Goal: Transaction & Acquisition: Obtain resource

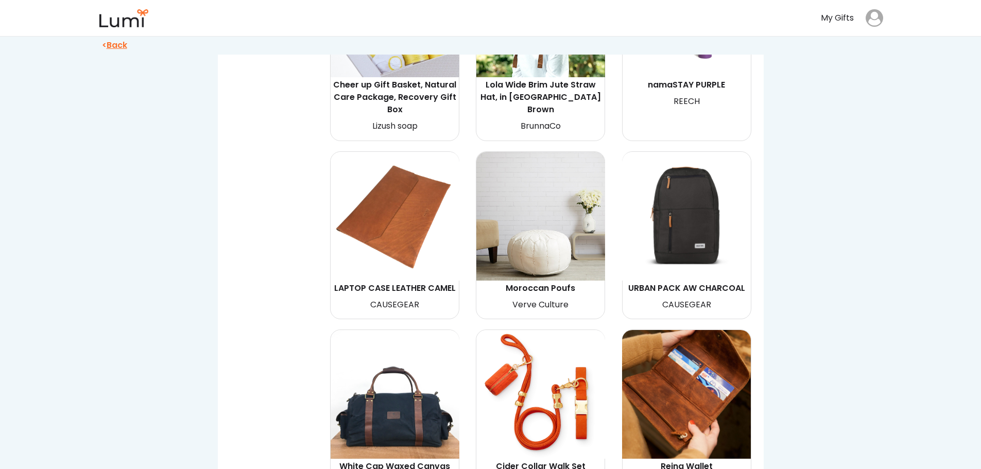
scroll to position [2729, 0]
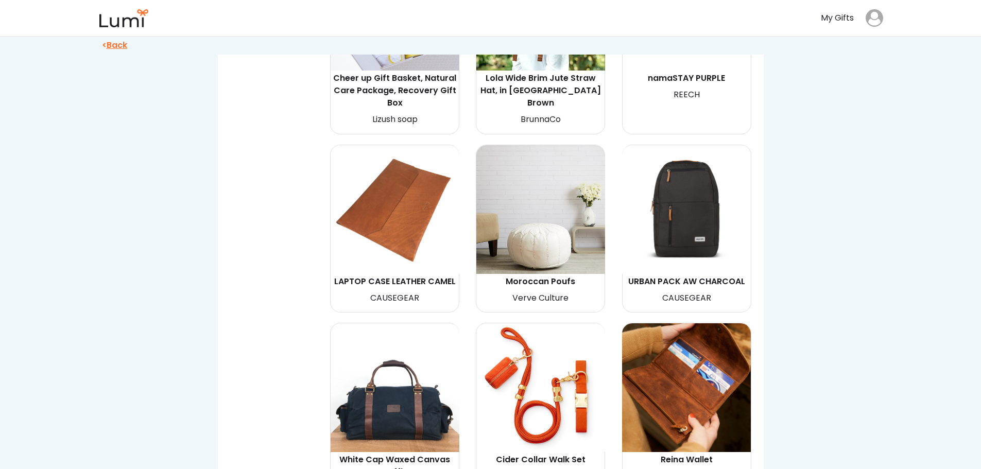
click at [543, 201] on img at bounding box center [540, 209] width 129 height 129
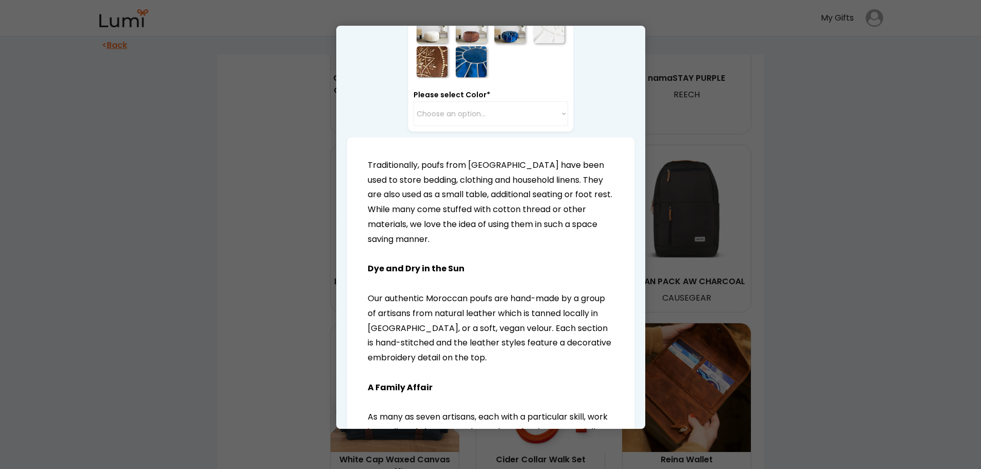
scroll to position [0, 0]
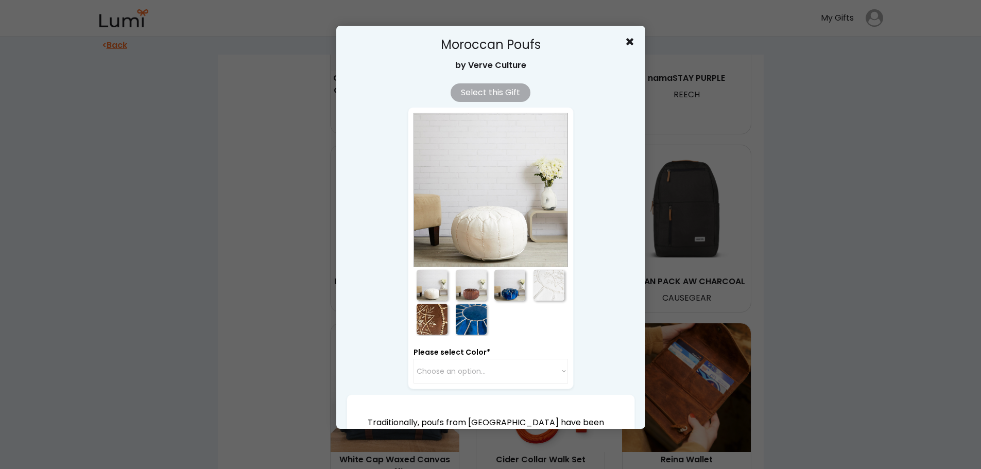
click at [920, 204] on div at bounding box center [490, 234] width 981 height 469
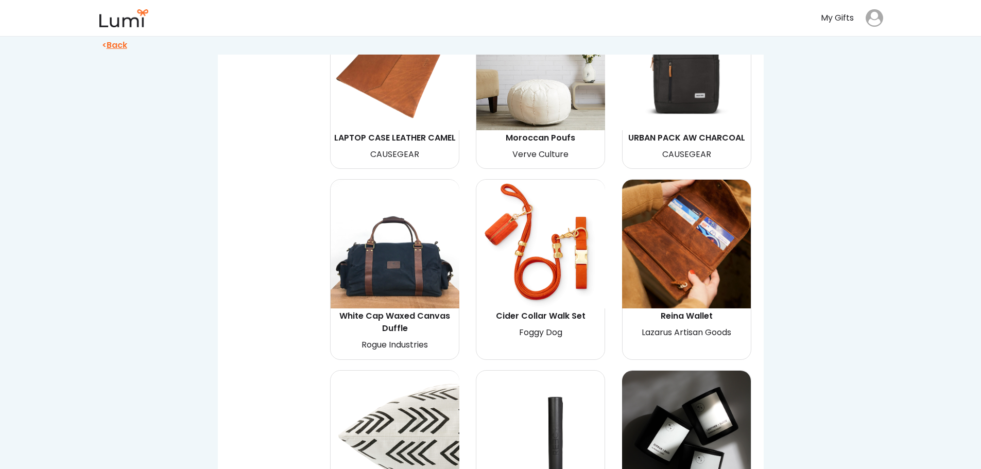
scroll to position [2884, 0]
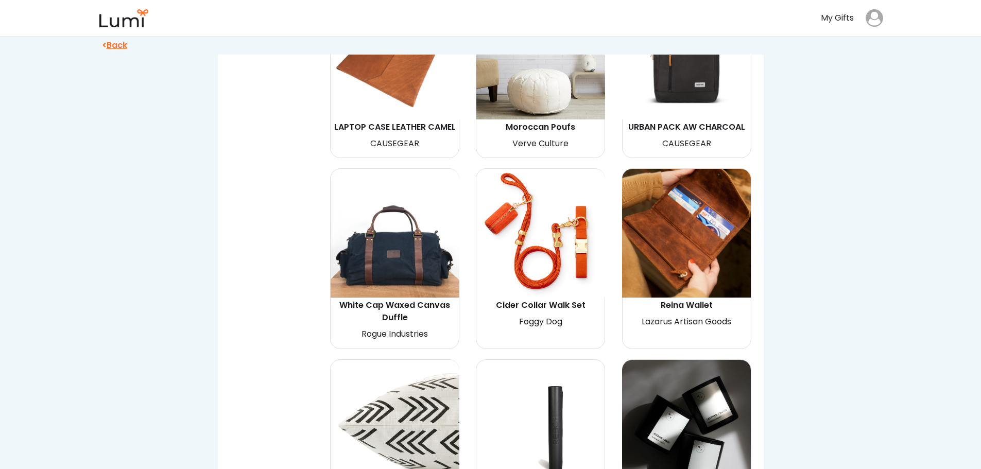
click at [376, 227] on img at bounding box center [395, 233] width 129 height 129
select select "{"_class":"StaticObject","data":{"_[URL][DOMAIN_NAME]":"gid://shopify/ProductVa…"
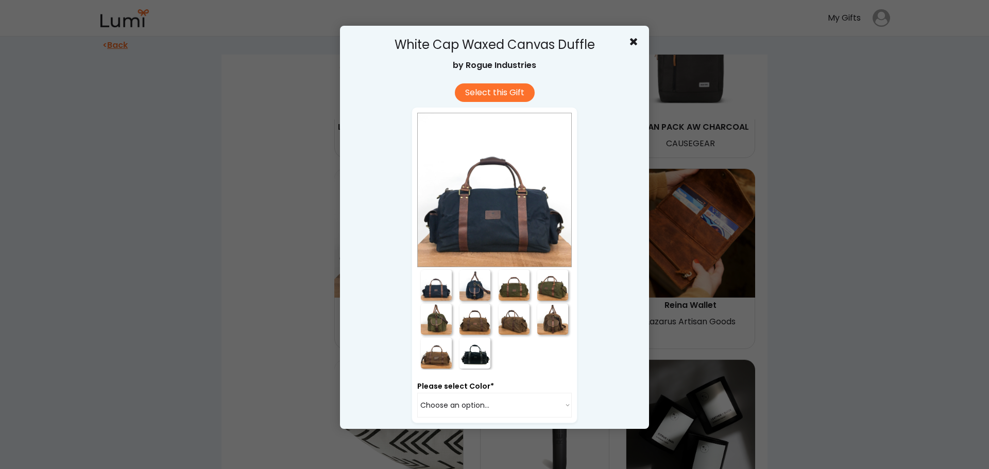
click at [431, 315] on div at bounding box center [436, 319] width 31 height 31
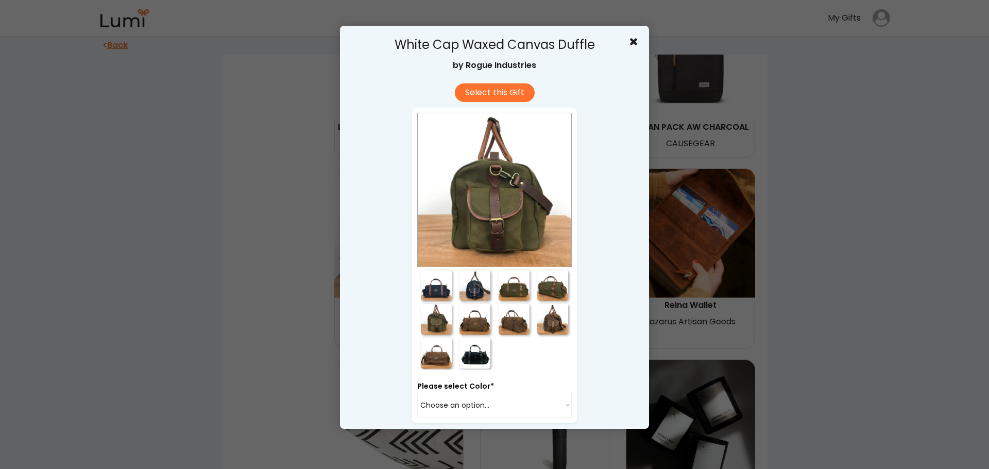
click at [462, 320] on div at bounding box center [474, 319] width 31 height 31
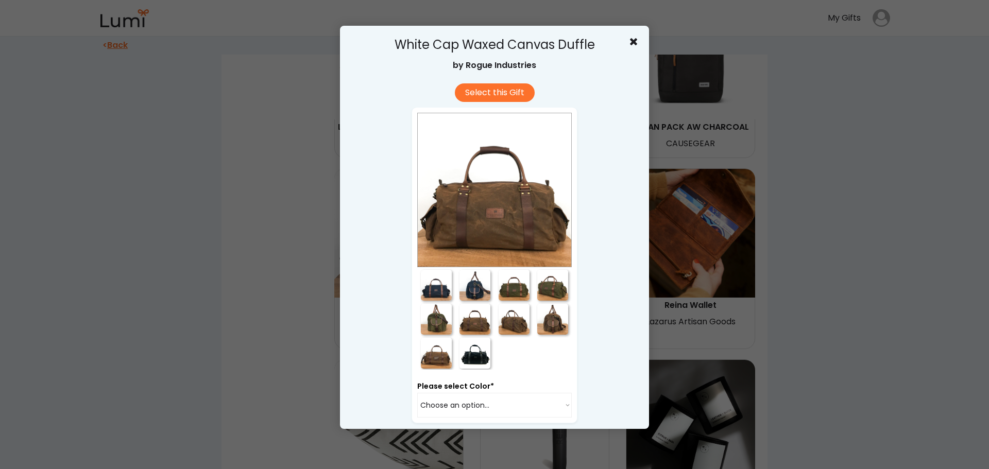
click at [506, 324] on div at bounding box center [514, 319] width 31 height 31
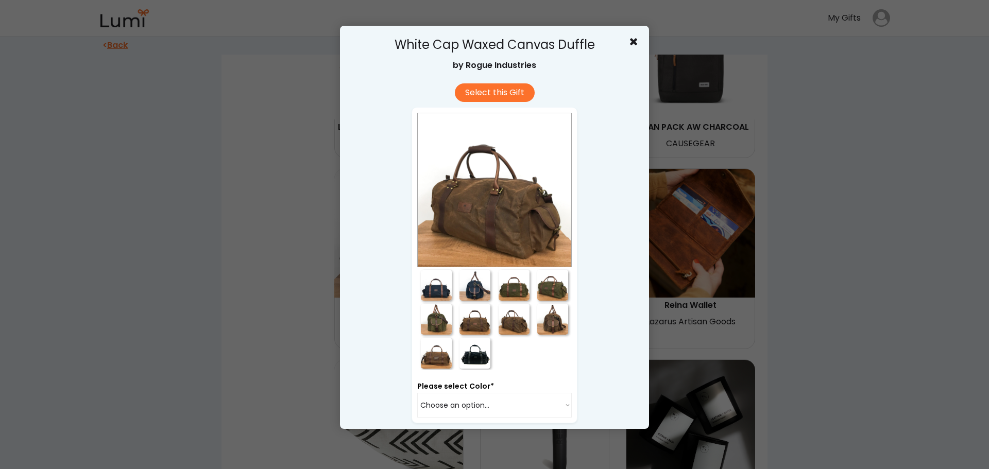
click at [549, 323] on div at bounding box center [552, 319] width 31 height 31
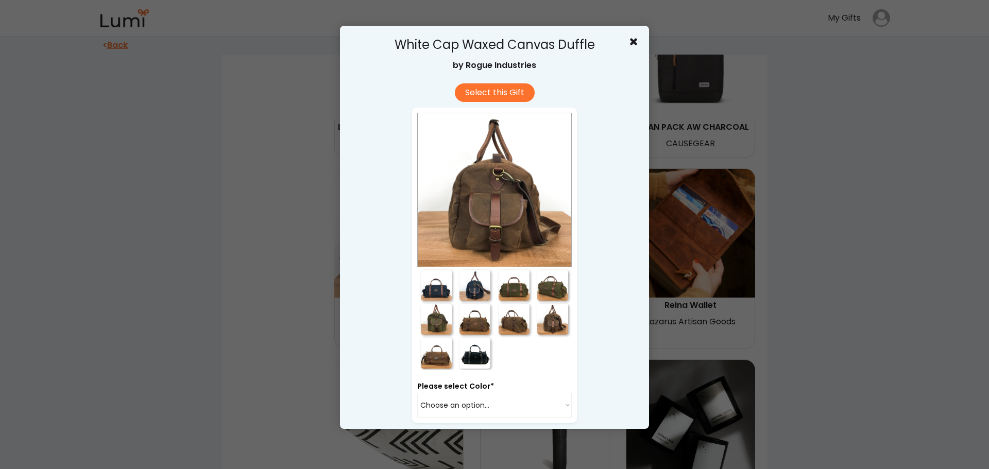
click at [767, 279] on div at bounding box center [494, 234] width 989 height 469
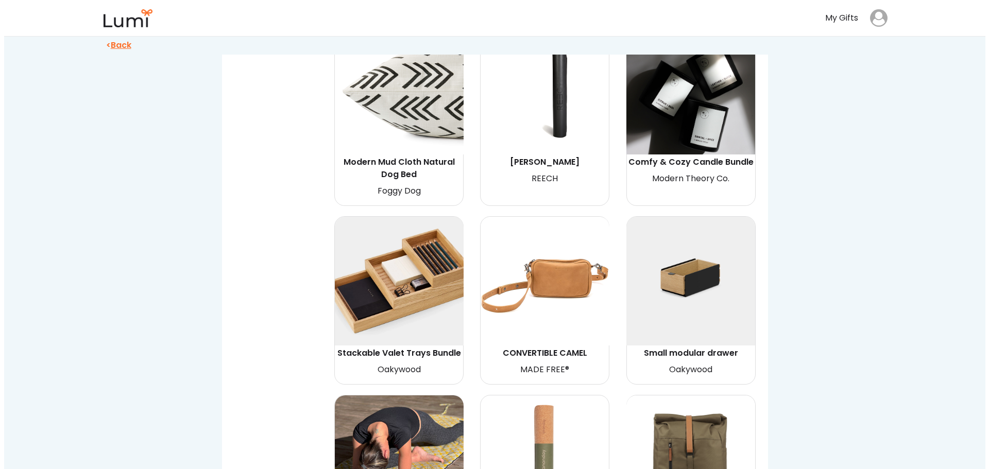
scroll to position [3244, 0]
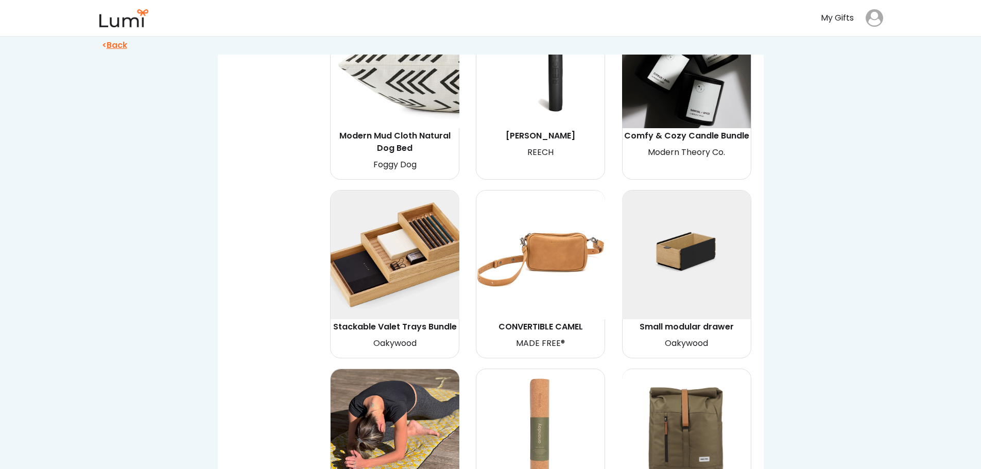
click at [570, 238] on img at bounding box center [540, 255] width 129 height 129
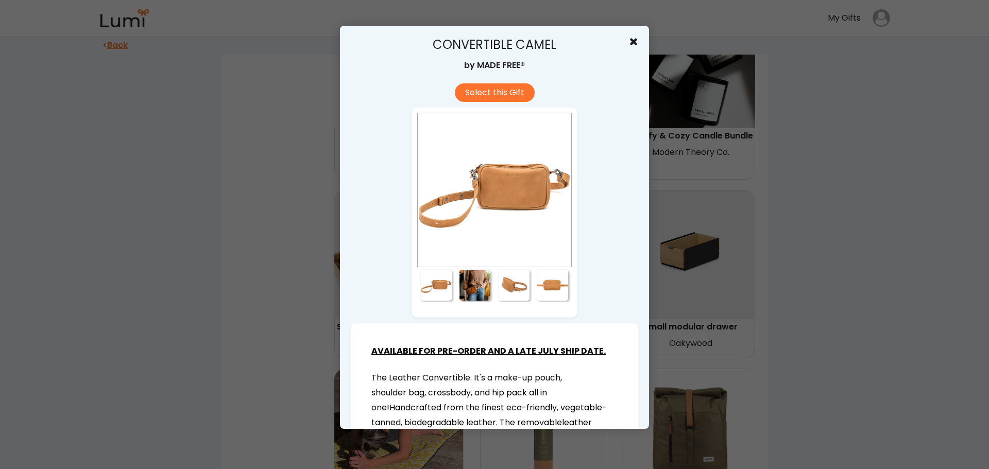
click at [474, 280] on div at bounding box center [474, 285] width 31 height 31
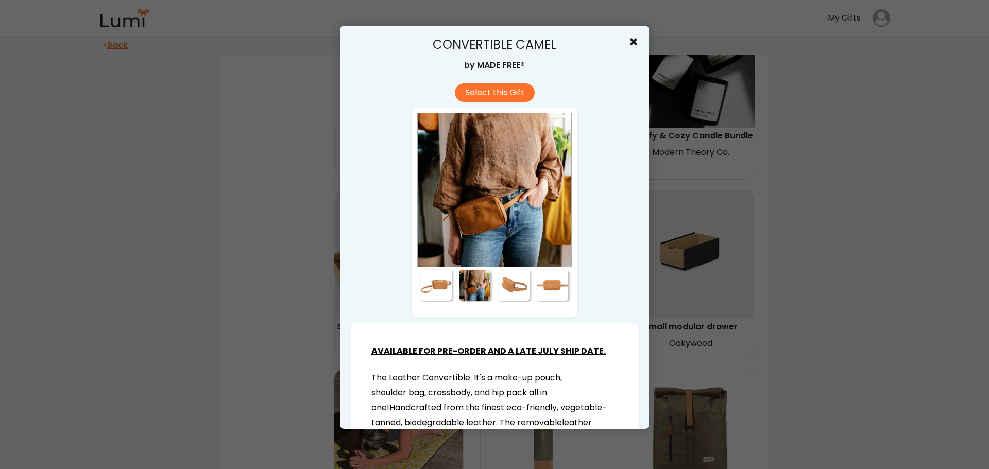
click at [513, 285] on div at bounding box center [514, 285] width 31 height 31
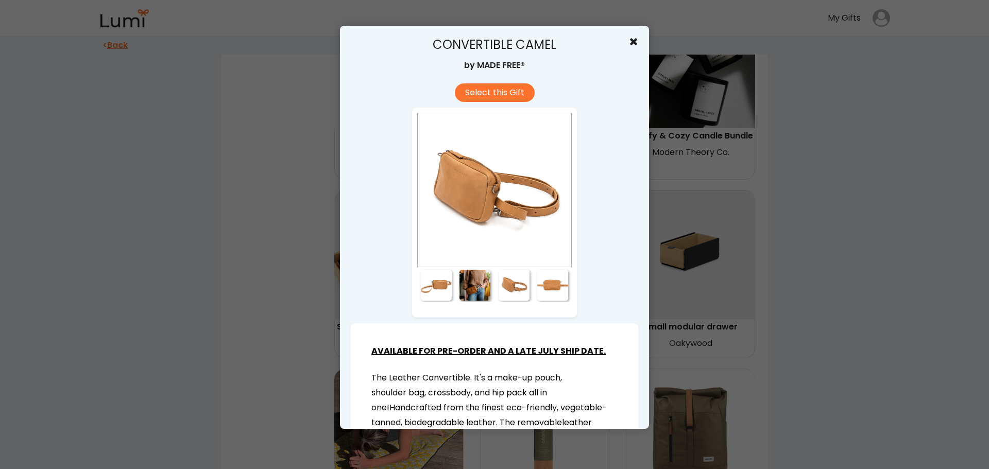
click at [546, 288] on div at bounding box center [552, 285] width 31 height 31
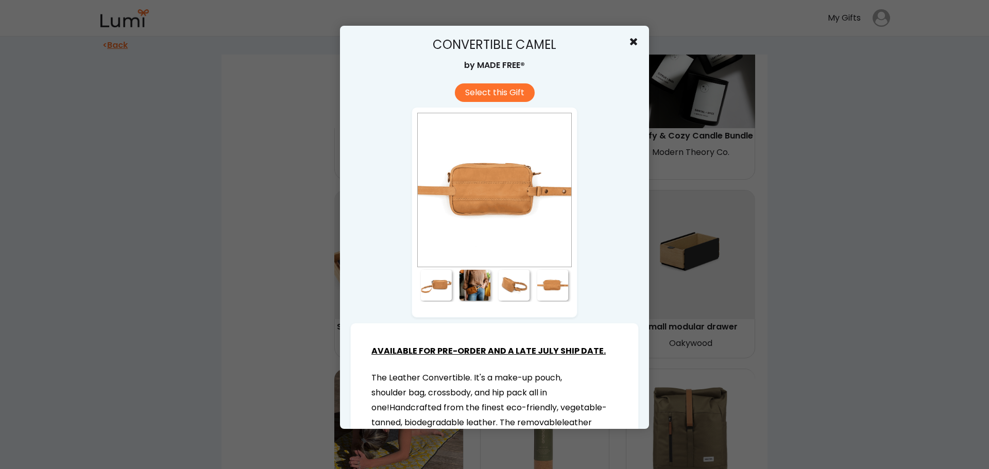
click at [439, 285] on div at bounding box center [436, 285] width 31 height 31
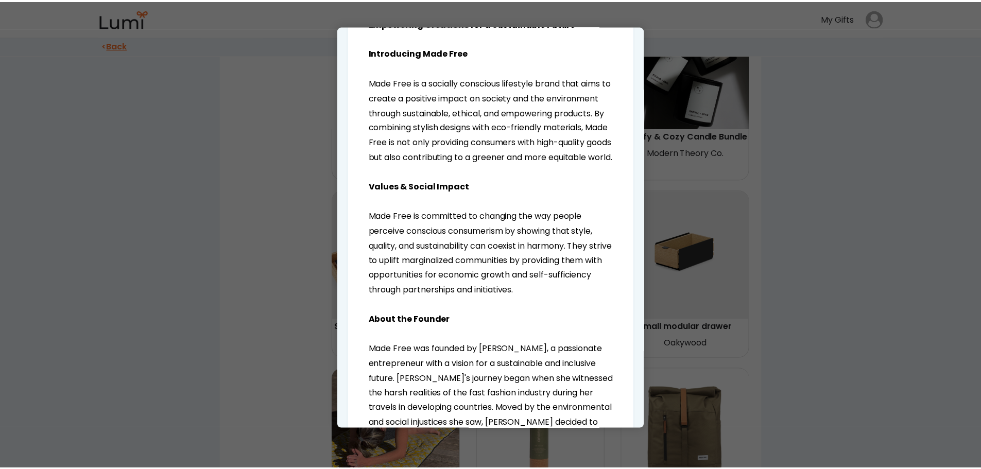
scroll to position [618, 0]
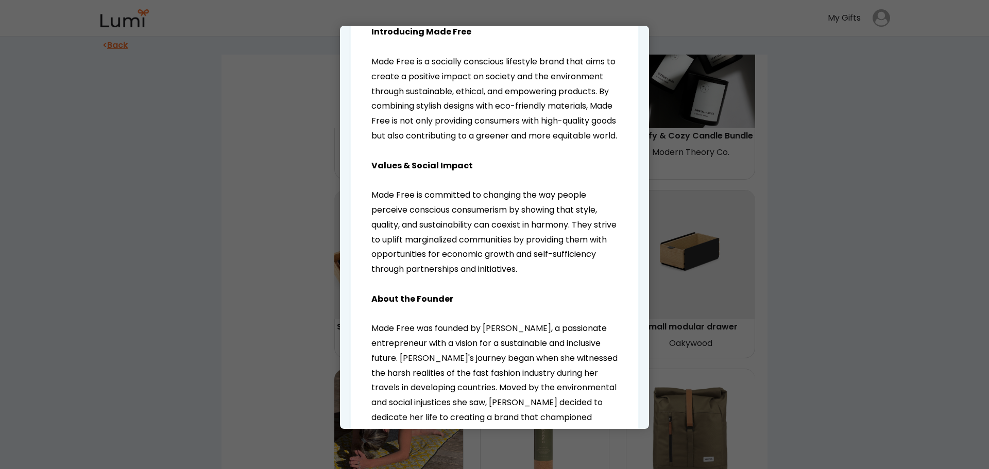
click at [858, 215] on div at bounding box center [494, 234] width 989 height 469
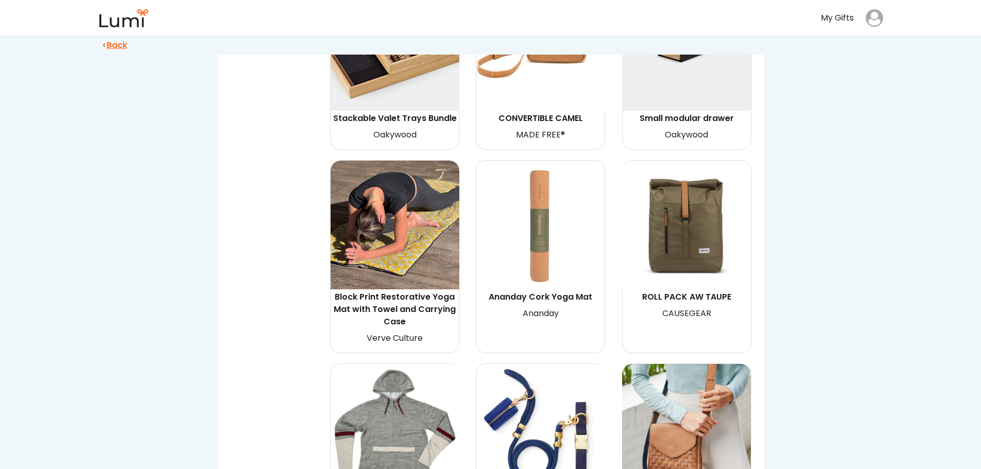
scroll to position [3450, 0]
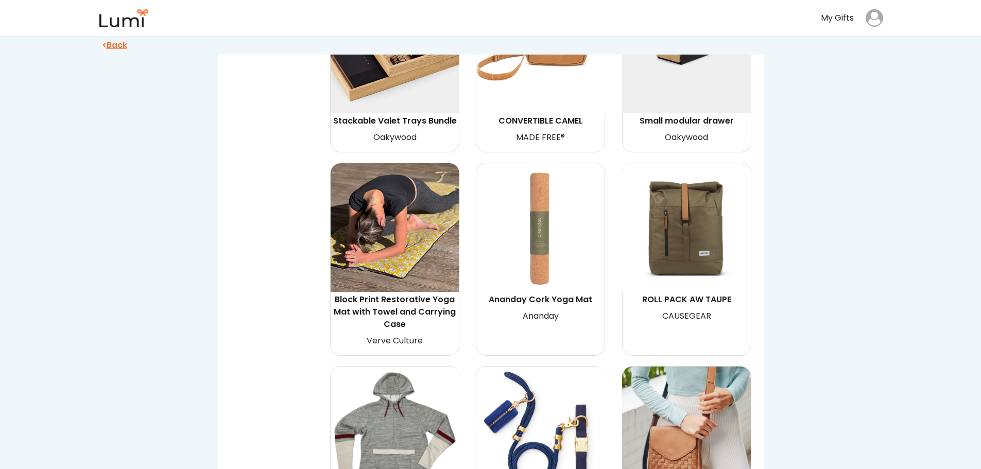
click at [439, 210] on img at bounding box center [395, 227] width 129 height 129
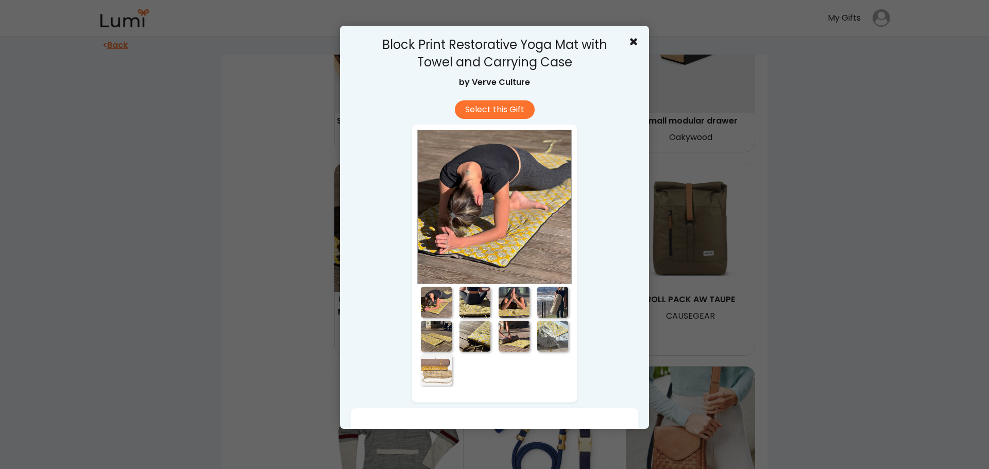
click at [474, 305] on div at bounding box center [474, 302] width 31 height 31
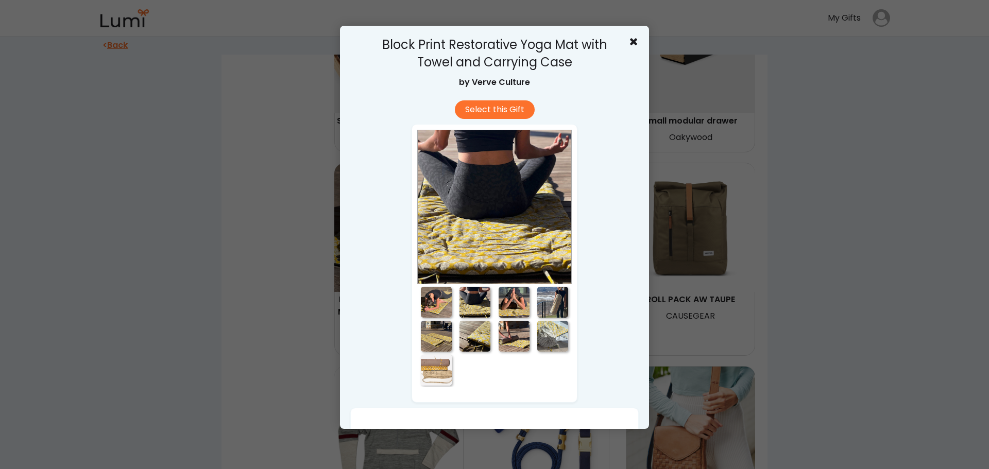
click at [515, 306] on div at bounding box center [514, 302] width 31 height 31
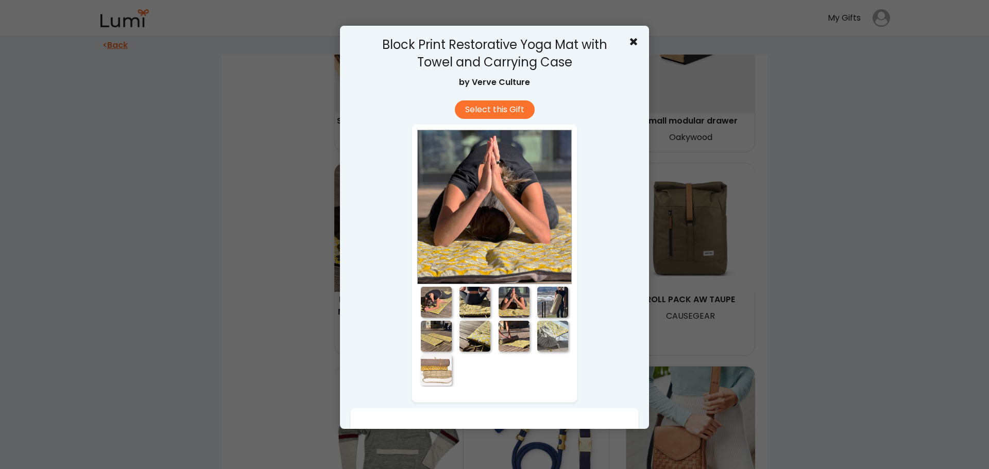
click at [560, 306] on div at bounding box center [552, 302] width 31 height 31
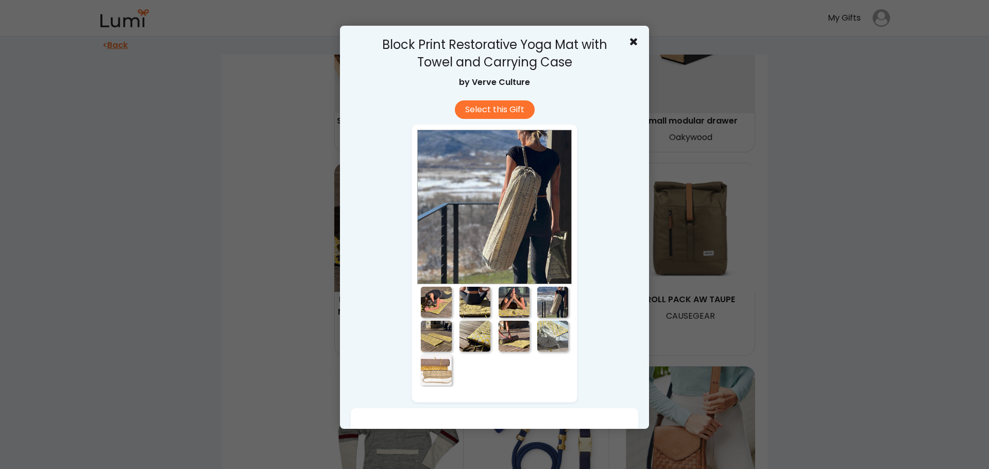
click at [434, 342] on div at bounding box center [436, 336] width 31 height 31
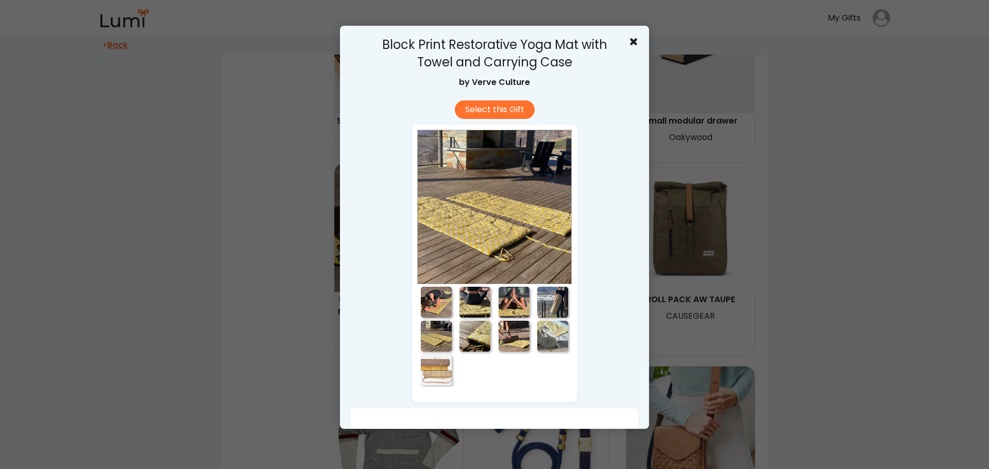
click at [463, 346] on div at bounding box center [474, 336] width 31 height 31
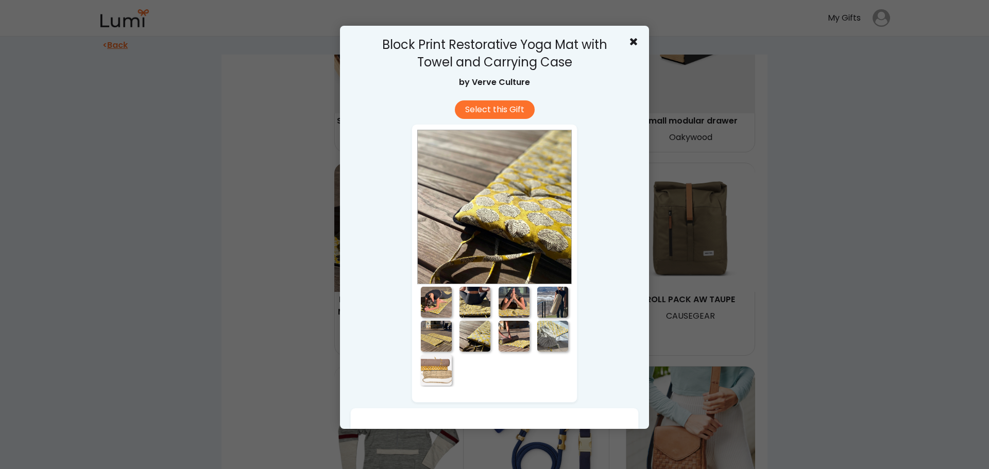
click at [436, 338] on div at bounding box center [436, 336] width 31 height 31
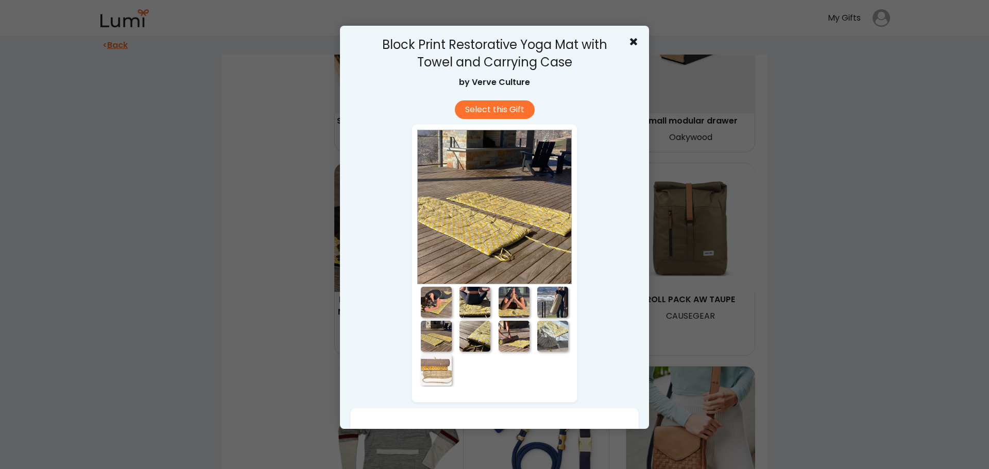
click at [512, 331] on div at bounding box center [514, 336] width 31 height 31
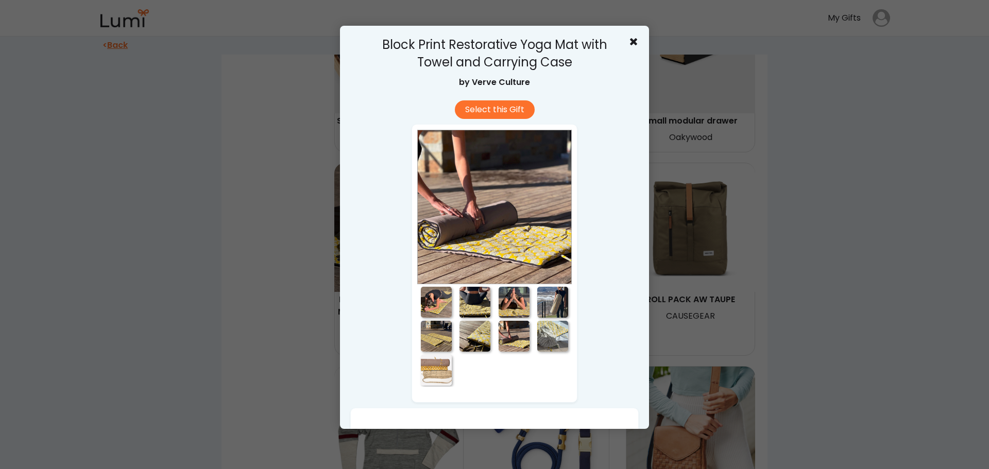
click at [552, 338] on div at bounding box center [552, 336] width 31 height 31
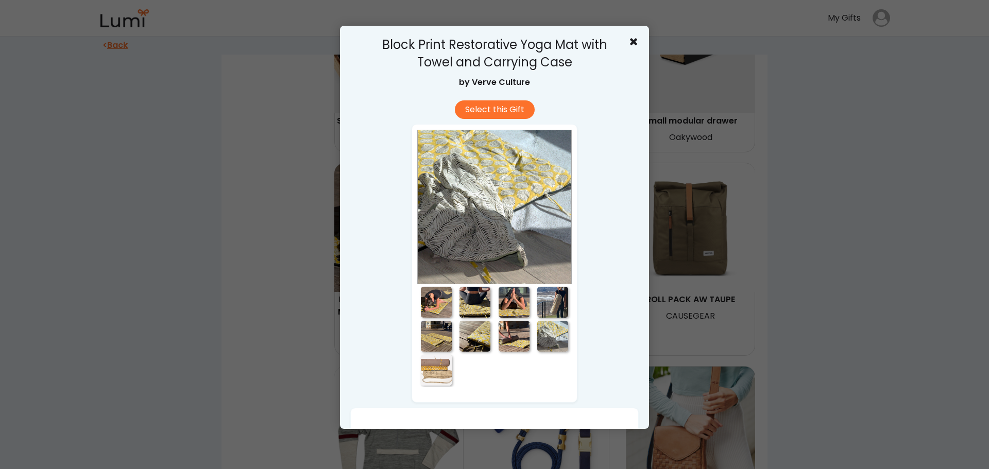
click at [445, 369] on div at bounding box center [436, 370] width 31 height 31
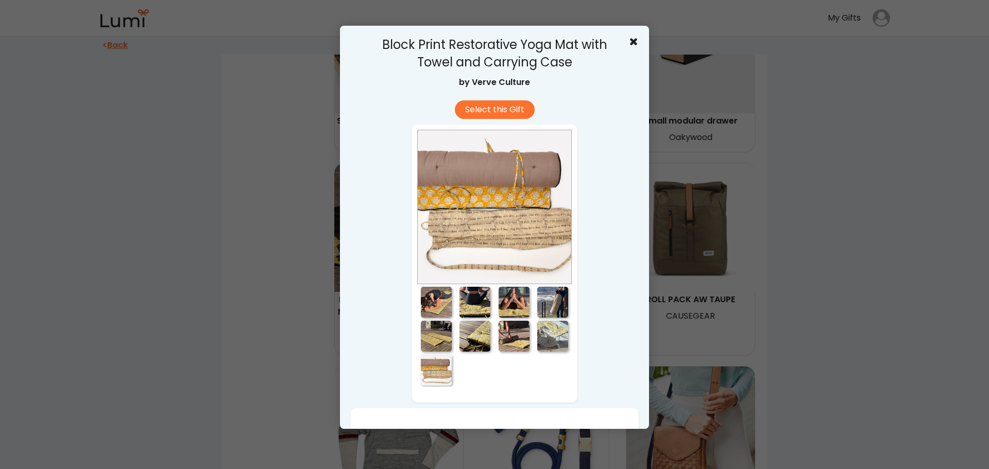
click at [880, 271] on div at bounding box center [494, 234] width 989 height 469
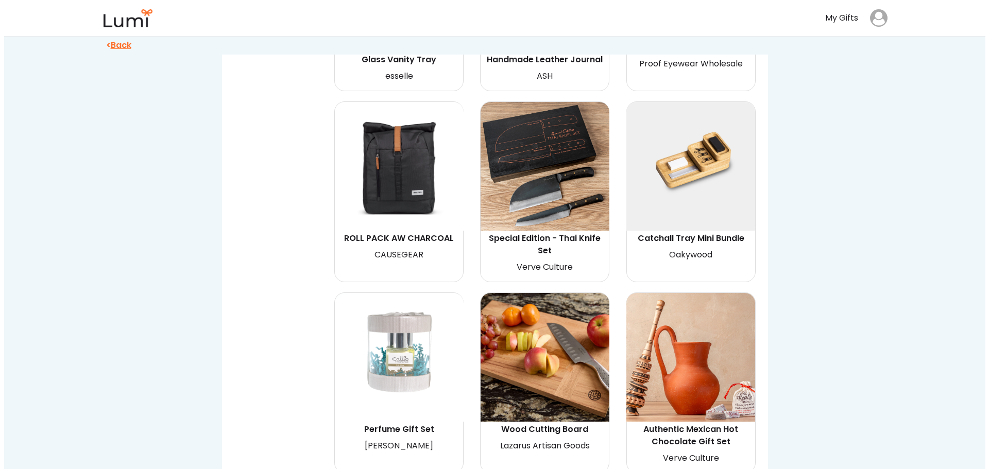
scroll to position [4068, 0]
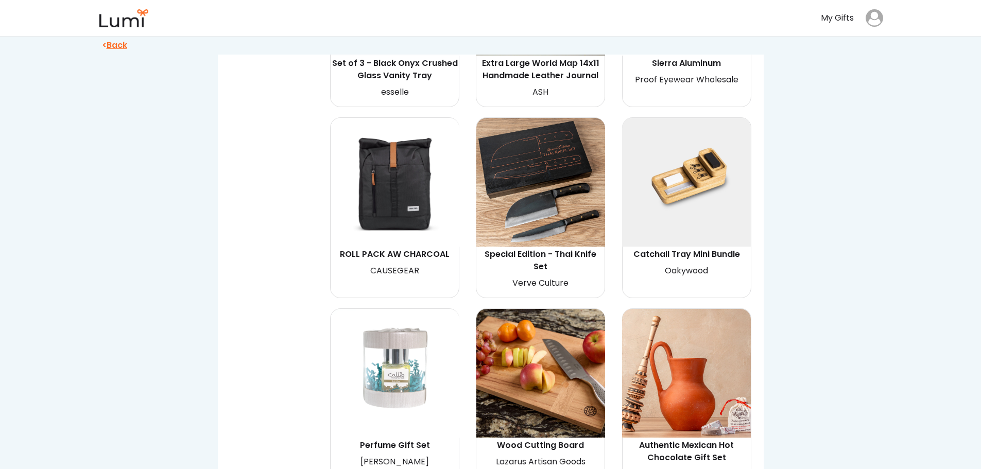
click at [568, 163] on img at bounding box center [540, 182] width 129 height 129
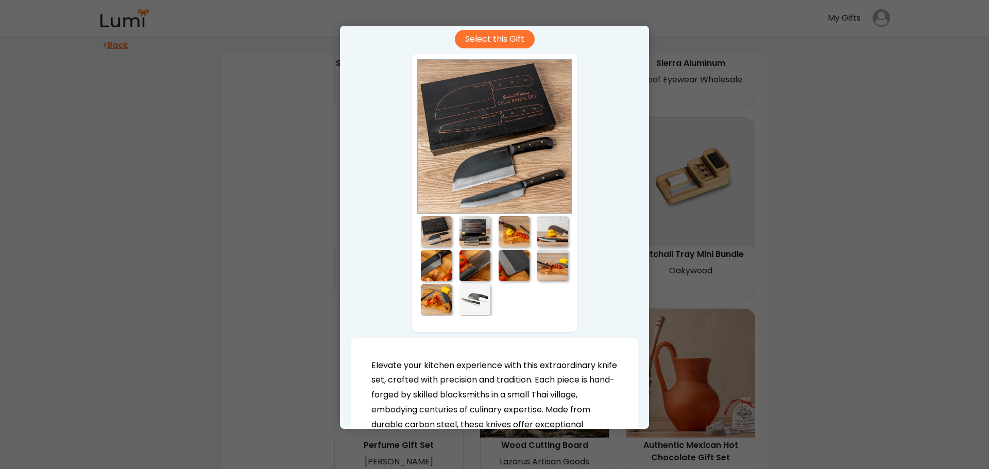
scroll to position [51, 0]
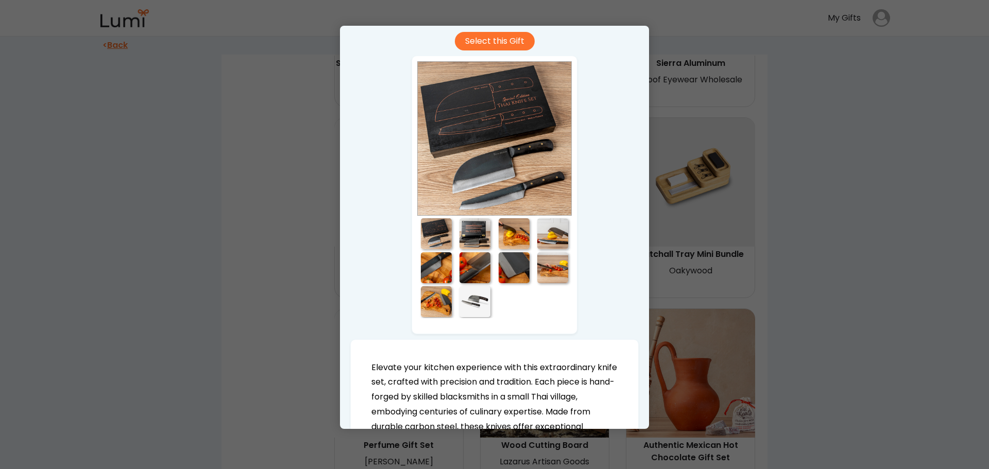
click at [444, 225] on div at bounding box center [436, 233] width 31 height 31
click at [478, 231] on div at bounding box center [474, 233] width 31 height 31
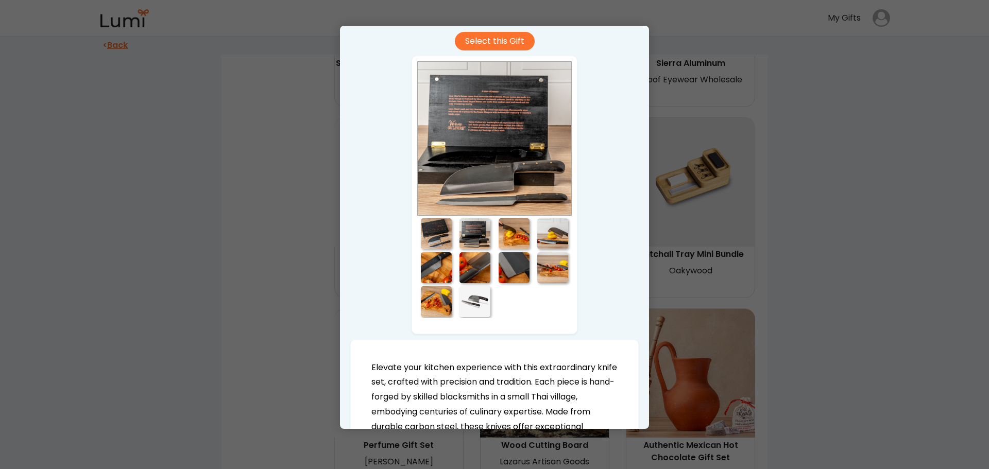
click at [508, 236] on div at bounding box center [514, 233] width 31 height 31
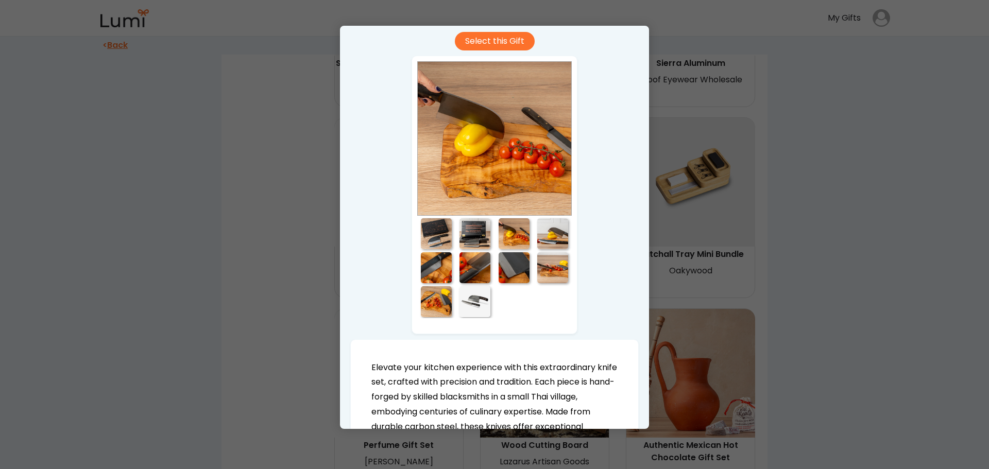
click at [546, 236] on div at bounding box center [552, 233] width 31 height 31
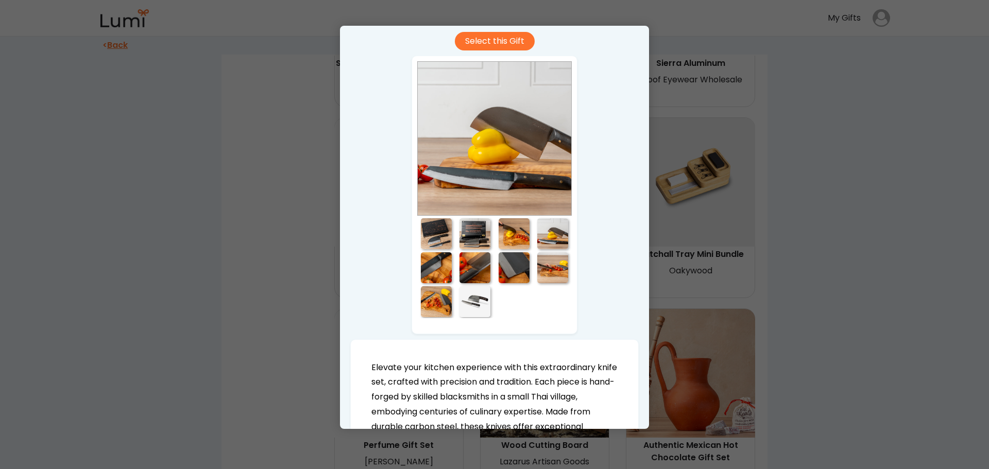
click at [436, 269] on div at bounding box center [436, 267] width 31 height 31
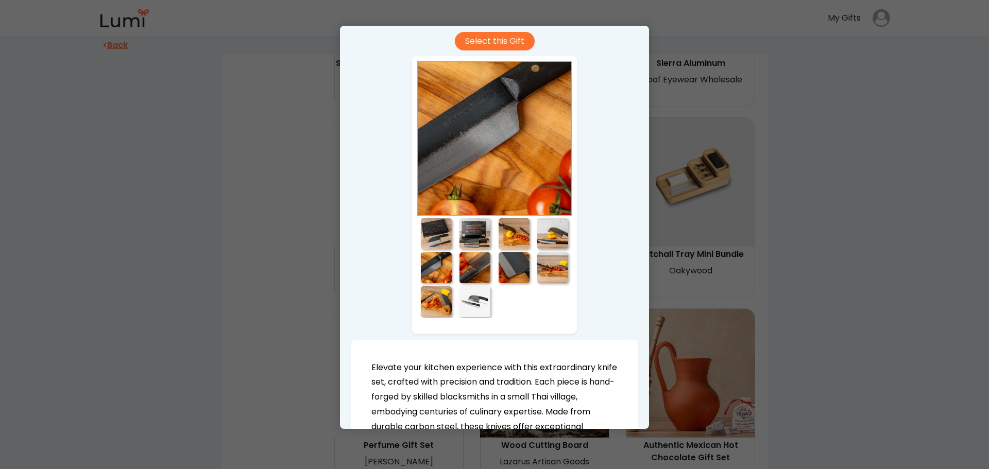
click at [475, 269] on div at bounding box center [474, 267] width 31 height 31
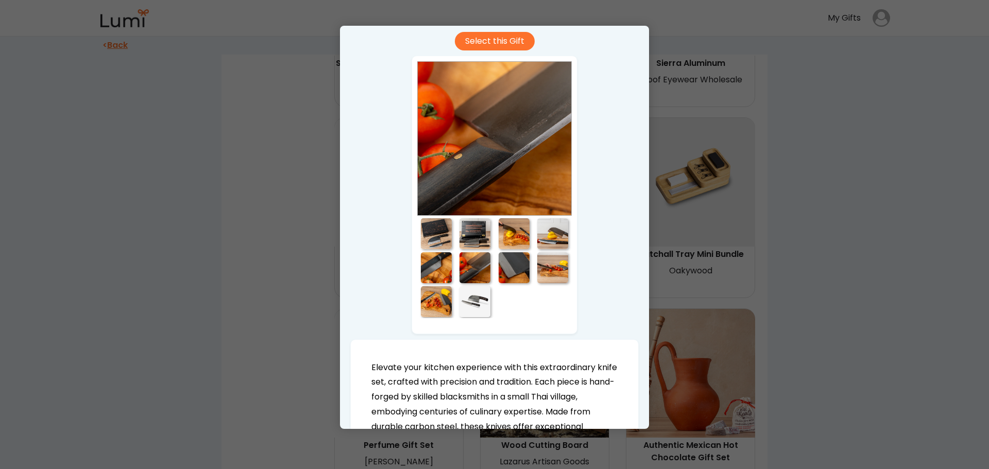
click at [507, 270] on div at bounding box center [514, 267] width 31 height 31
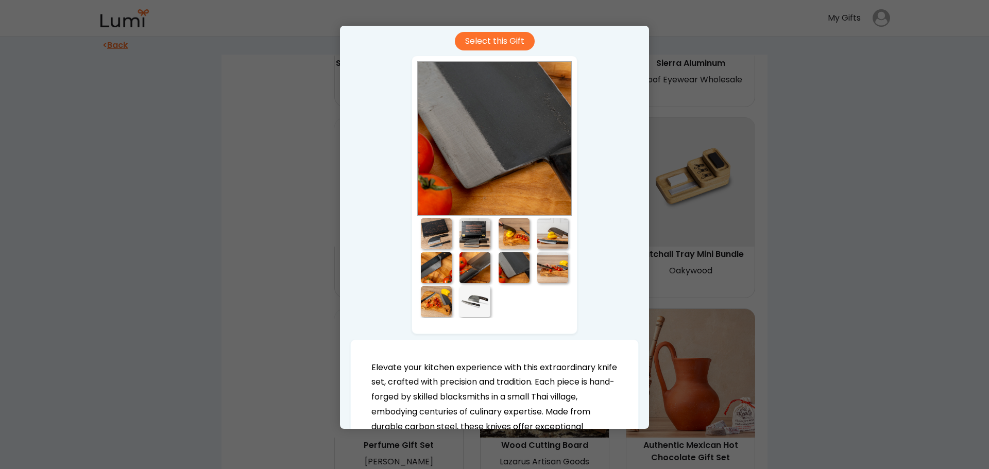
click at [548, 273] on div at bounding box center [552, 267] width 31 height 31
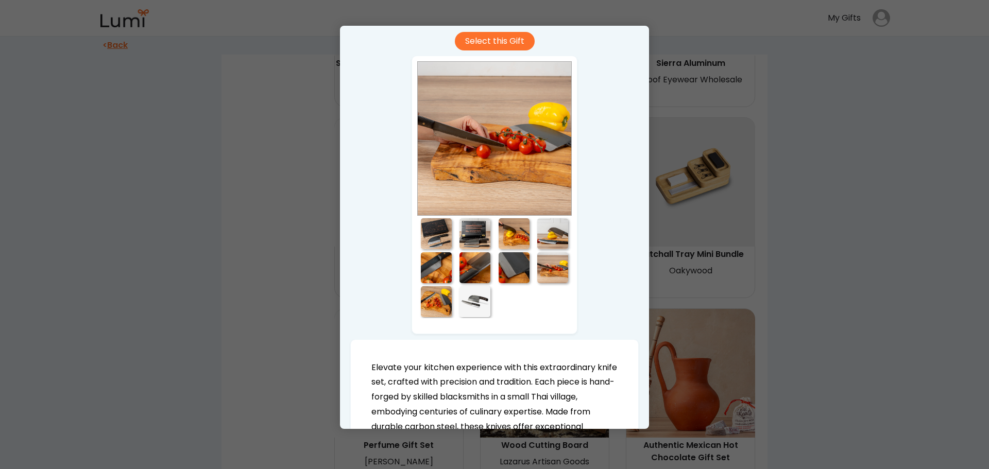
click at [455, 293] on div at bounding box center [474, 301] width 39 height 34
click at [479, 300] on div at bounding box center [474, 301] width 31 height 31
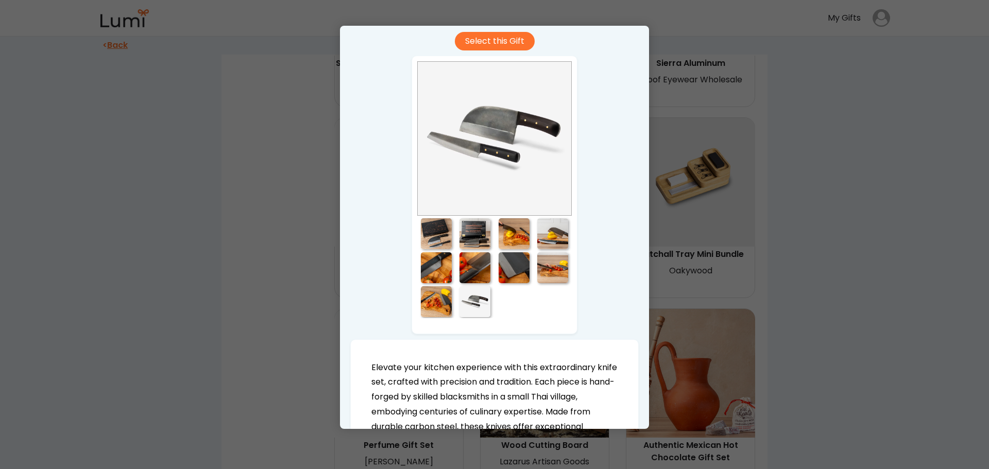
click at [429, 300] on div at bounding box center [436, 301] width 31 height 31
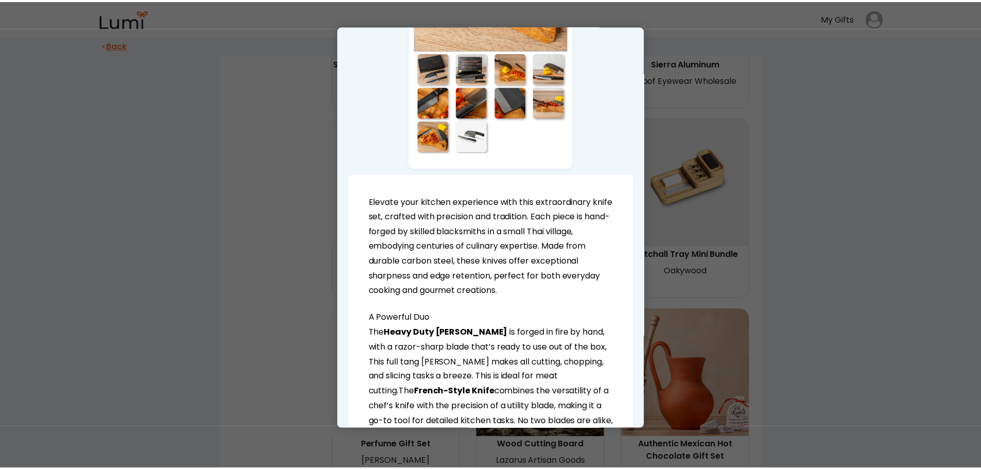
scroll to position [257, 0]
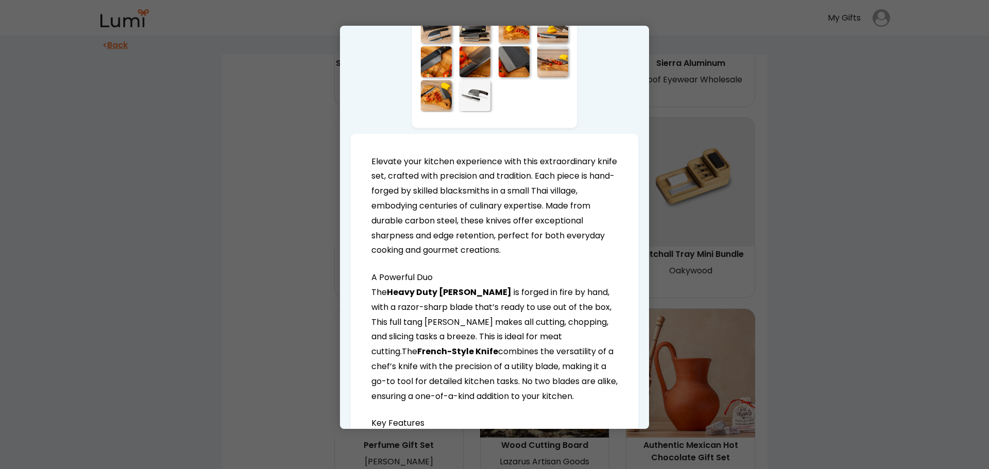
click at [793, 304] on div at bounding box center [494, 234] width 989 height 469
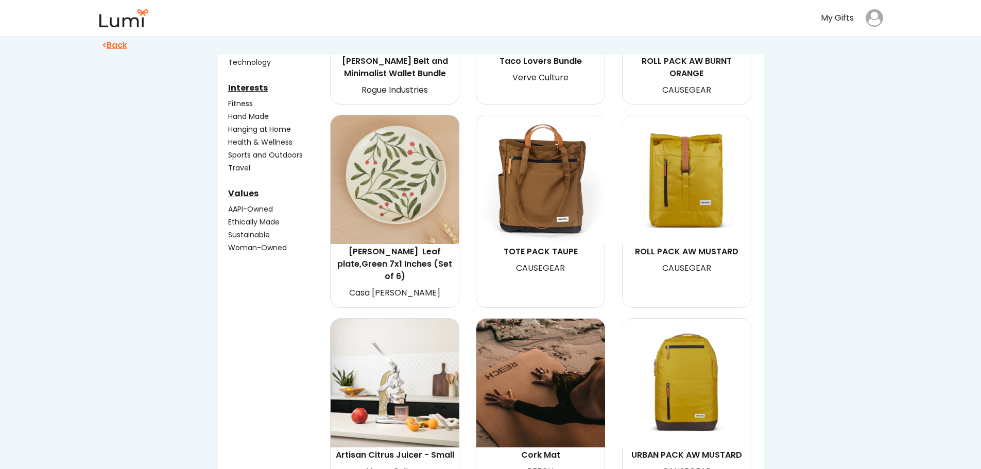
scroll to position [358, 0]
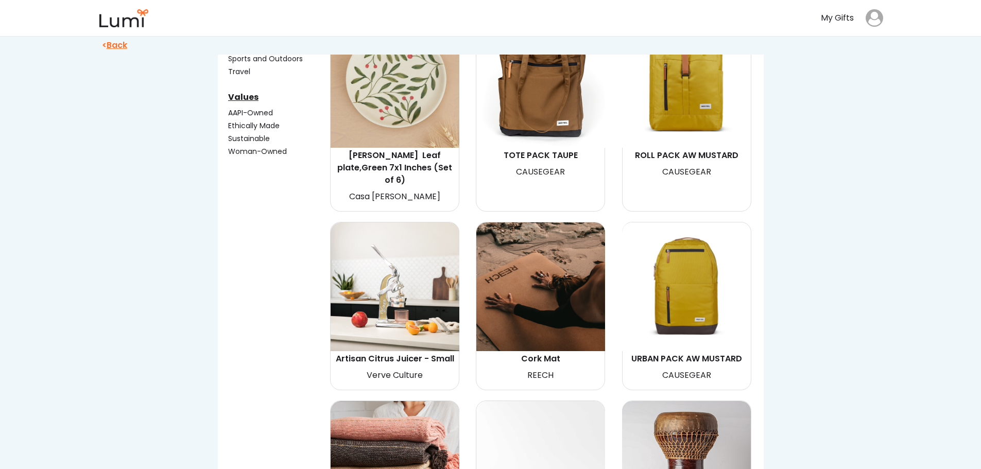
click at [413, 300] on img at bounding box center [395, 286] width 129 height 129
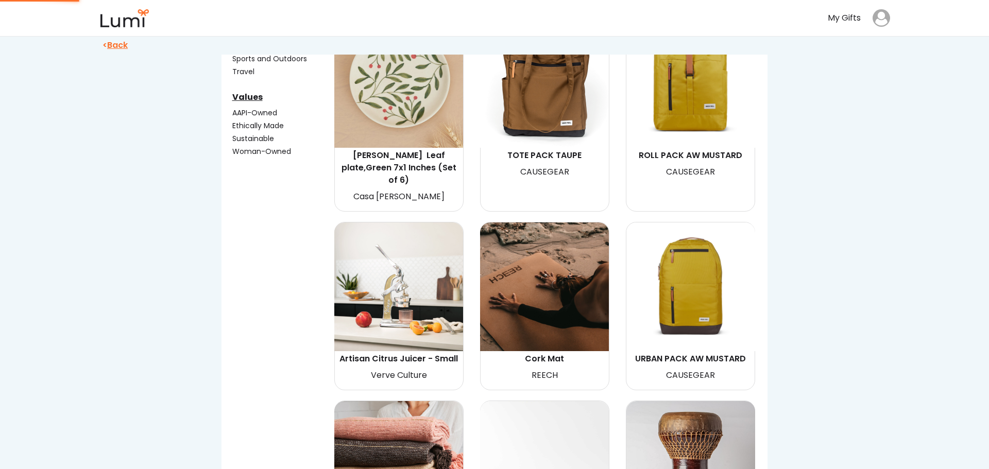
select select "{"_class":"StaticObject","data":{"_[URL][DOMAIN_NAME]":"gid://shopify/ProductVa…"
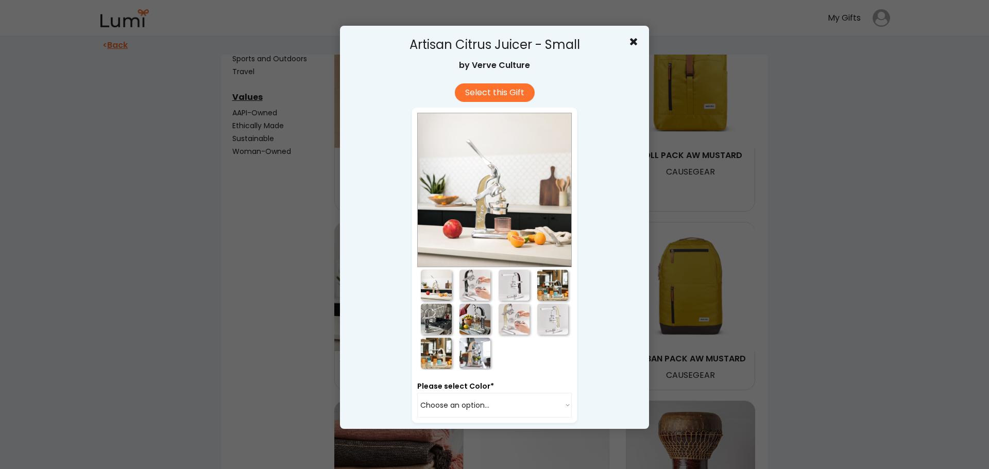
click at [472, 279] on div at bounding box center [474, 285] width 31 height 31
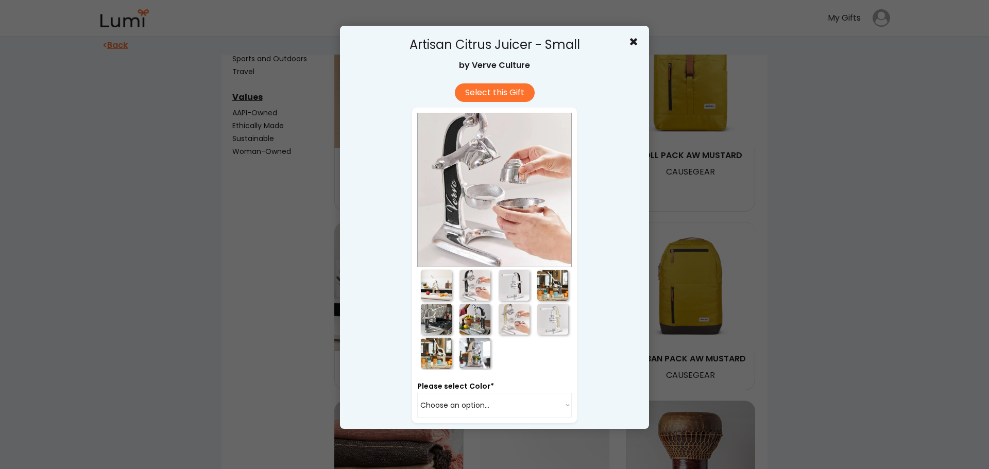
click at [503, 281] on div at bounding box center [514, 285] width 31 height 31
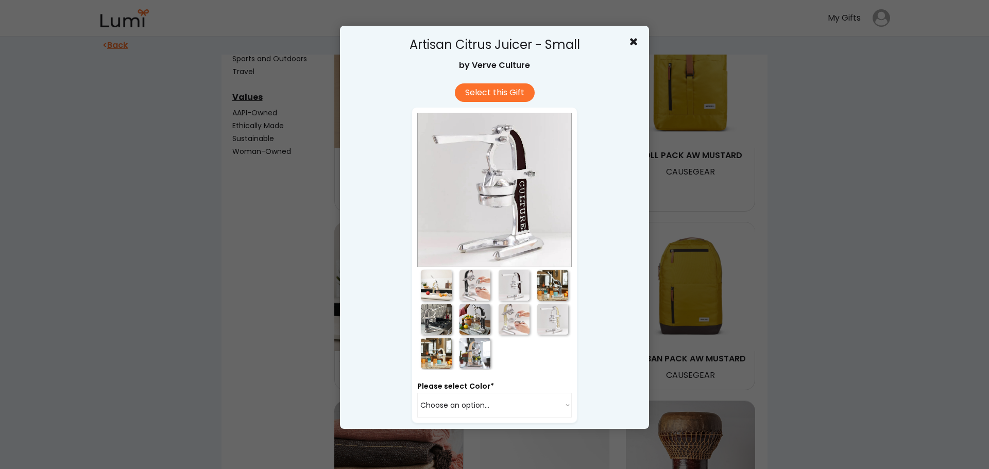
click at [542, 285] on div at bounding box center [552, 285] width 31 height 31
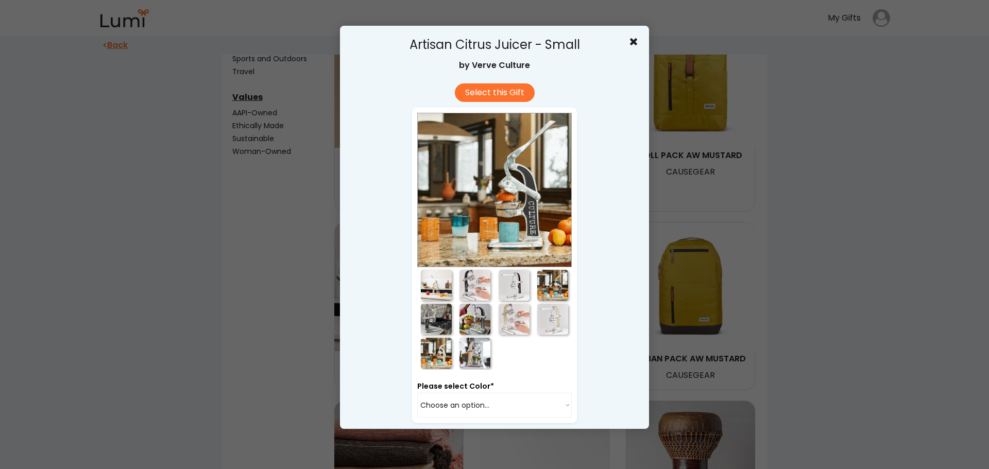
click at [544, 318] on div at bounding box center [552, 319] width 31 height 31
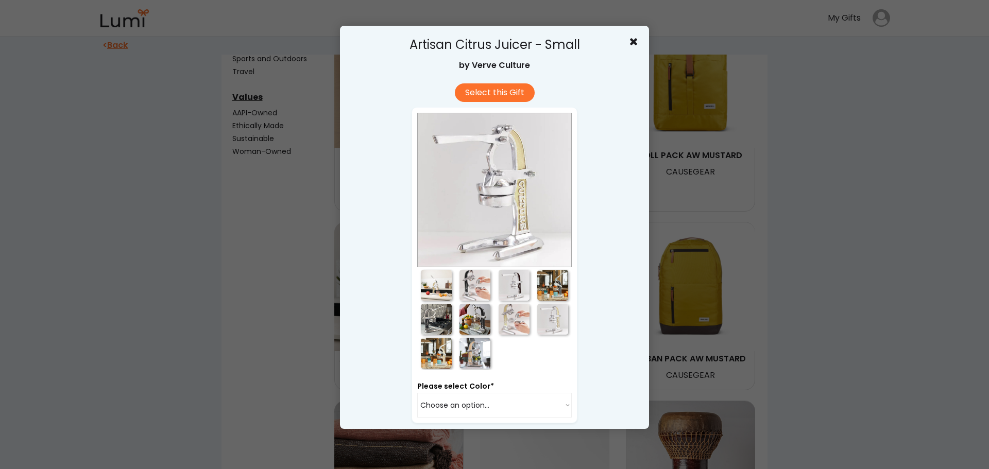
click at [804, 262] on div at bounding box center [494, 234] width 989 height 469
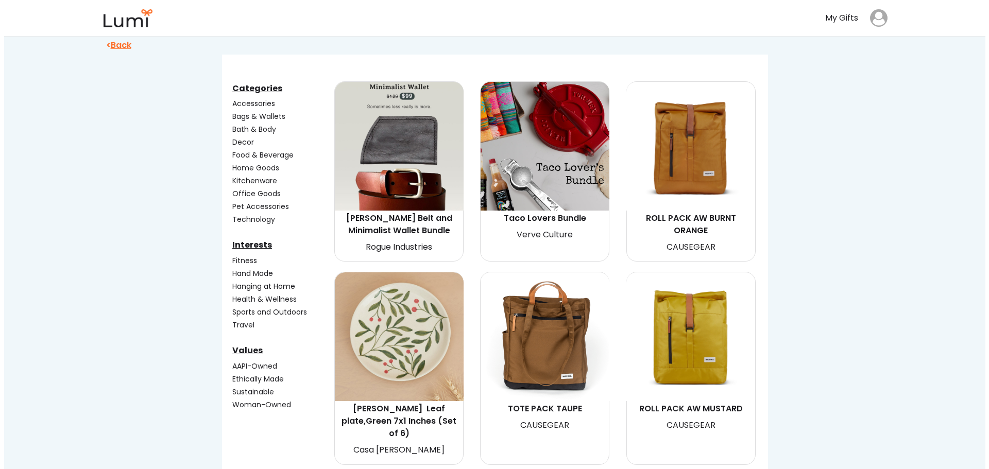
scroll to position [100, 0]
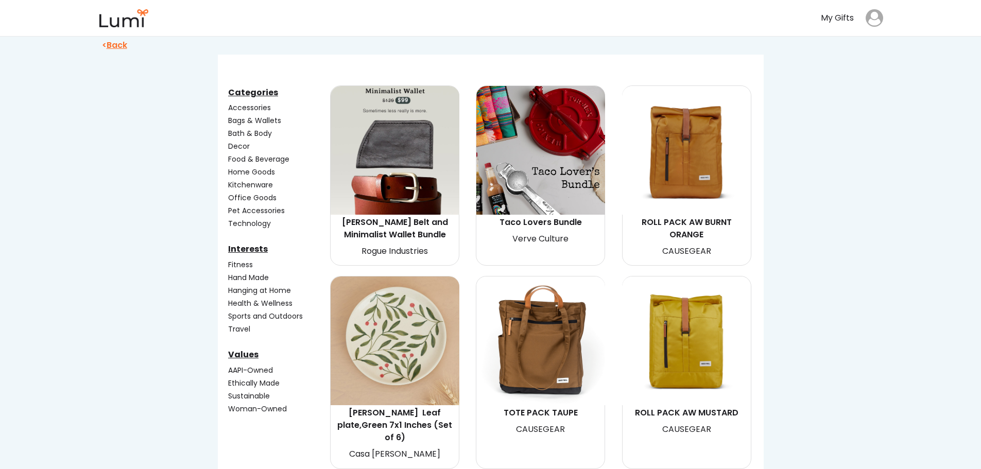
click at [562, 163] on img at bounding box center [540, 150] width 129 height 129
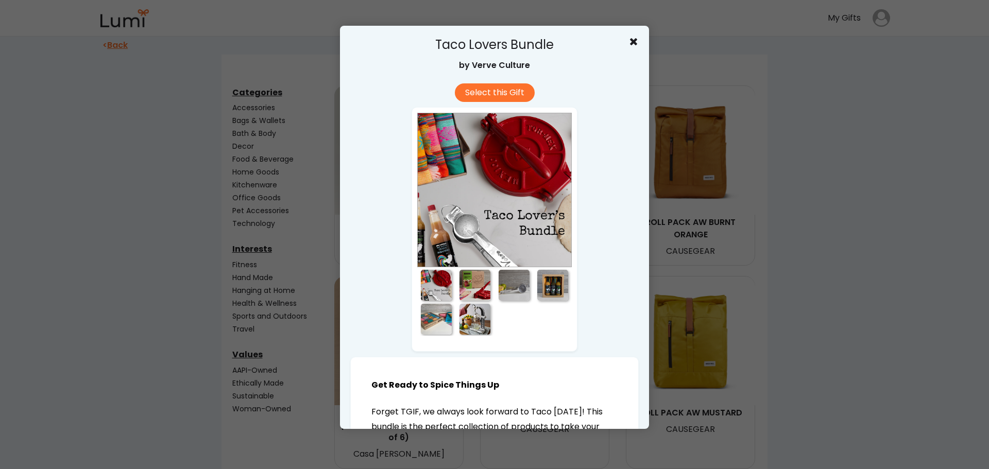
click at [468, 282] on div at bounding box center [474, 285] width 31 height 31
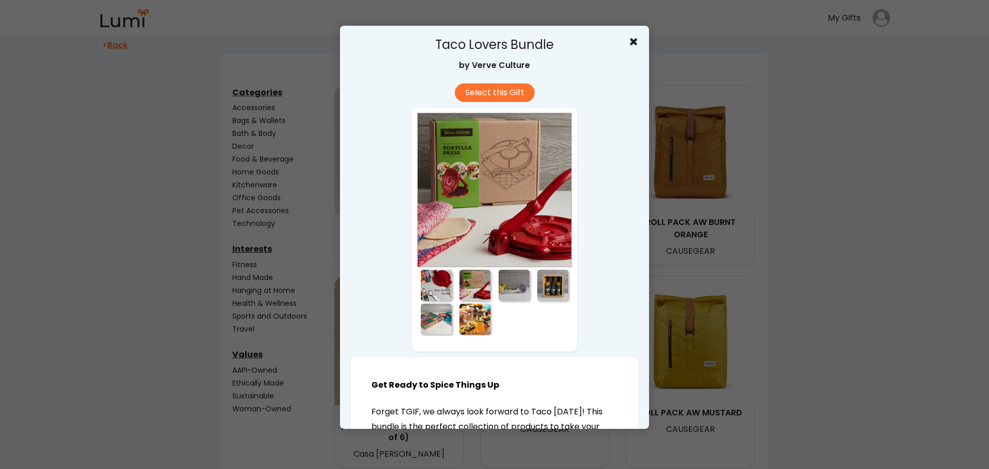
click at [517, 286] on div at bounding box center [514, 285] width 31 height 31
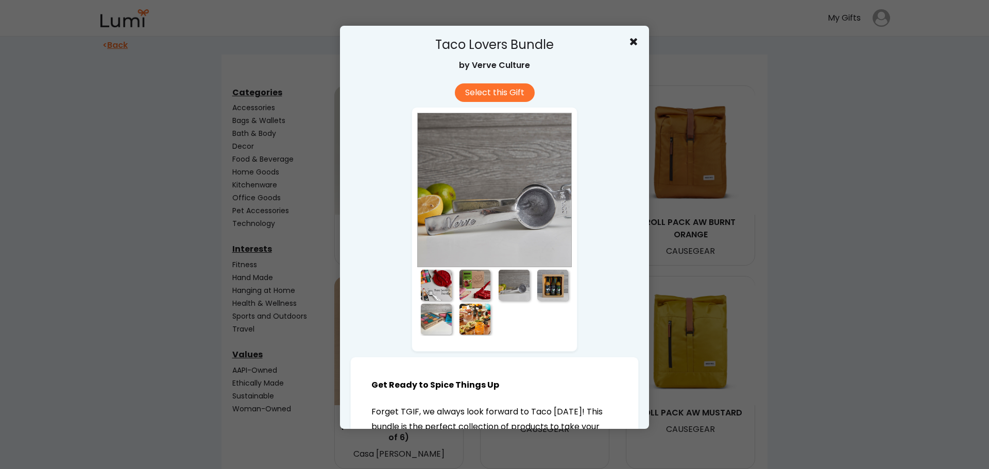
click at [553, 286] on div at bounding box center [552, 285] width 31 height 31
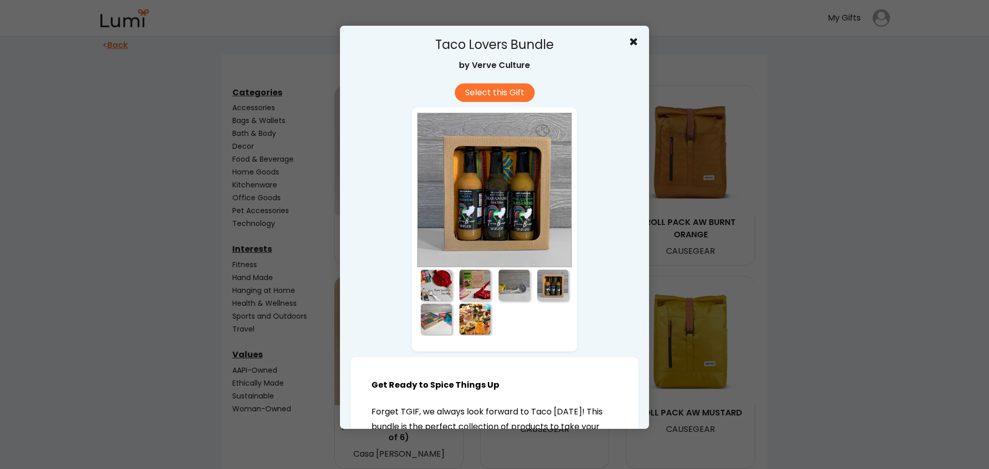
click at [440, 327] on div at bounding box center [436, 319] width 31 height 31
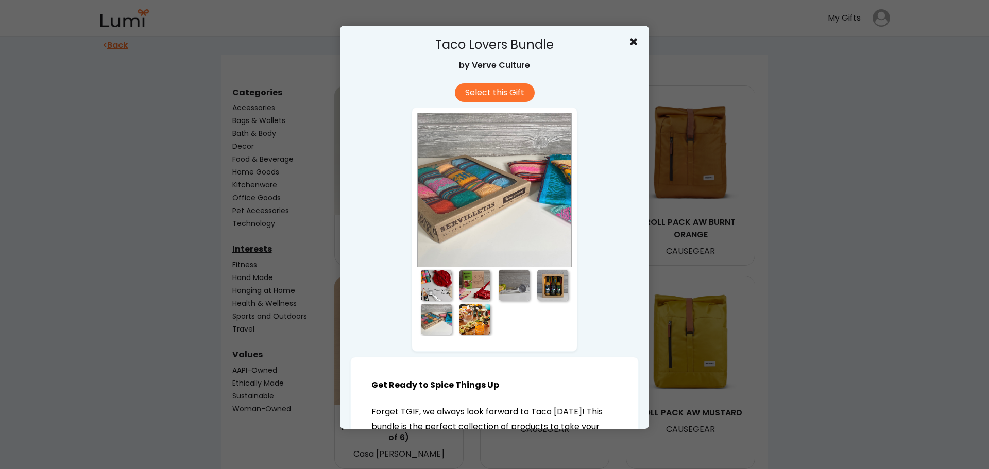
click at [467, 326] on div at bounding box center [474, 319] width 31 height 31
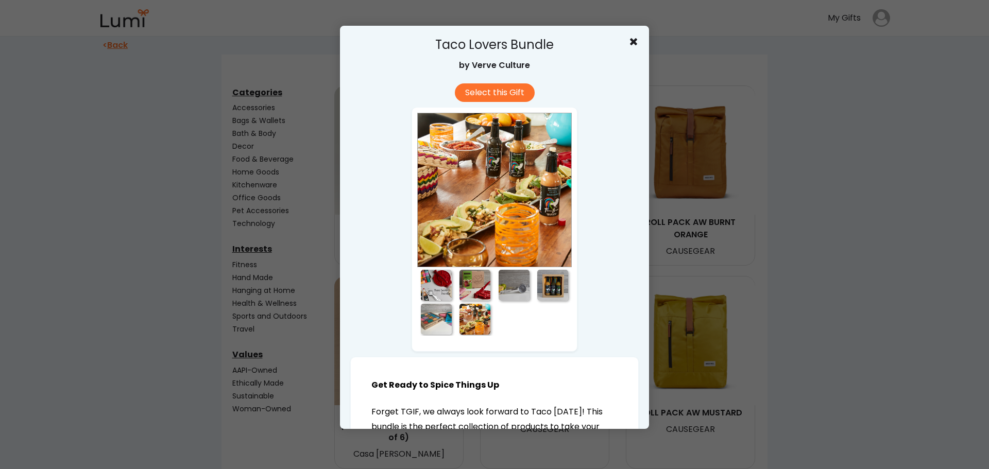
click at [435, 319] on div at bounding box center [436, 319] width 31 height 31
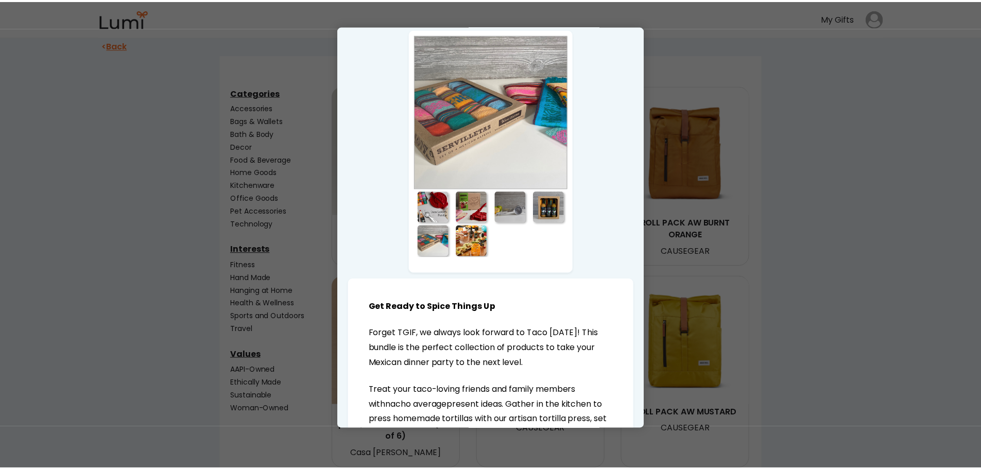
scroll to position [41, 0]
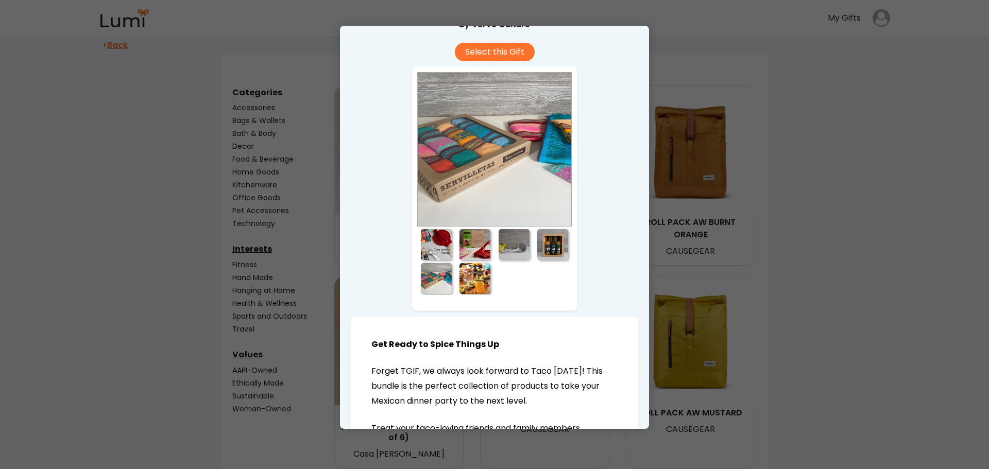
click at [683, 239] on div at bounding box center [494, 234] width 989 height 469
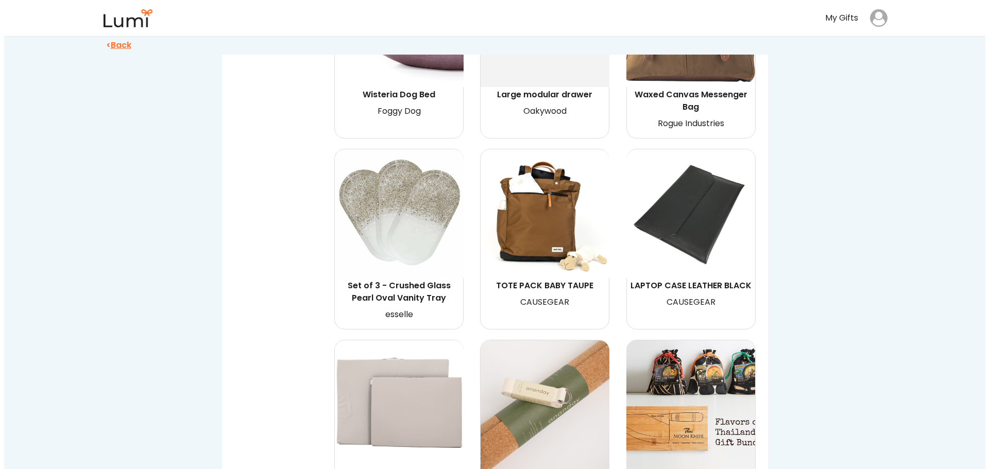
scroll to position [1594, 0]
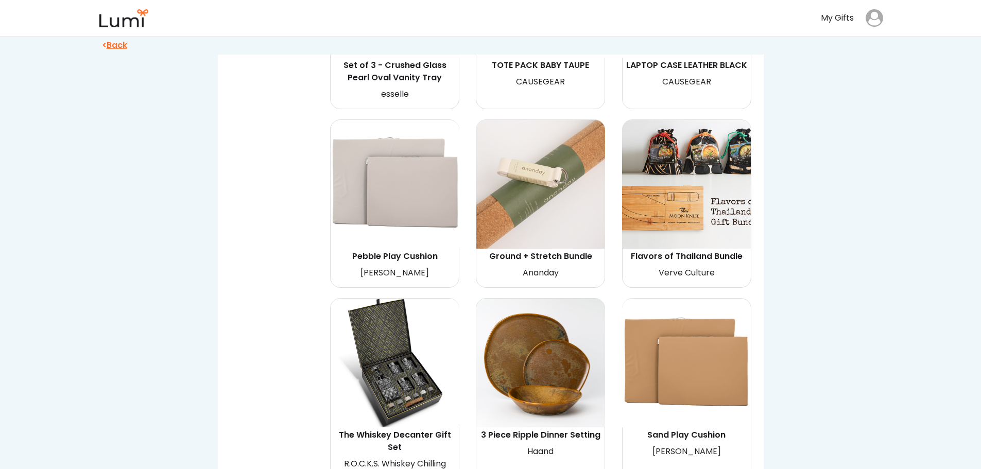
click at [699, 266] on div "Verve Culture" at bounding box center [687, 273] width 126 height 15
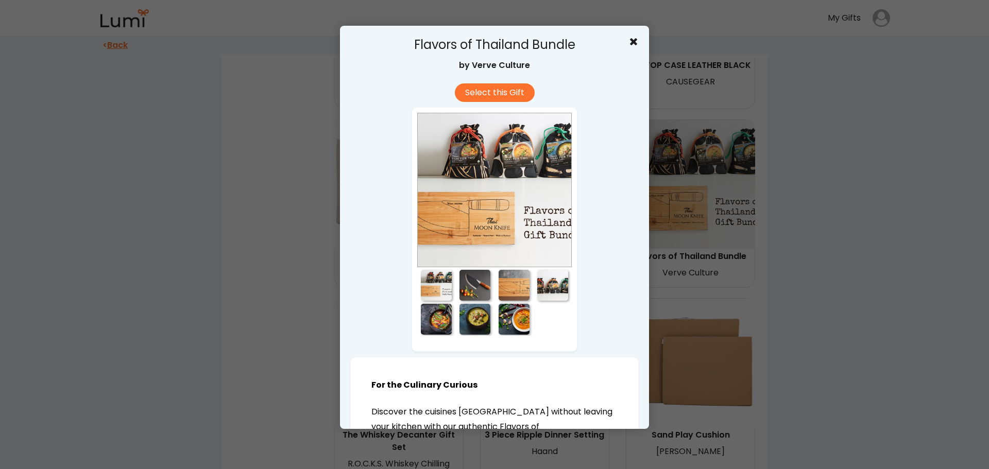
click at [467, 287] on div at bounding box center [474, 285] width 31 height 31
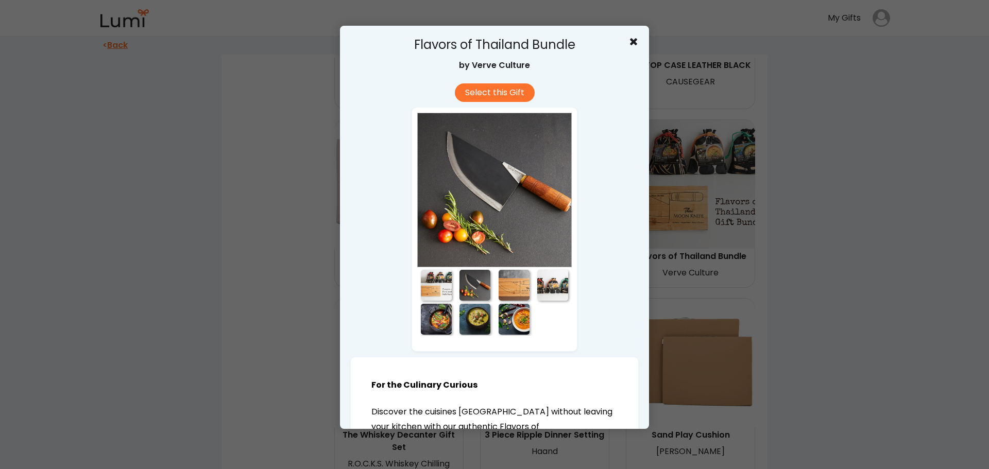
click at [515, 288] on div at bounding box center [514, 285] width 31 height 31
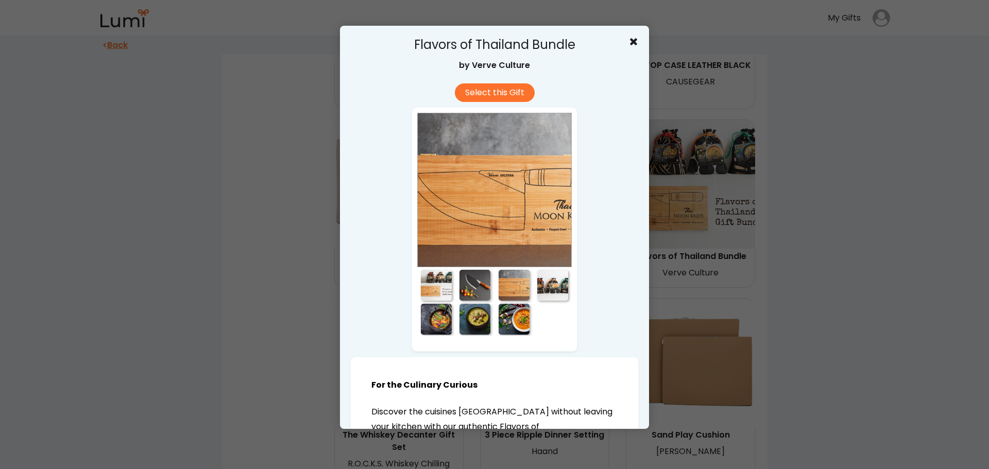
click at [563, 287] on div at bounding box center [552, 285] width 31 height 31
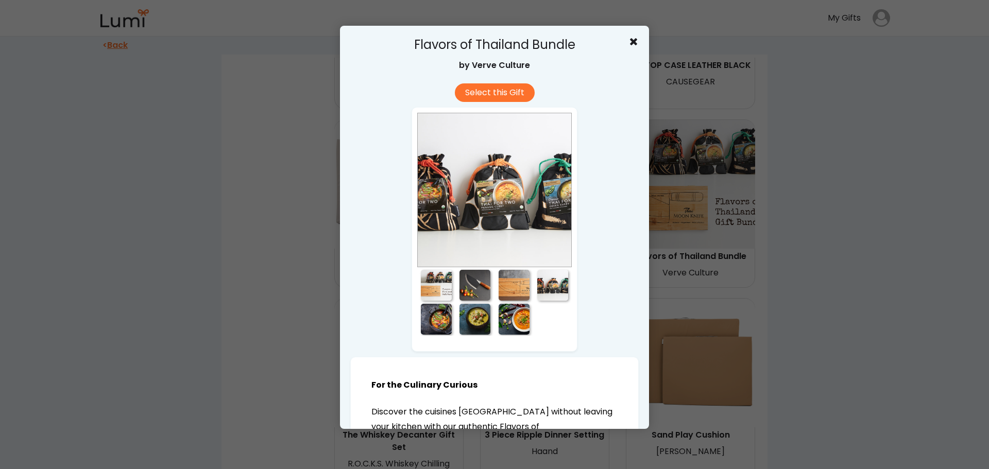
click at [429, 314] on div at bounding box center [436, 319] width 31 height 31
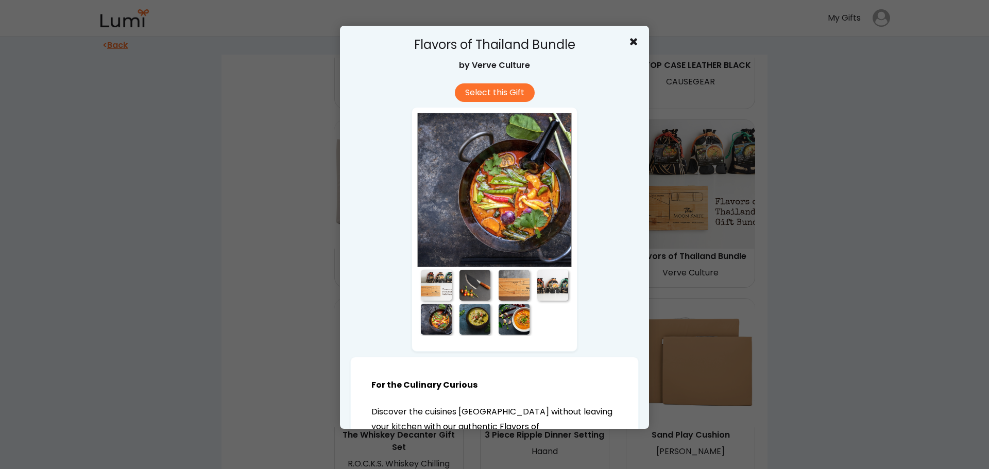
click at [477, 317] on div at bounding box center [474, 319] width 31 height 31
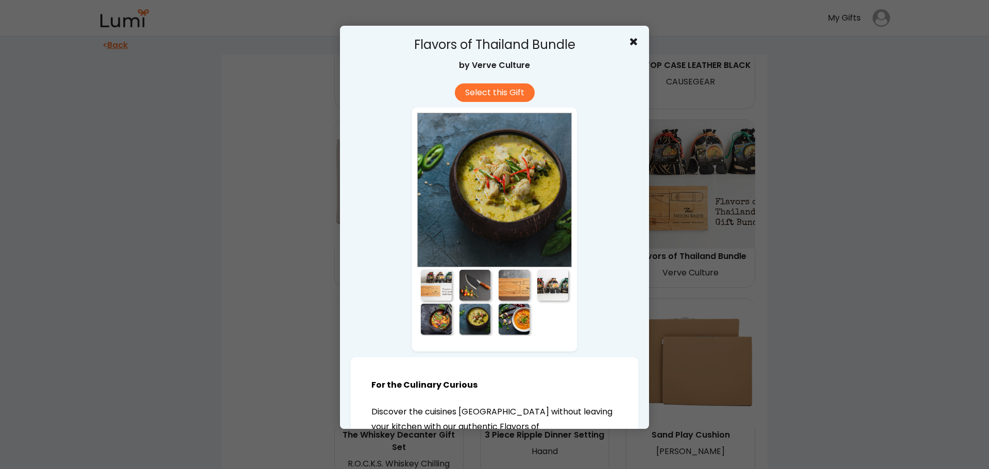
click at [515, 321] on div at bounding box center [514, 319] width 31 height 31
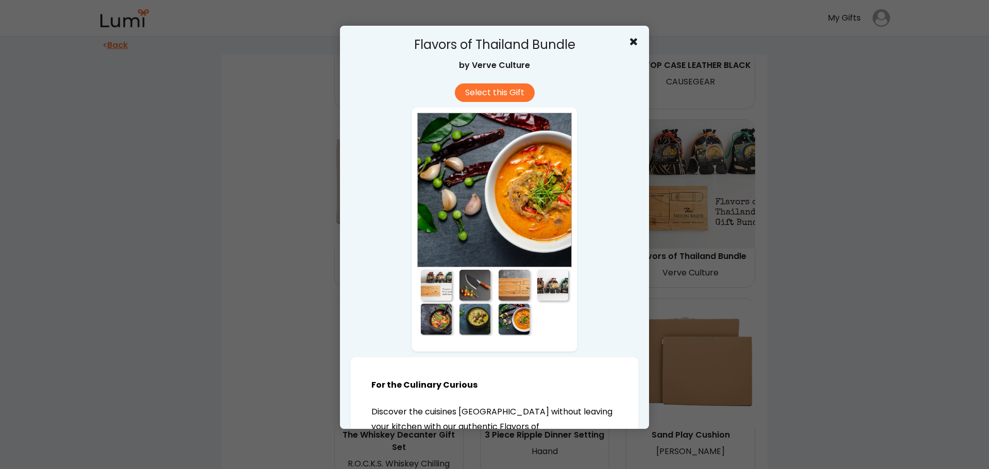
click at [431, 283] on div at bounding box center [436, 285] width 31 height 31
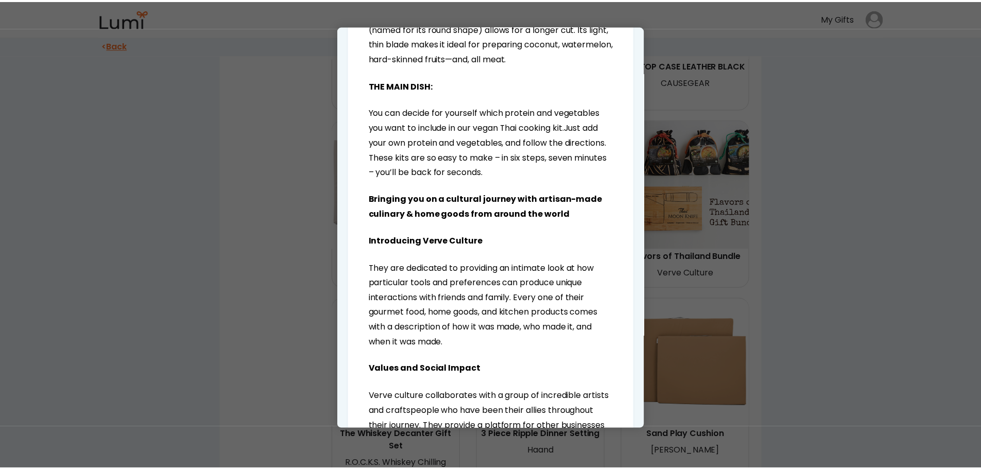
scroll to position [772, 0]
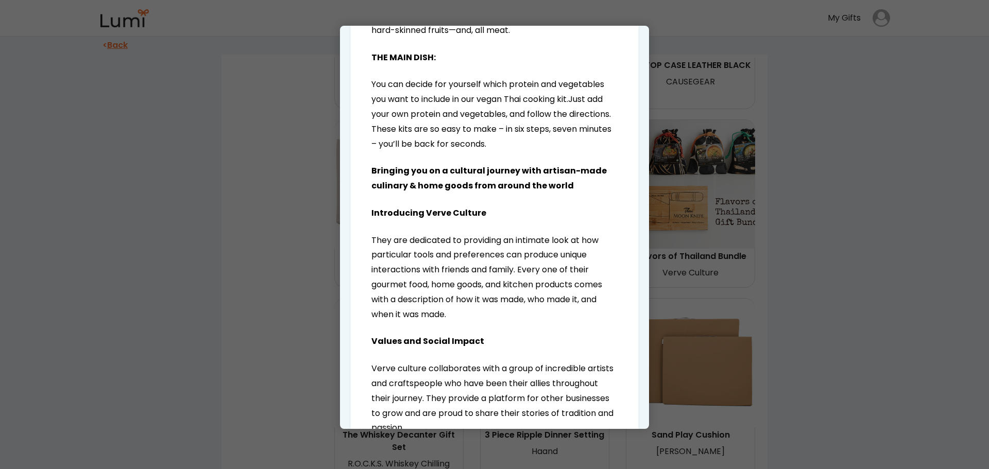
click at [884, 250] on div at bounding box center [494, 234] width 989 height 469
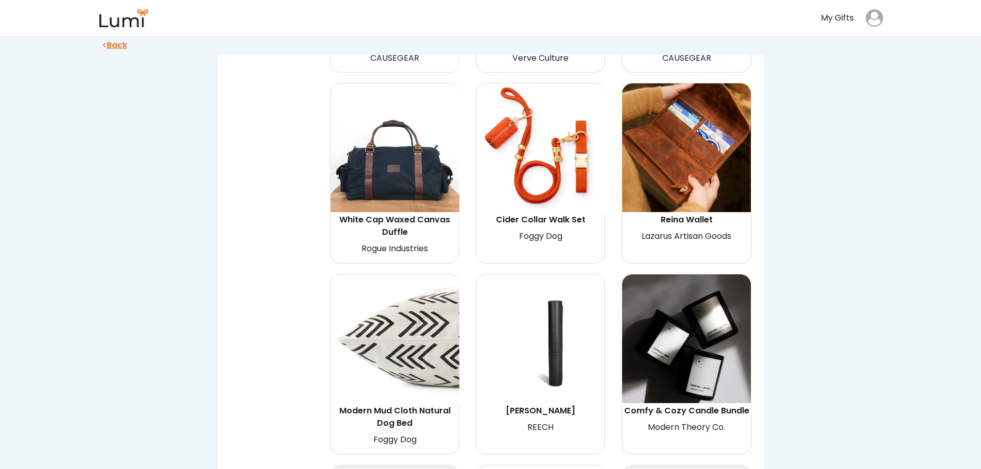
scroll to position [3036, 0]
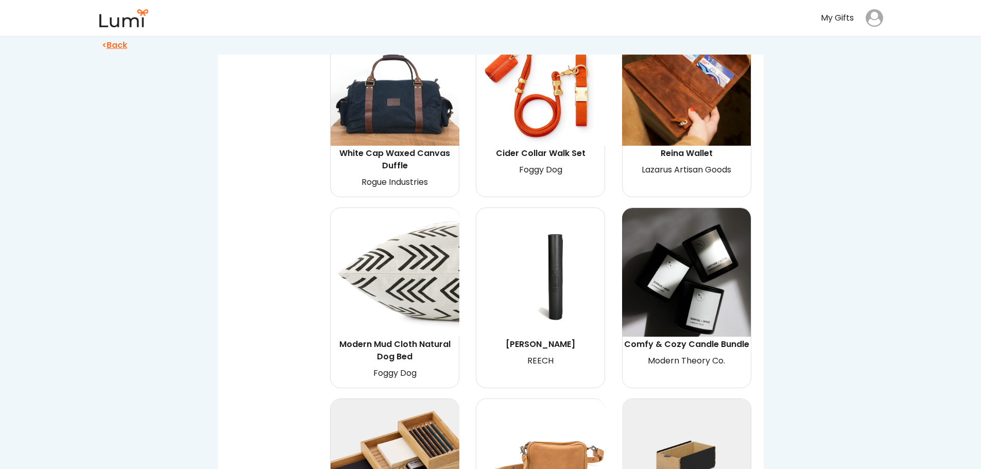
click at [554, 274] on img at bounding box center [540, 272] width 129 height 129
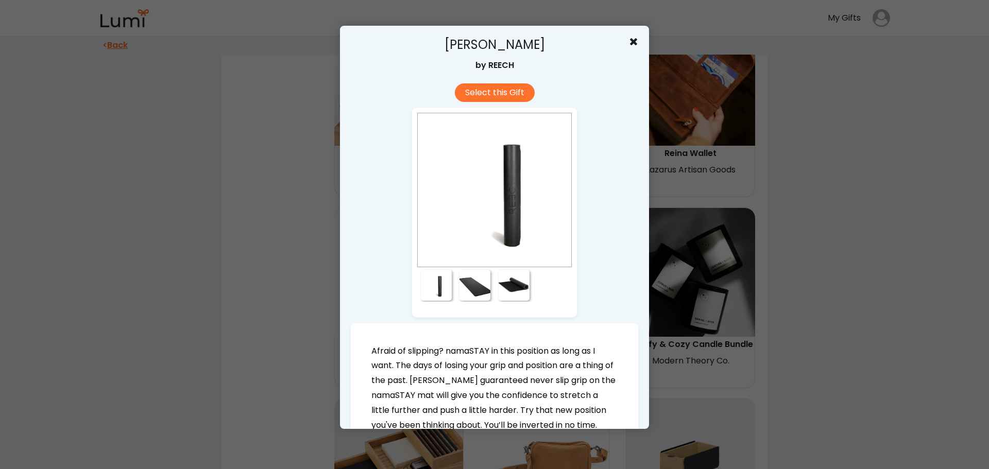
click at [480, 286] on div at bounding box center [474, 285] width 31 height 31
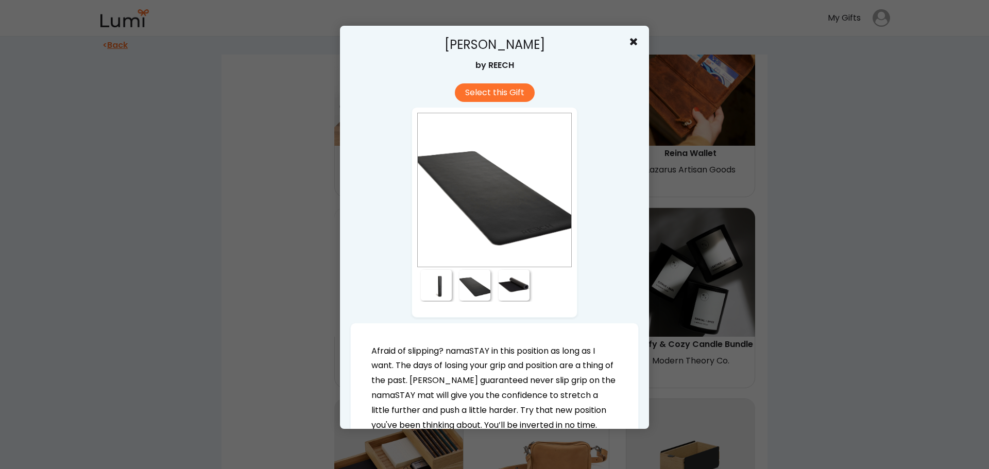
click at [514, 287] on div at bounding box center [514, 285] width 31 height 31
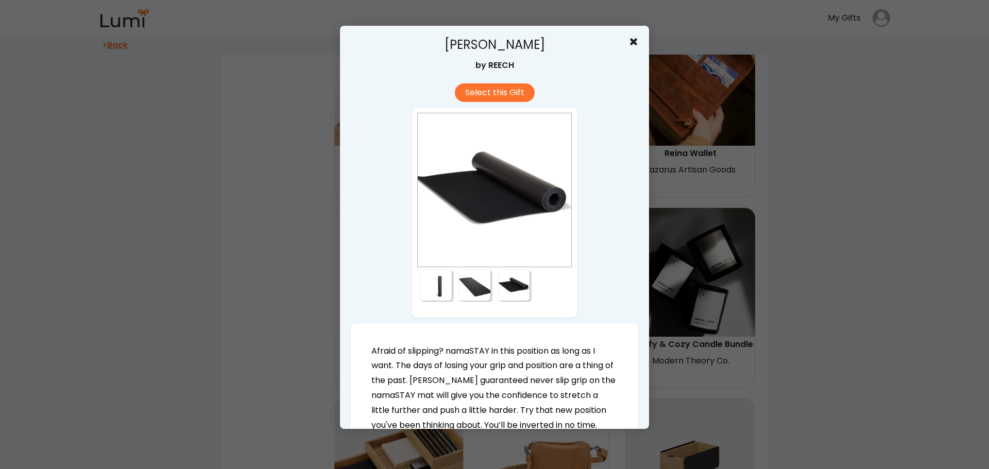
click at [813, 274] on div at bounding box center [494, 234] width 989 height 469
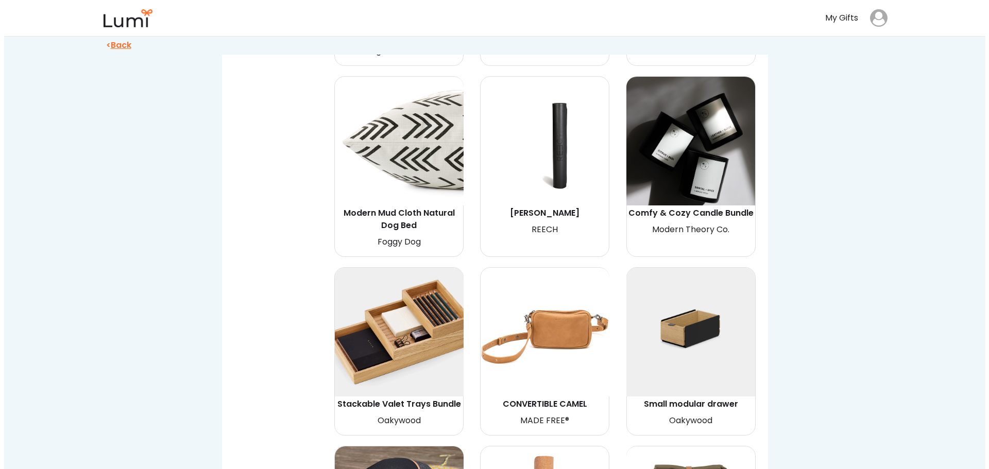
scroll to position [3190, 0]
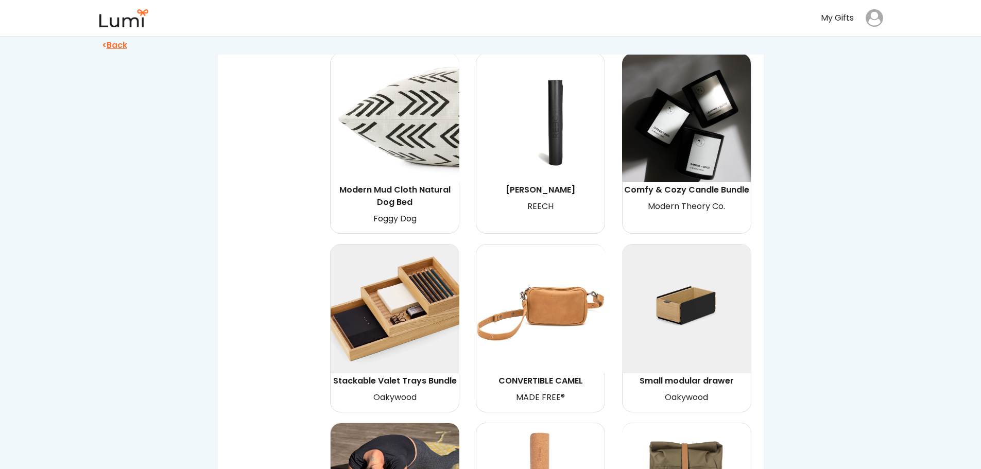
click at [531, 144] on img at bounding box center [540, 118] width 129 height 129
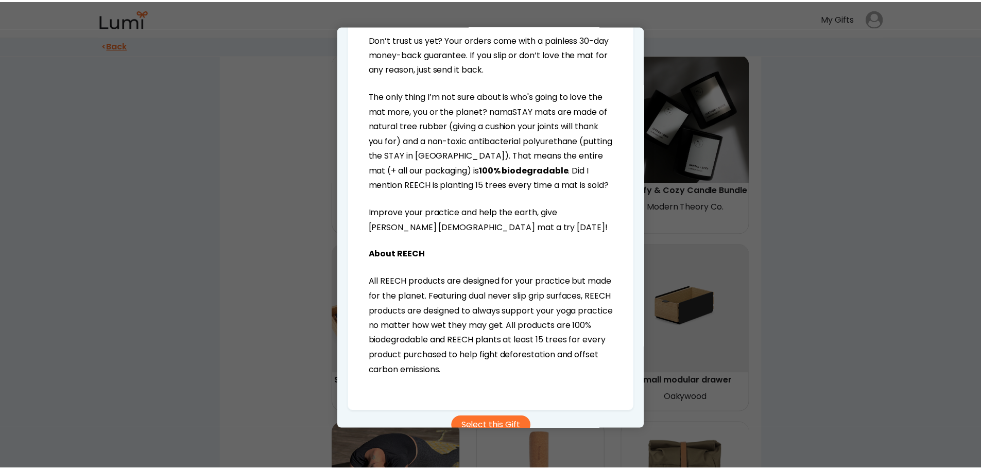
scroll to position [507, 0]
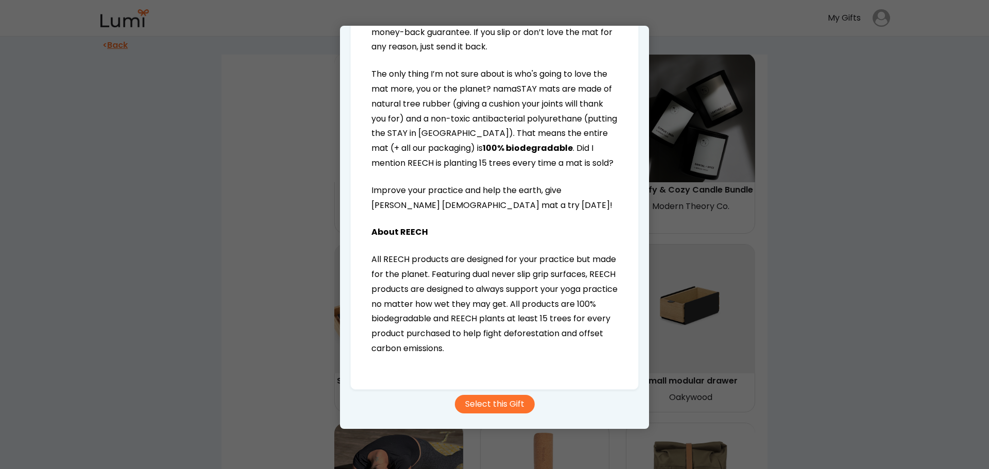
click at [862, 228] on div at bounding box center [494, 234] width 989 height 469
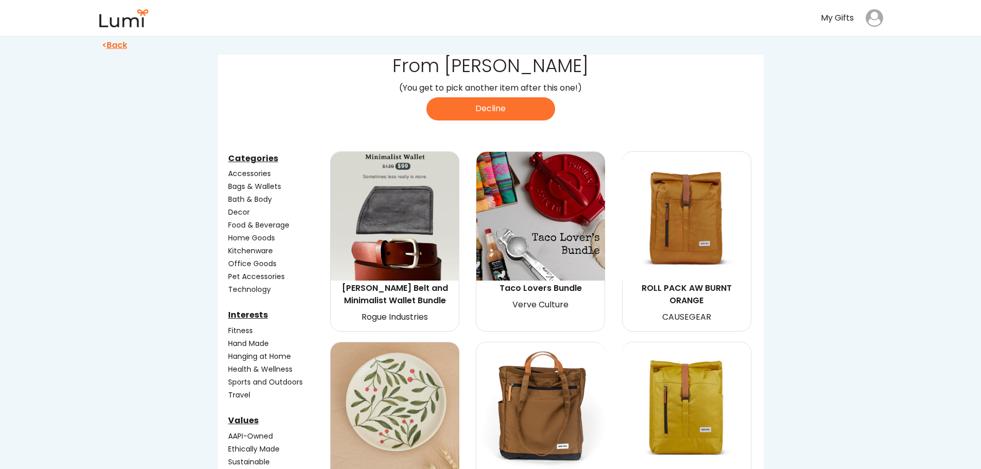
scroll to position [51, 0]
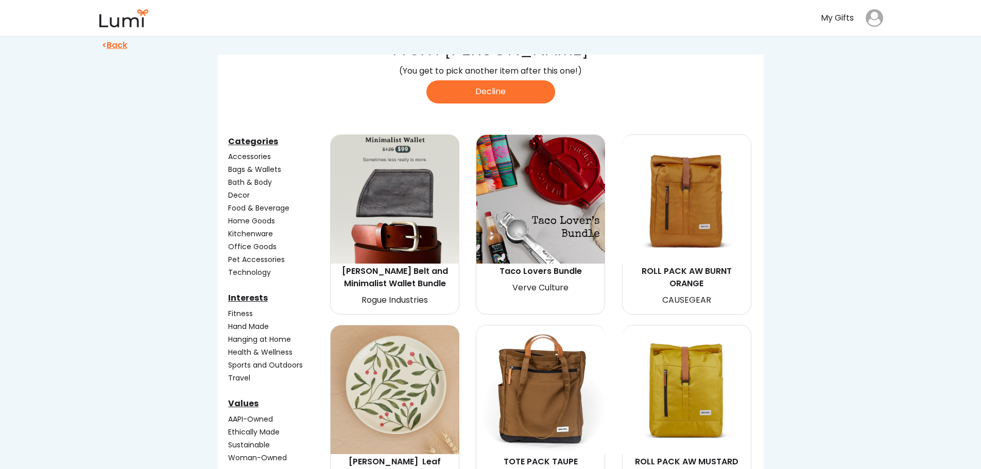
click at [256, 235] on div "Kitchenware" at bounding box center [278, 234] width 100 height 11
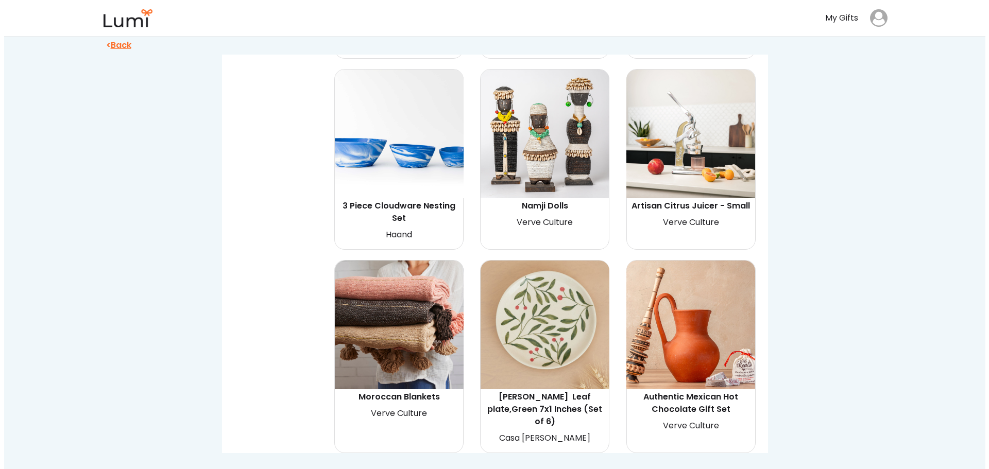
scroll to position [675, 0]
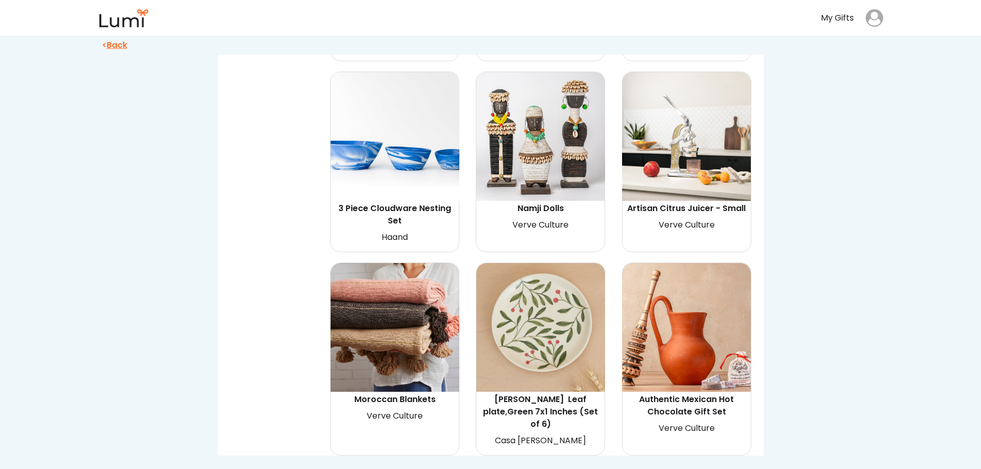
click at [410, 310] on img at bounding box center [395, 327] width 129 height 129
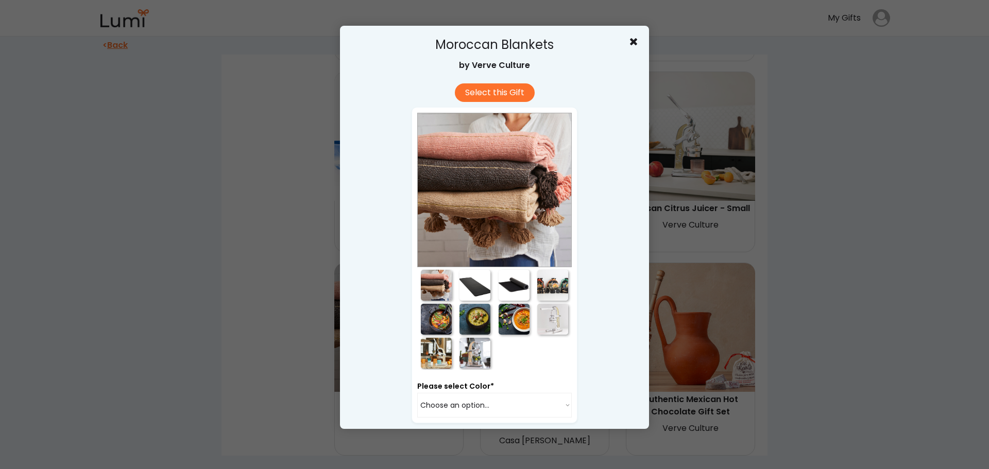
click at [434, 282] on div at bounding box center [436, 285] width 31 height 31
click at [488, 283] on div at bounding box center [474, 285] width 39 height 33
click at [479, 284] on div at bounding box center [474, 285] width 31 height 31
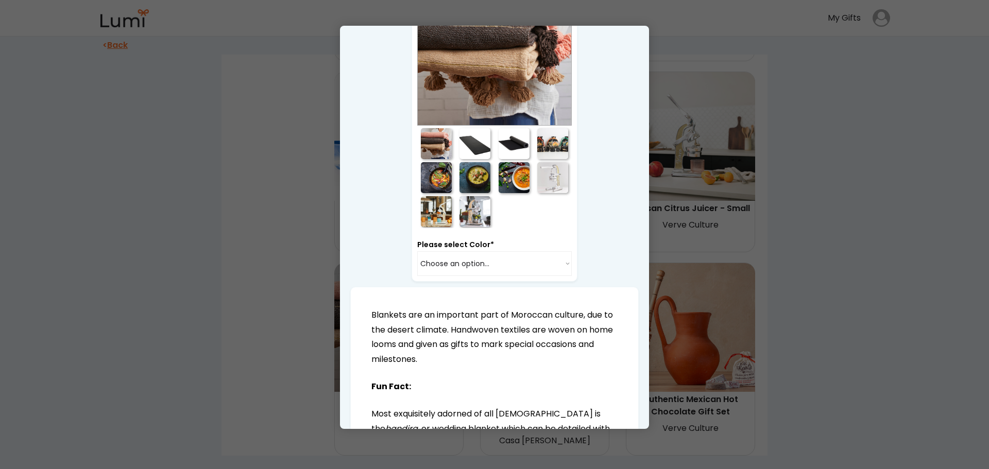
scroll to position [154, 0]
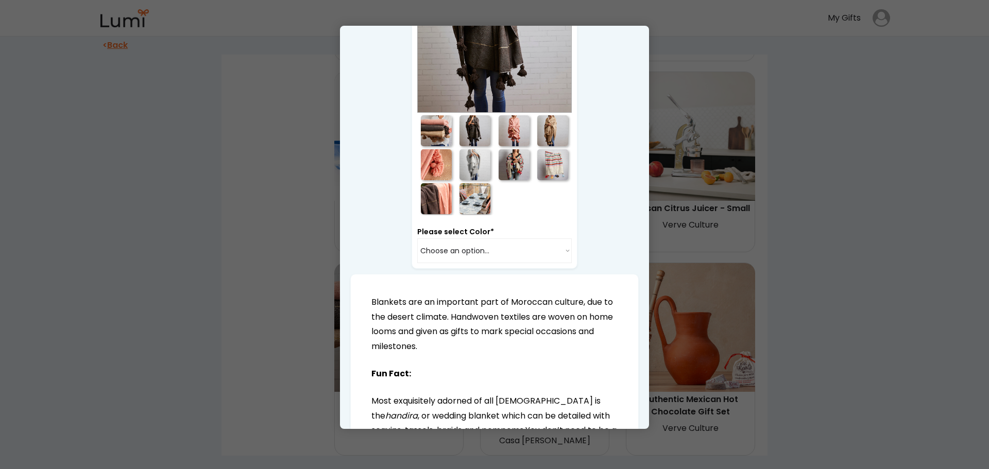
click at [461, 117] on div at bounding box center [474, 130] width 31 height 31
click at [472, 129] on div at bounding box center [474, 130] width 31 height 31
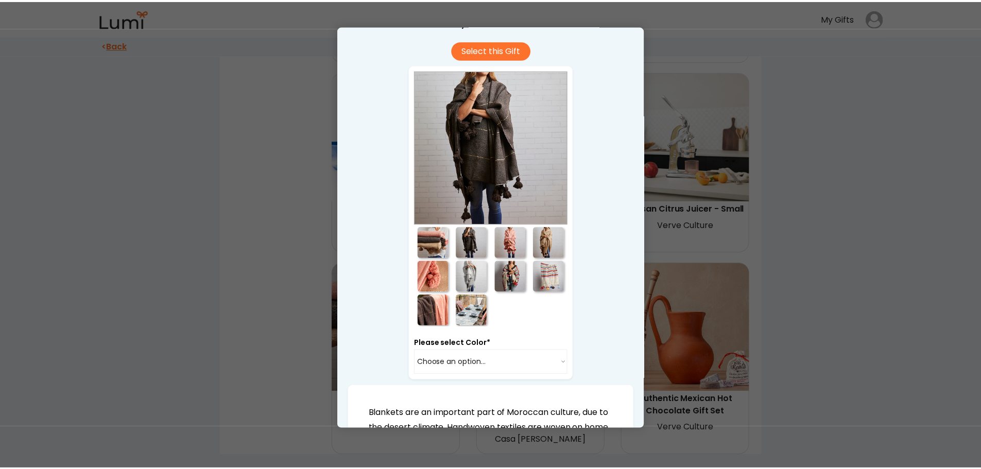
scroll to position [0, 0]
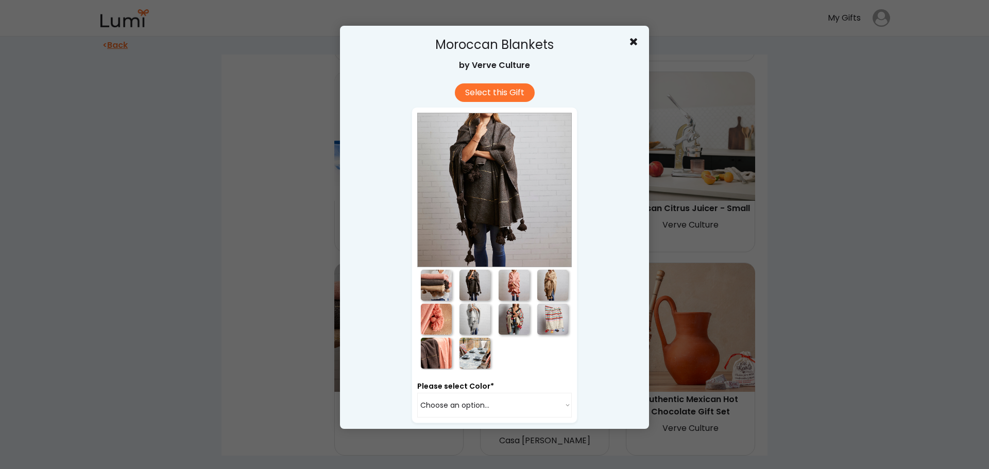
click at [511, 285] on div at bounding box center [514, 285] width 31 height 31
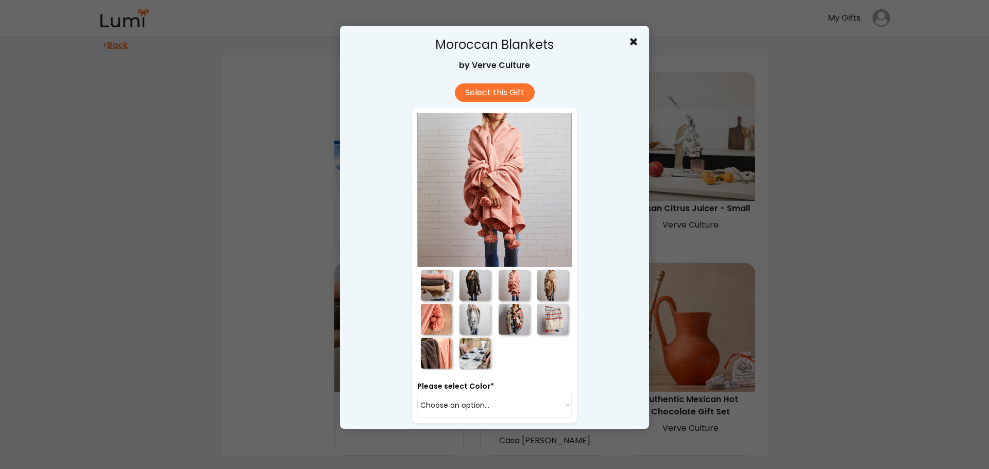
click at [545, 284] on div at bounding box center [552, 285] width 31 height 31
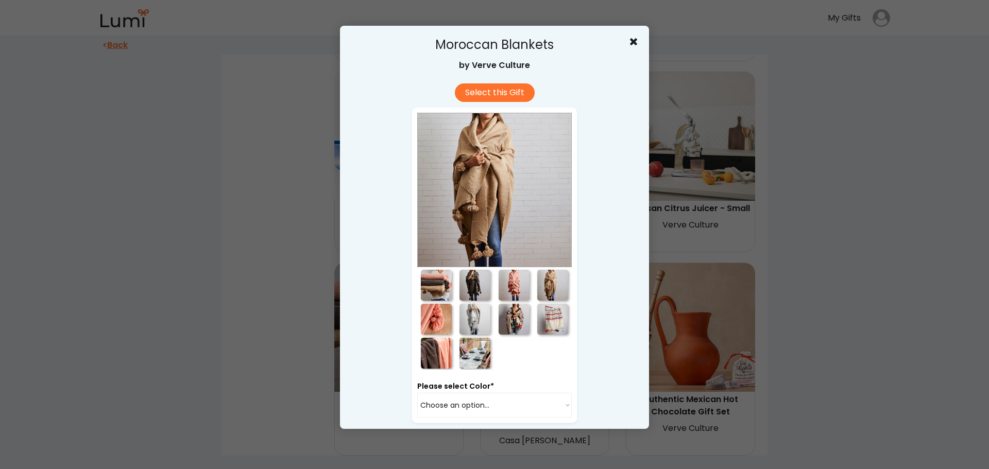
click at [751, 263] on div at bounding box center [494, 234] width 989 height 469
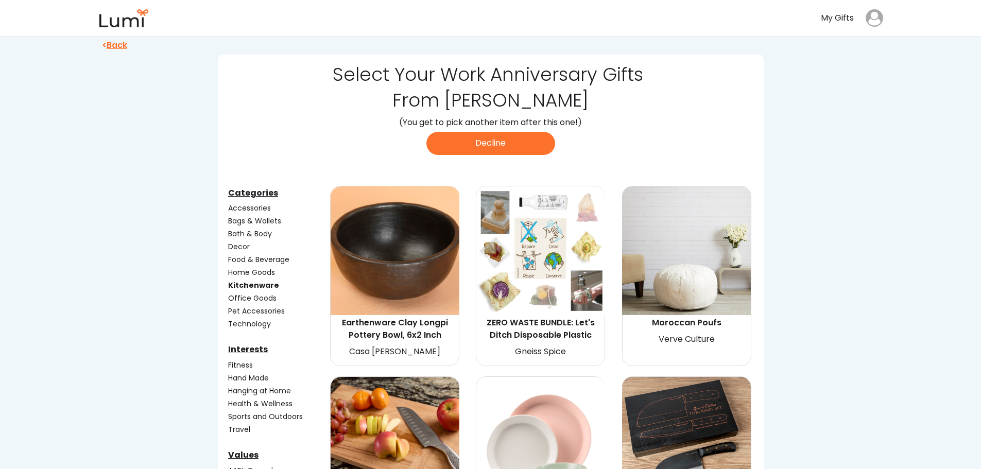
click at [254, 209] on div "Accessories" at bounding box center [278, 208] width 100 height 11
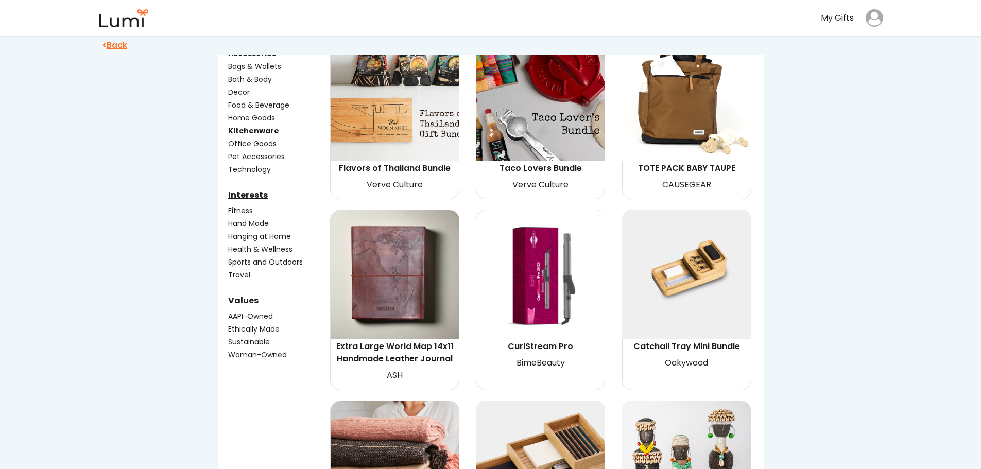
scroll to position [103, 0]
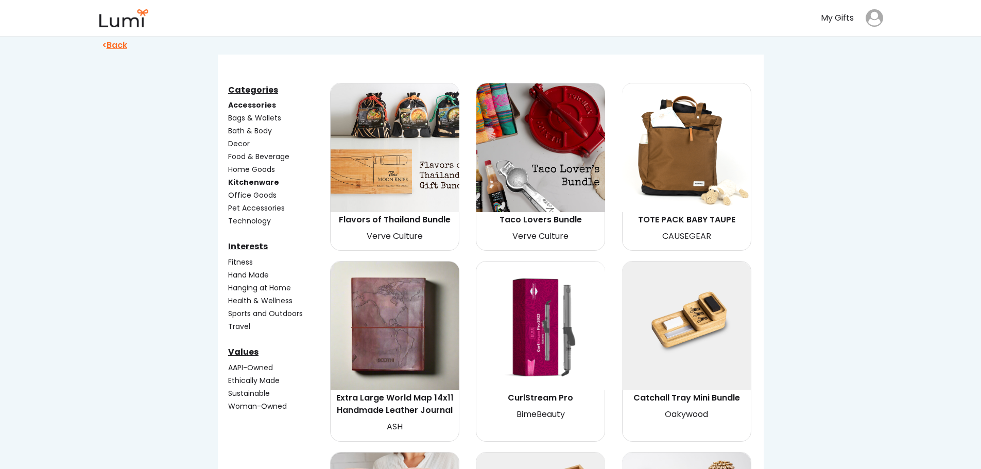
click at [247, 131] on div "Bath & Body" at bounding box center [278, 131] width 100 height 11
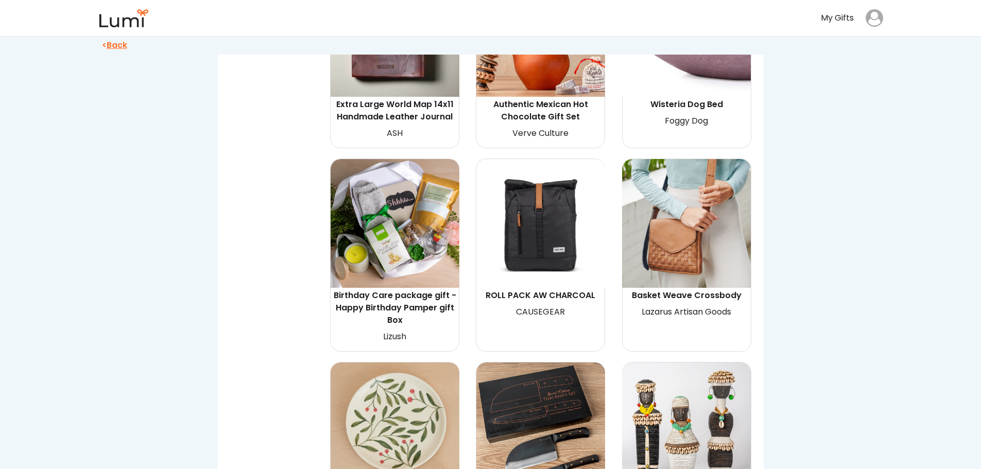
scroll to position [618, 0]
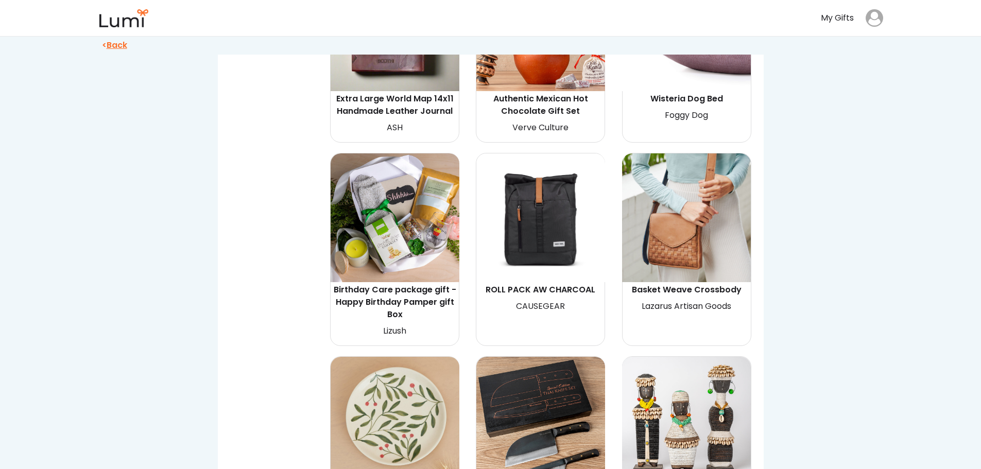
click at [431, 307] on div "Birthday Care package gift - Happy Birthday Pamper gift Box" at bounding box center [395, 302] width 126 height 37
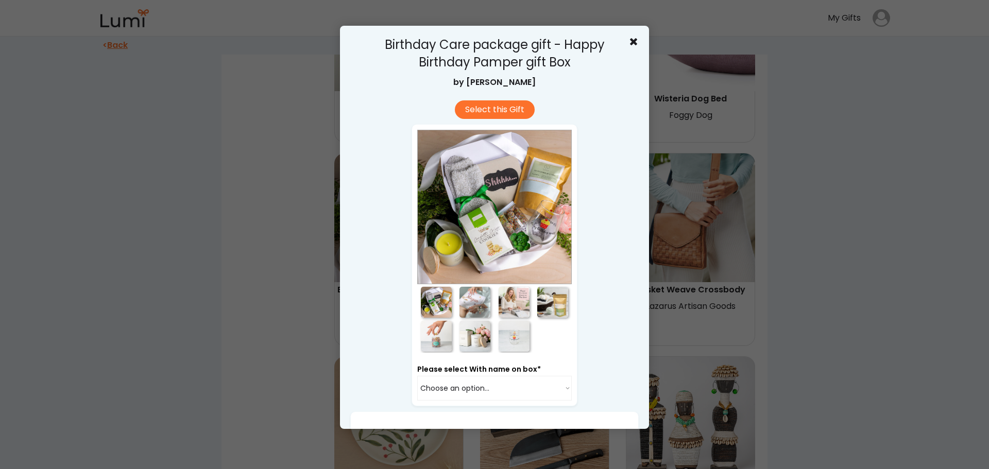
click at [469, 301] on div at bounding box center [474, 302] width 31 height 31
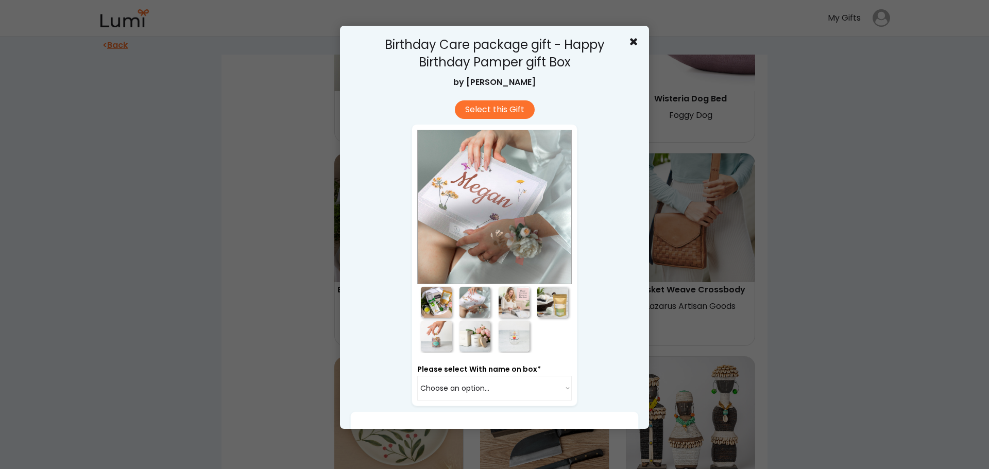
click at [525, 300] on div at bounding box center [514, 302] width 31 height 31
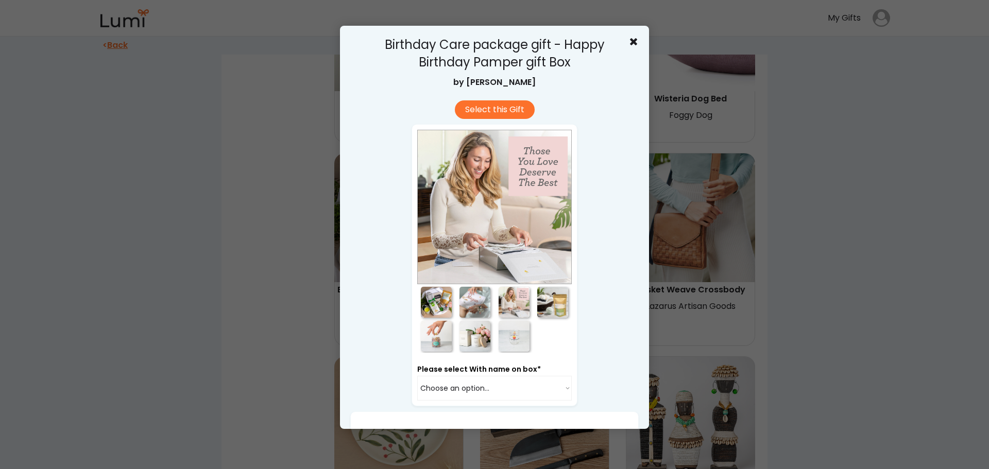
click at [554, 300] on div at bounding box center [552, 302] width 31 height 31
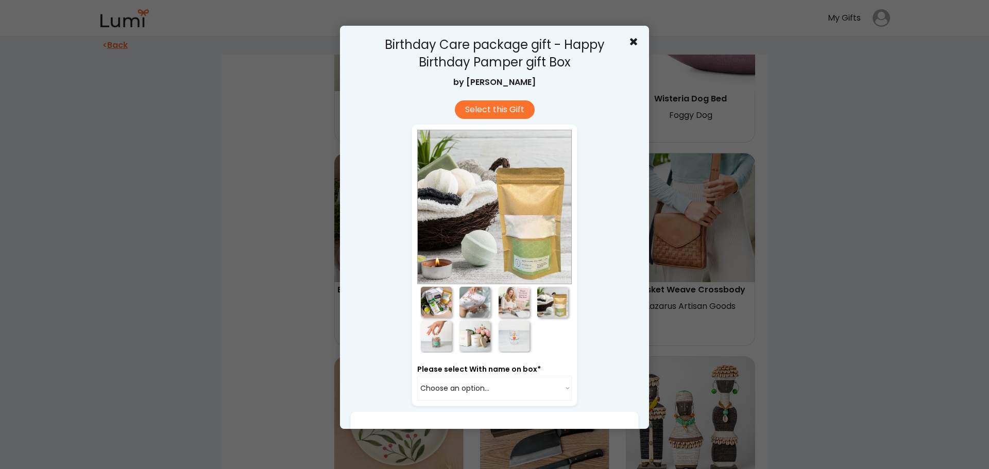
click at [439, 340] on div at bounding box center [436, 336] width 31 height 31
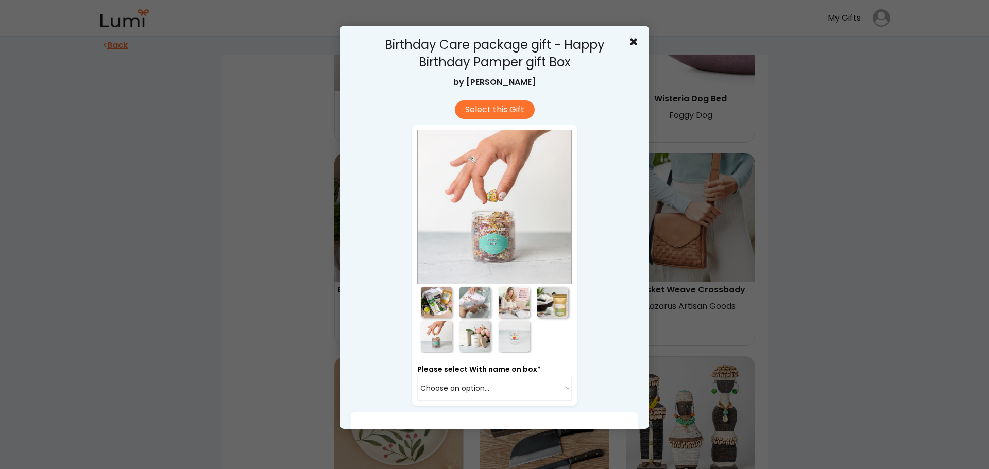
click at [468, 340] on div at bounding box center [474, 336] width 31 height 31
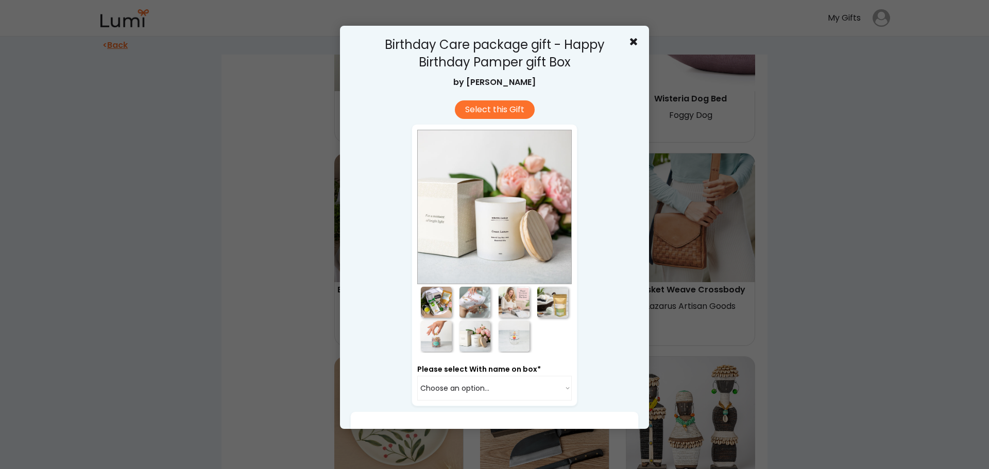
click at [519, 338] on div at bounding box center [514, 336] width 31 height 31
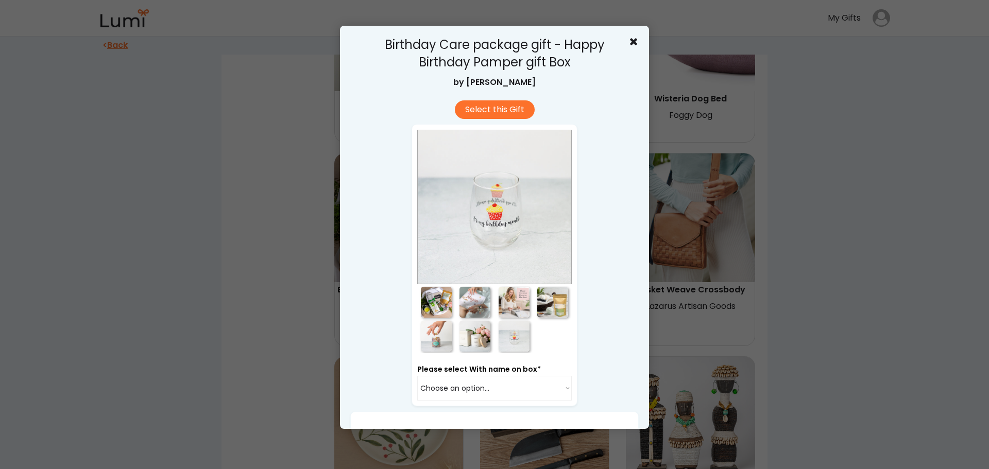
click at [820, 318] on div at bounding box center [494, 234] width 989 height 469
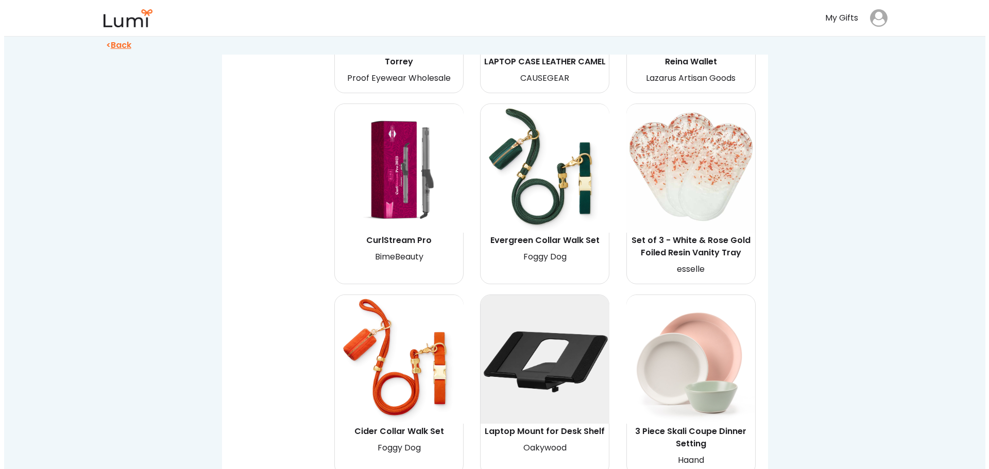
scroll to position [1442, 0]
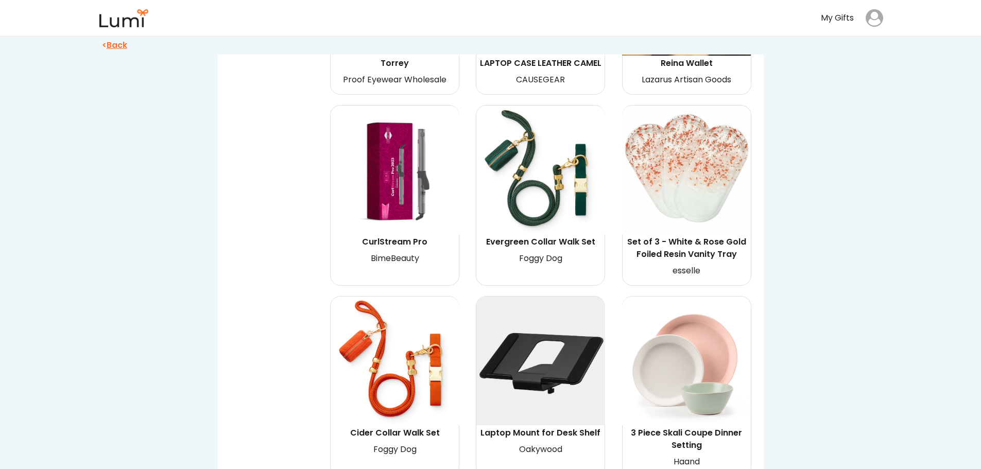
click at [402, 236] on div "CurlStream Pro" at bounding box center [395, 242] width 126 height 12
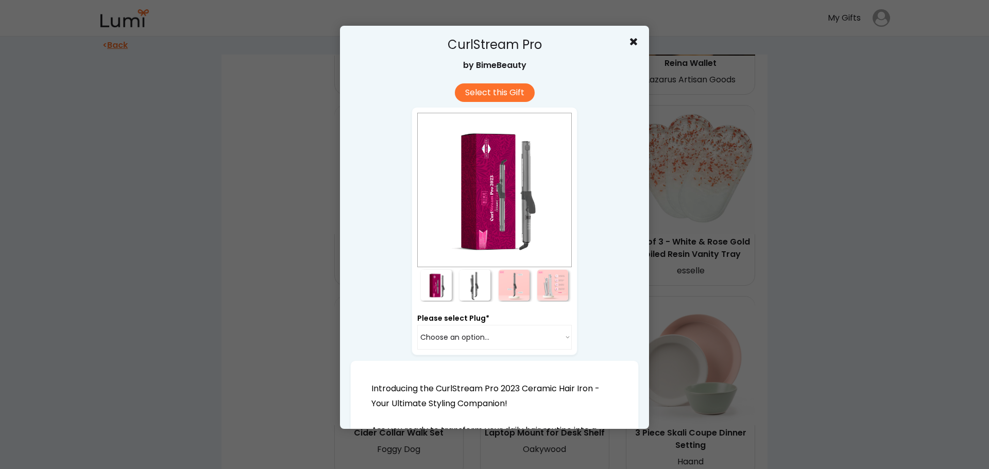
click at [469, 284] on div at bounding box center [474, 285] width 31 height 31
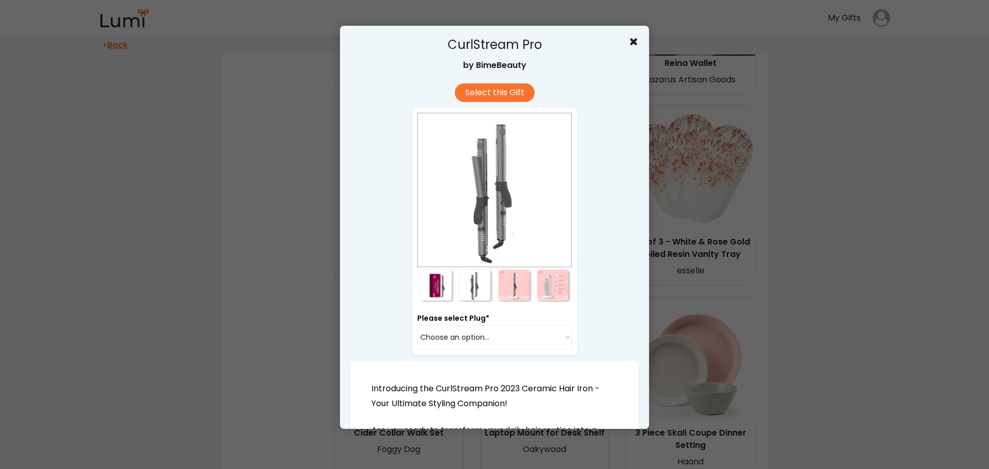
click at [505, 288] on div at bounding box center [514, 285] width 31 height 31
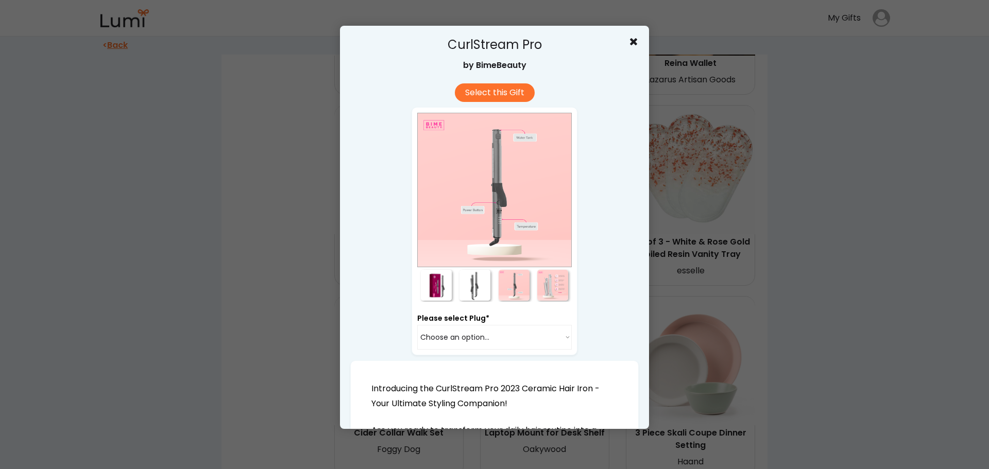
click at [544, 287] on div at bounding box center [552, 285] width 31 height 31
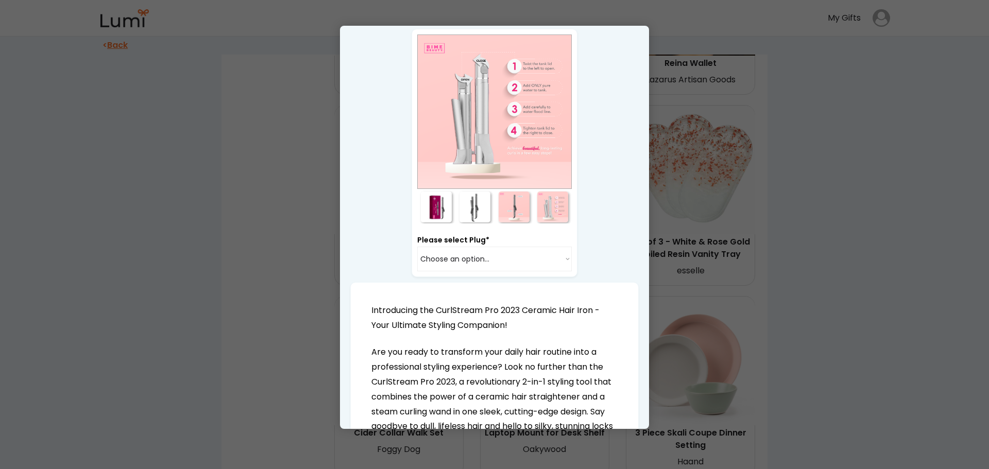
scroll to position [206, 0]
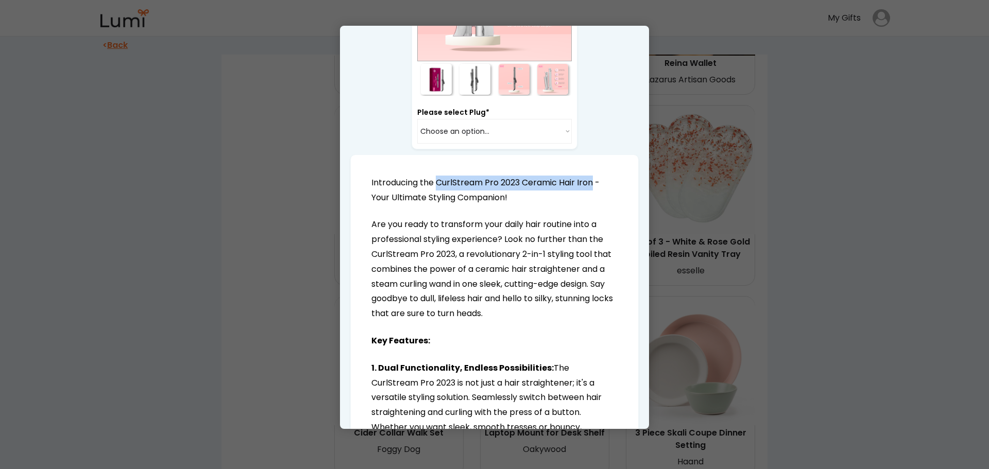
drag, startPoint x: 437, startPoint y: 182, endPoint x: 594, endPoint y: 181, distance: 157.6
click at [594, 181] on p "Introducing the CurlStream Pro 2023 Ceramic Hair Iron - Your Ultimate Styling C…" at bounding box center [494, 191] width 246 height 30
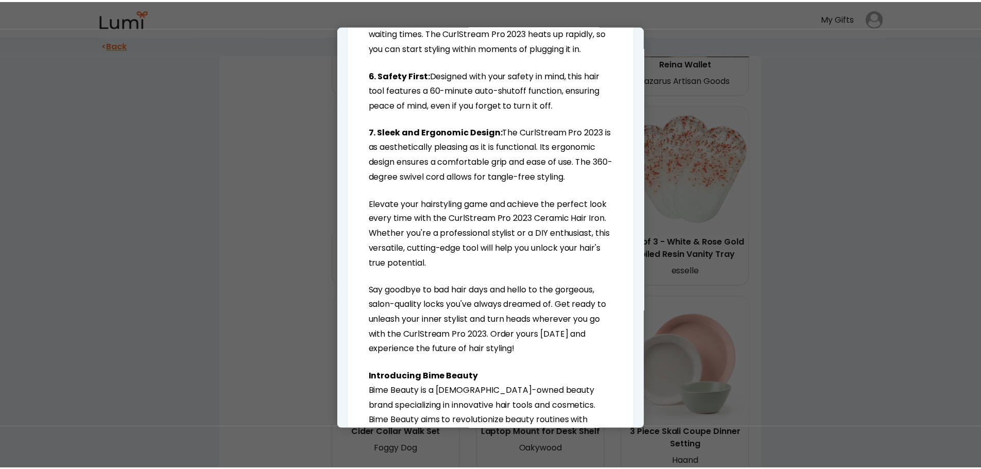
scroll to position [927, 0]
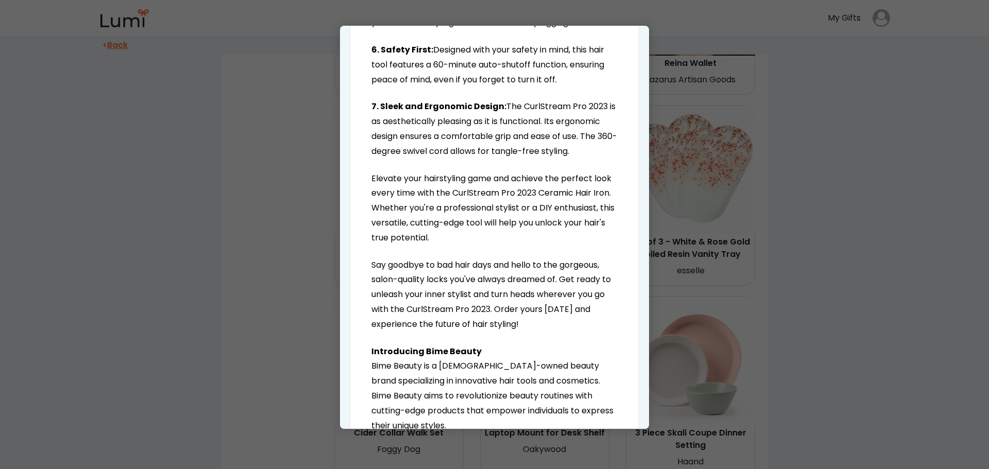
click at [290, 112] on div at bounding box center [494, 234] width 989 height 469
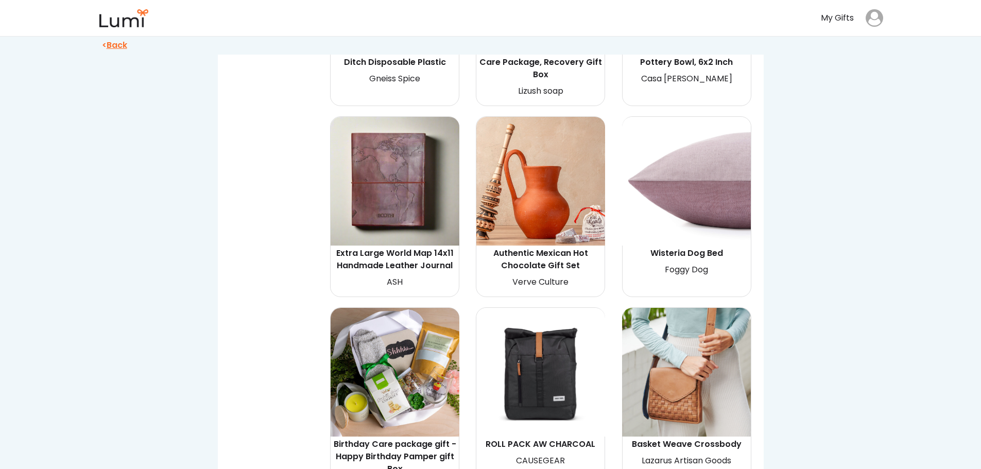
scroll to position [51, 0]
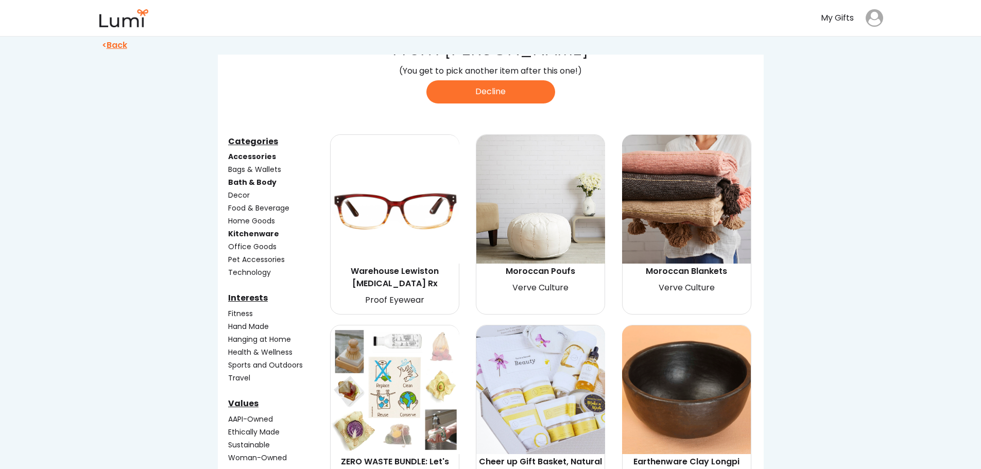
click at [260, 233] on div "Kitchenware" at bounding box center [278, 234] width 100 height 11
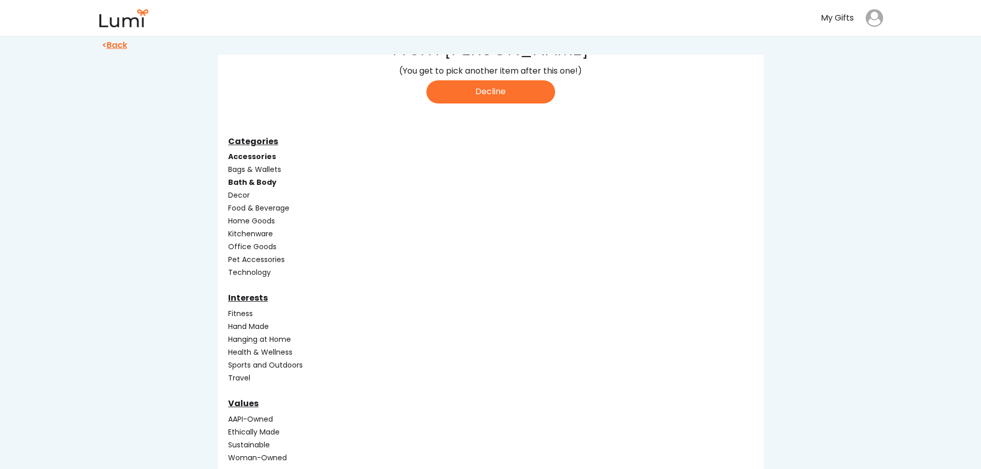
click at [253, 182] on div "Bath & Body" at bounding box center [278, 182] width 100 height 11
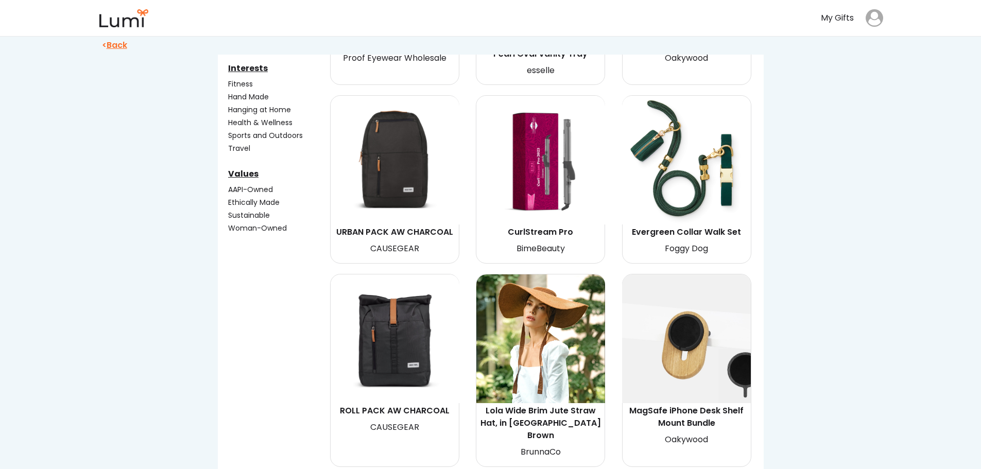
scroll to position [0, 0]
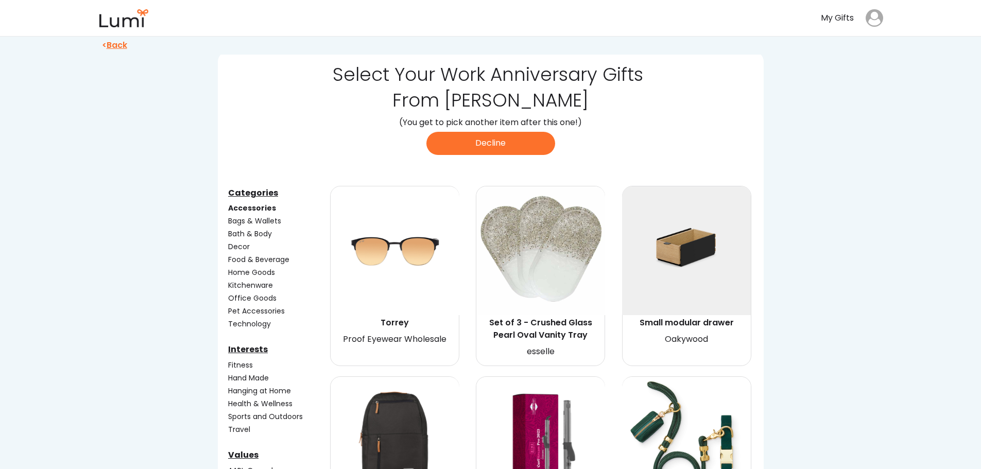
click at [251, 196] on u "Categories" at bounding box center [253, 193] width 50 height 12
click at [249, 207] on div "Accessories" at bounding box center [278, 208] width 100 height 11
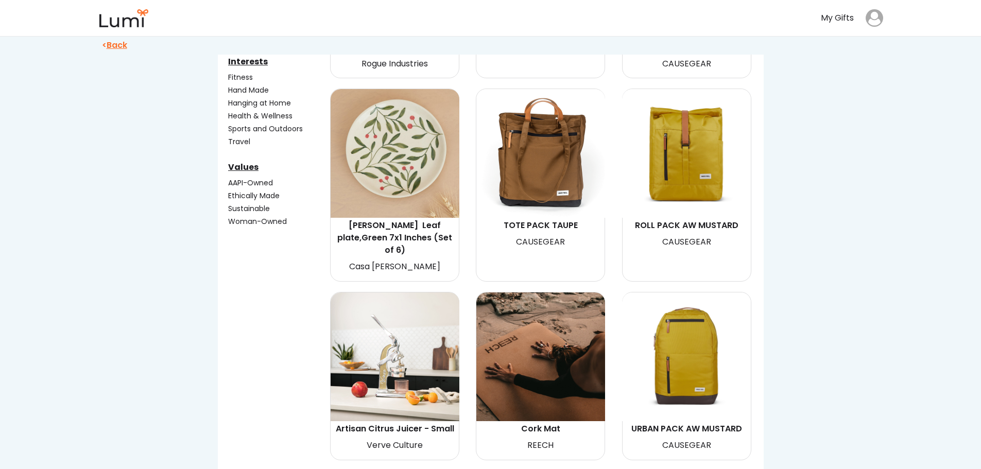
scroll to position [103, 0]
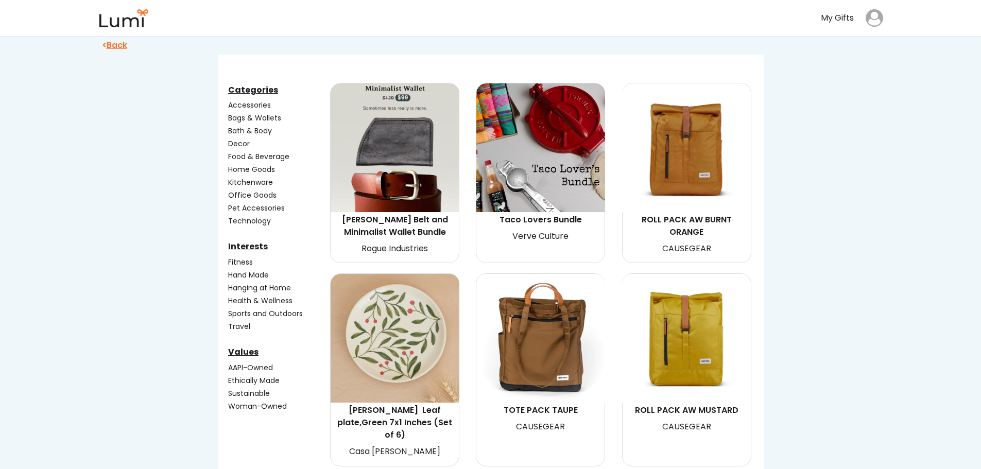
click at [236, 260] on div "Fitness" at bounding box center [278, 262] width 100 height 11
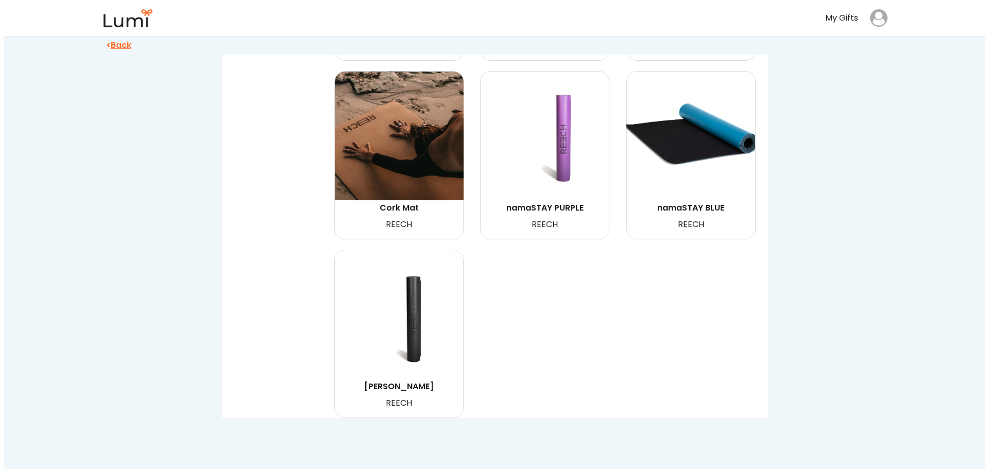
scroll to position [515, 0]
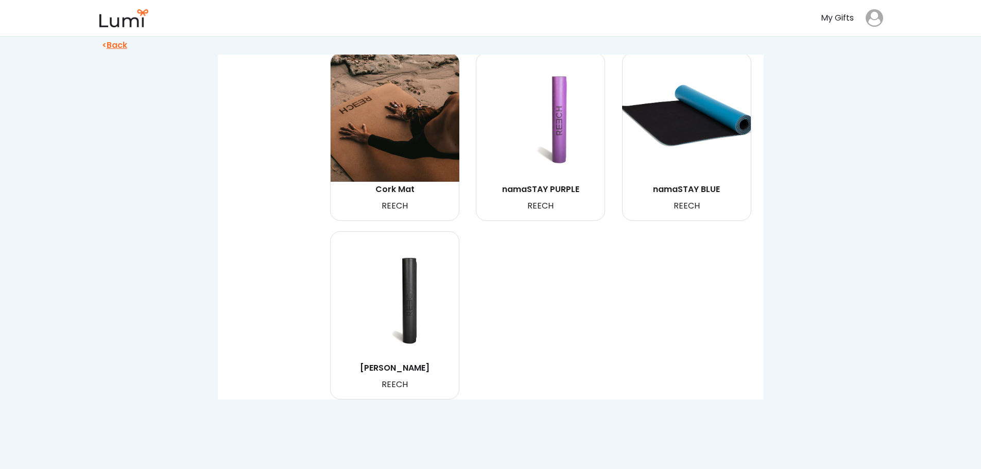
click at [388, 306] on img at bounding box center [395, 296] width 129 height 129
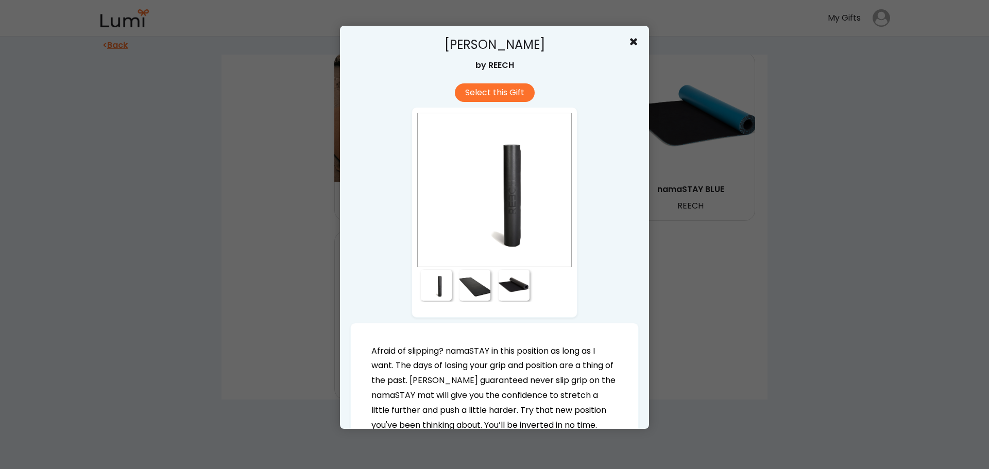
click at [462, 282] on div at bounding box center [474, 285] width 31 height 31
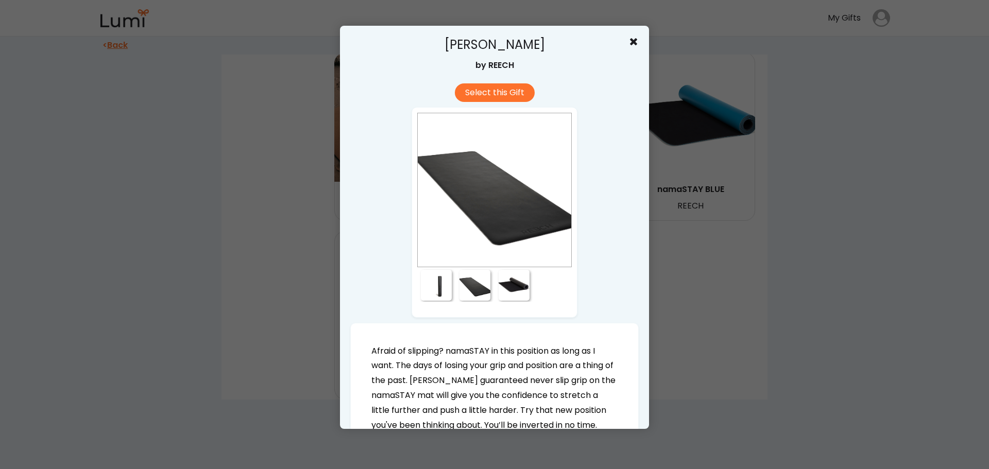
click at [507, 284] on div at bounding box center [514, 285] width 31 height 31
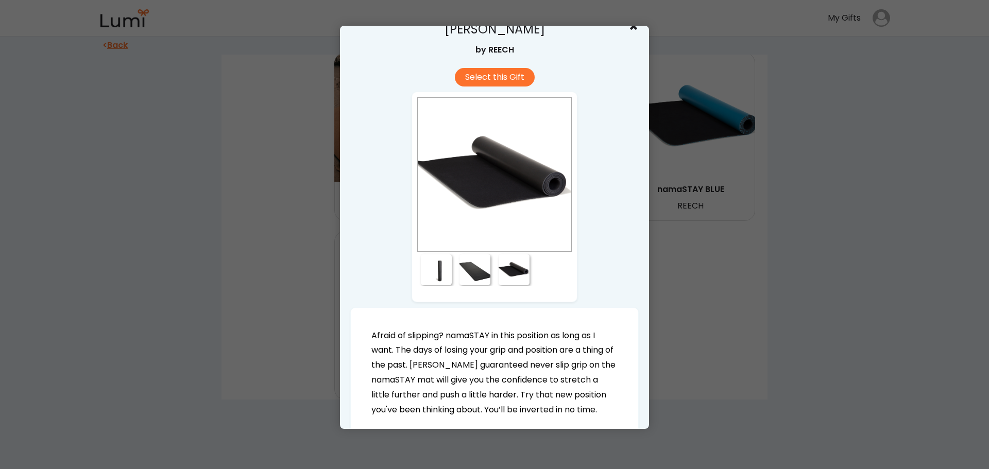
scroll to position [0, 0]
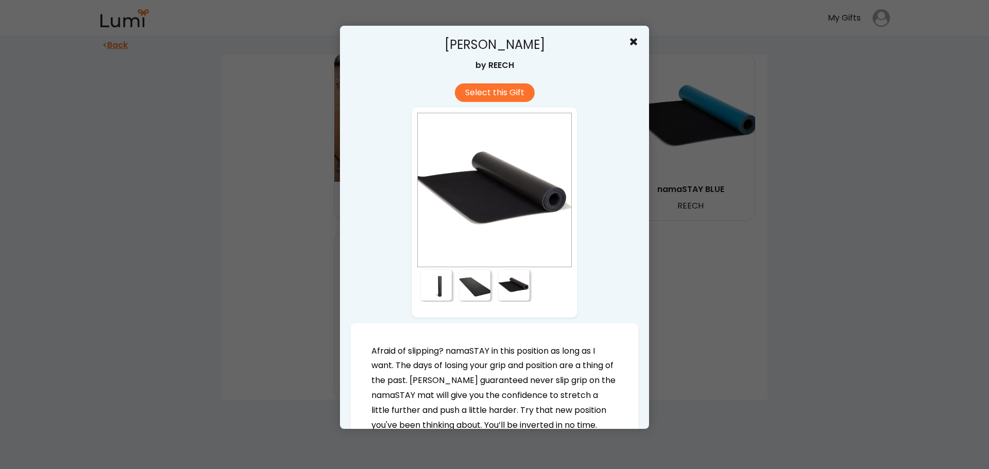
click at [444, 44] on div "[PERSON_NAME]" at bounding box center [494, 45] width 100 height 18
click at [490, 90] on button "Select this Gift" at bounding box center [495, 92] width 80 height 19
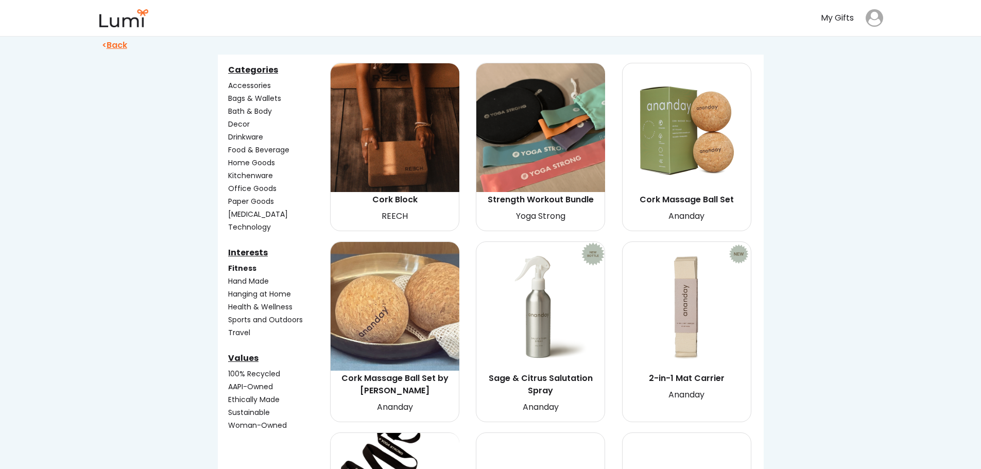
scroll to position [103, 0]
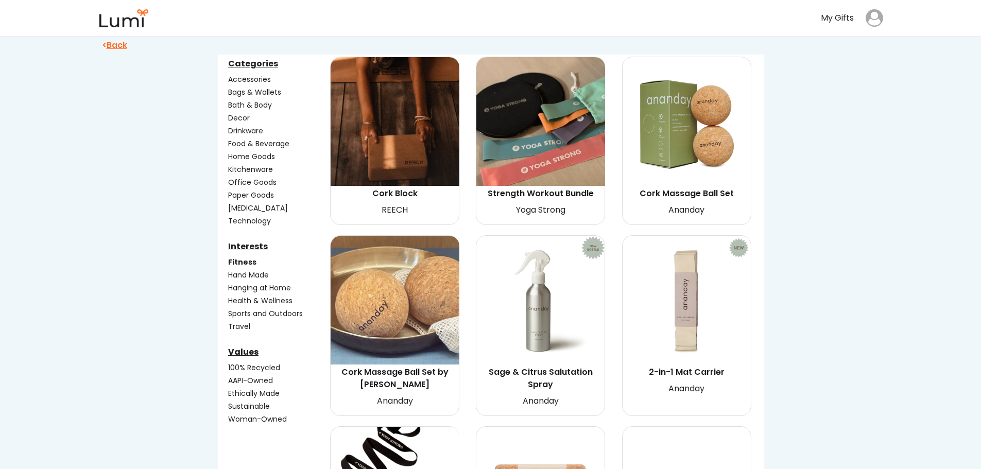
click at [247, 259] on div "Fitness" at bounding box center [278, 262] width 100 height 11
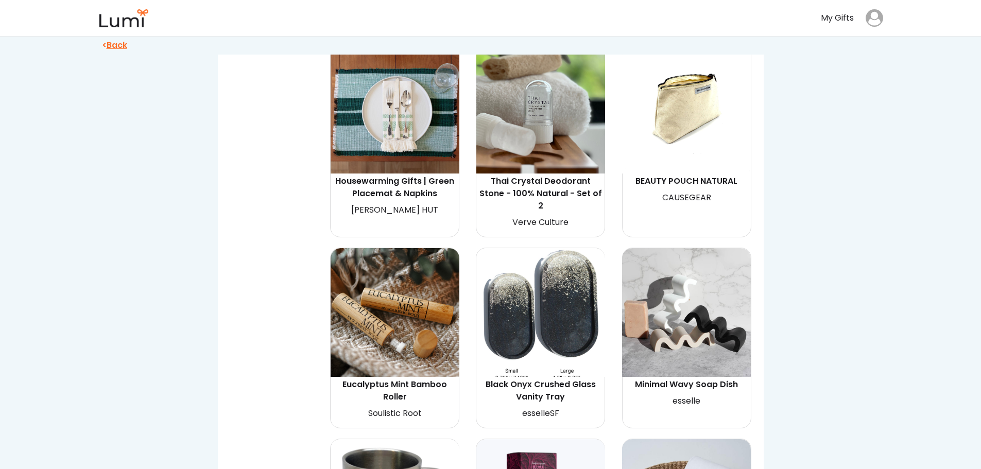
scroll to position [9064, 0]
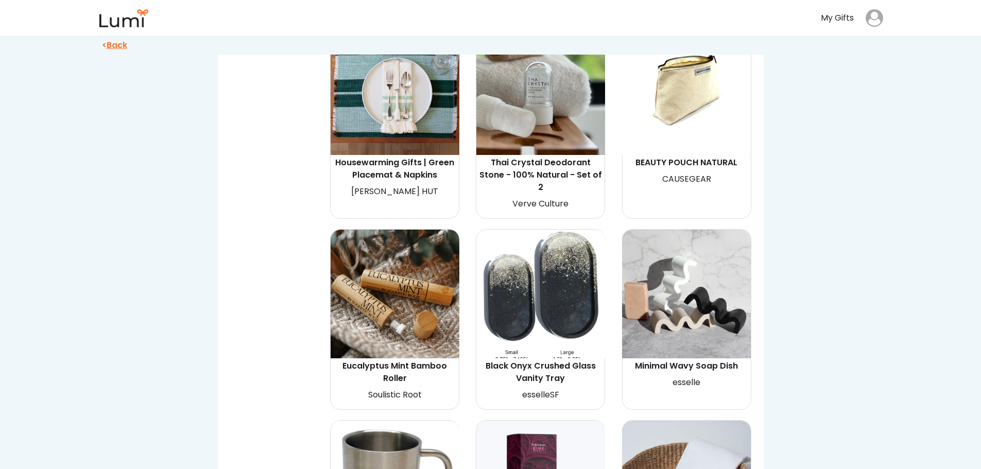
click at [696, 265] on img at bounding box center [686, 294] width 129 height 129
select select "{"_class":"StaticObject","data":{"_[URL][DOMAIN_NAME]":"gid://shopify/ProductVa…"
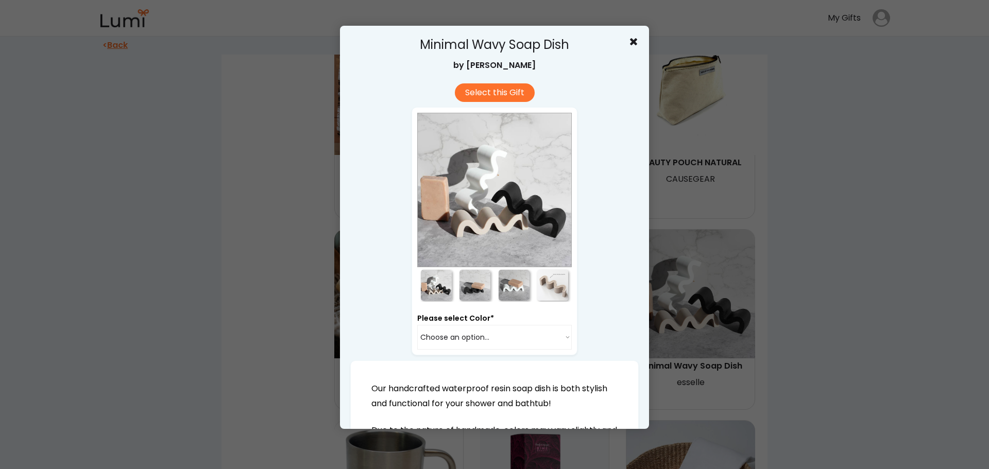
click at [472, 284] on div at bounding box center [474, 285] width 31 height 31
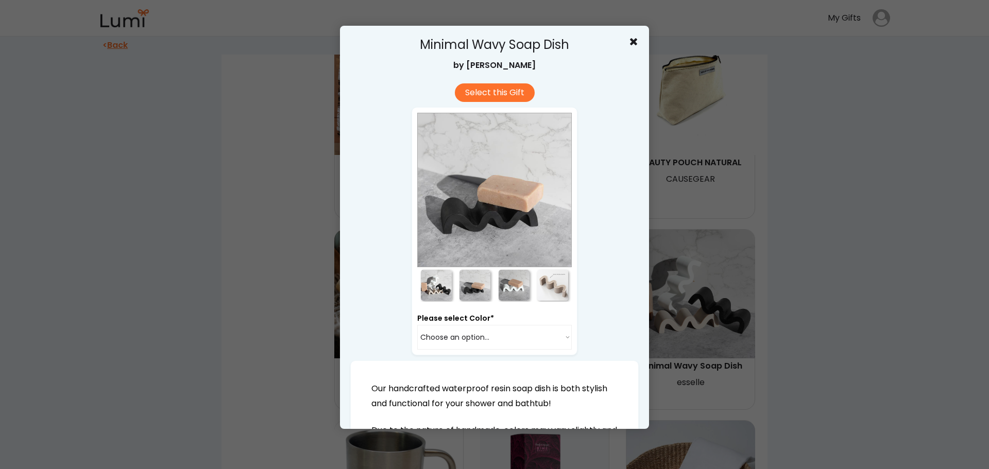
click at [510, 286] on div at bounding box center [514, 285] width 31 height 31
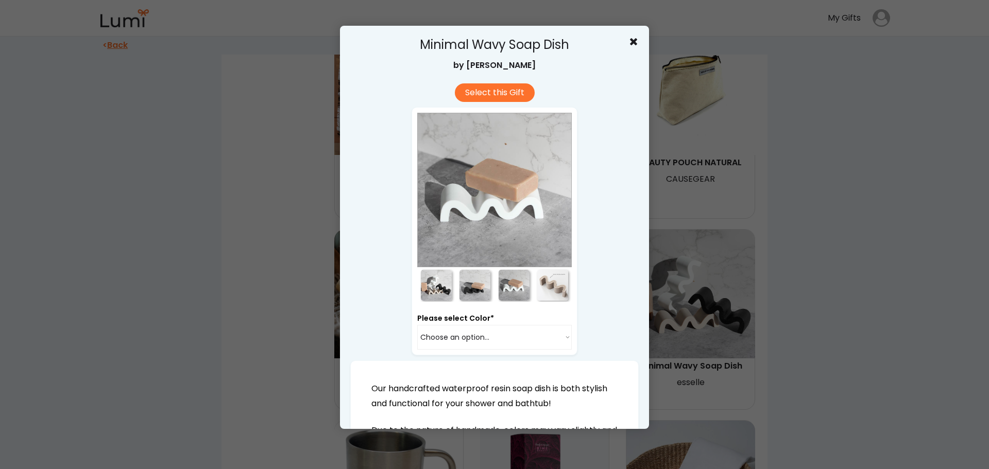
click at [553, 289] on div at bounding box center [552, 285] width 31 height 31
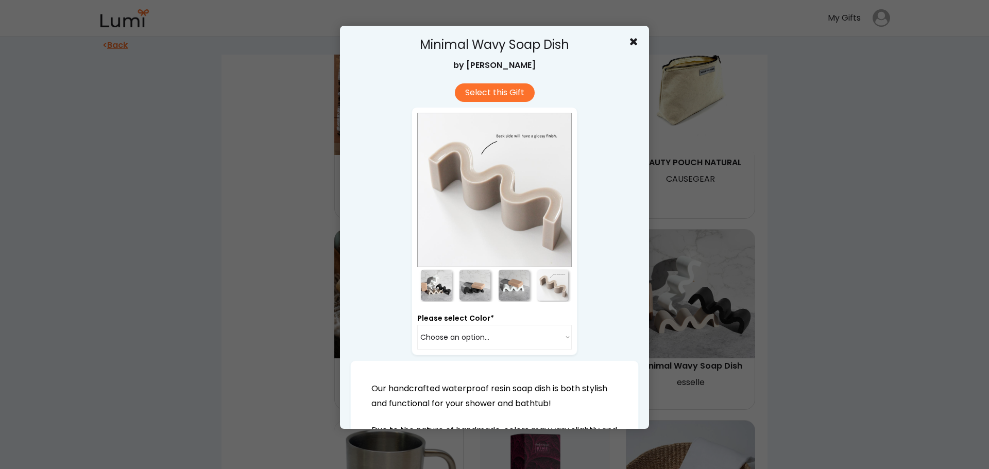
click at [630, 43] on use at bounding box center [633, 41] width 7 height 7
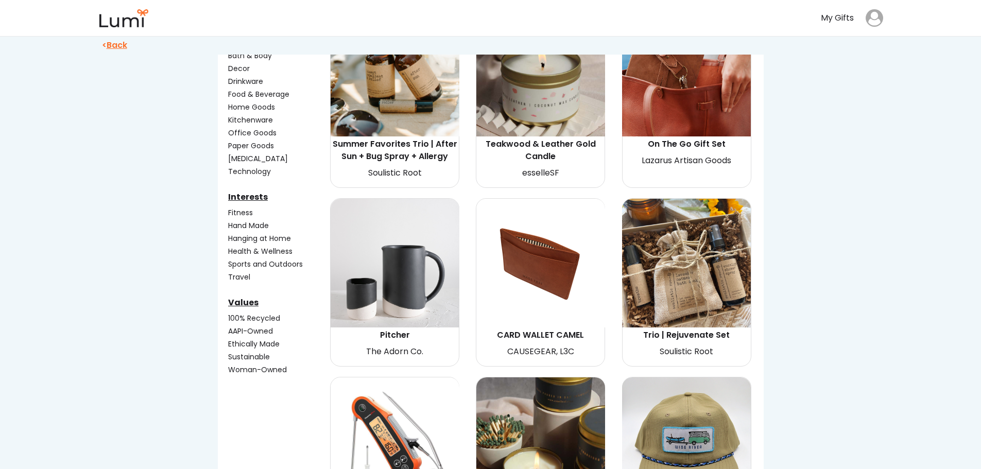
scroll to position [0, 0]
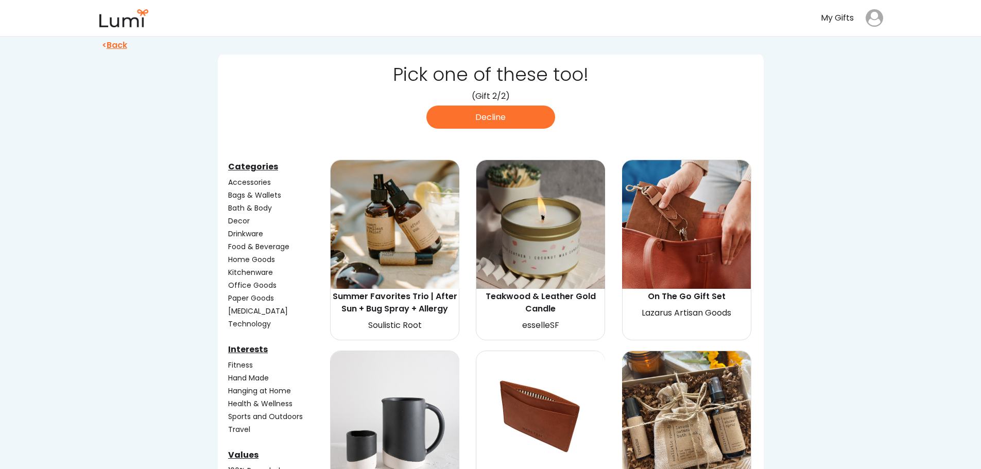
click at [255, 271] on div "Kitchenware" at bounding box center [278, 272] width 100 height 11
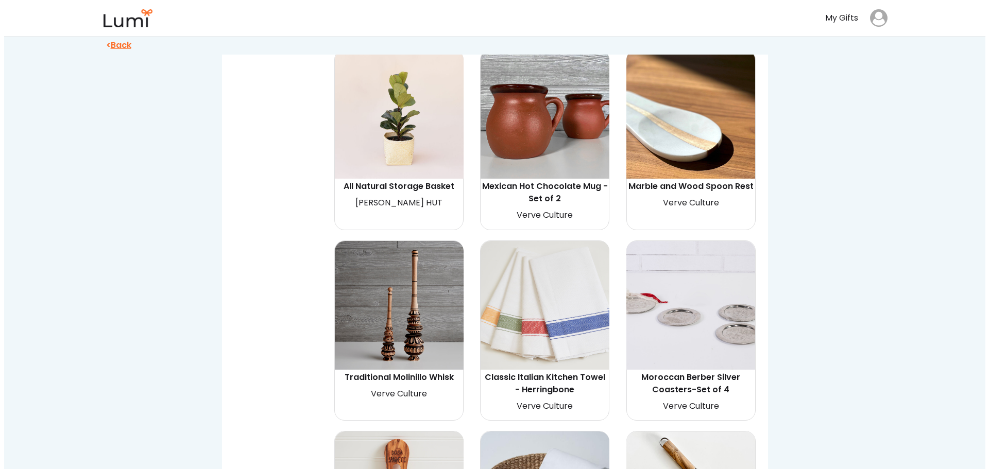
scroll to position [1493, 0]
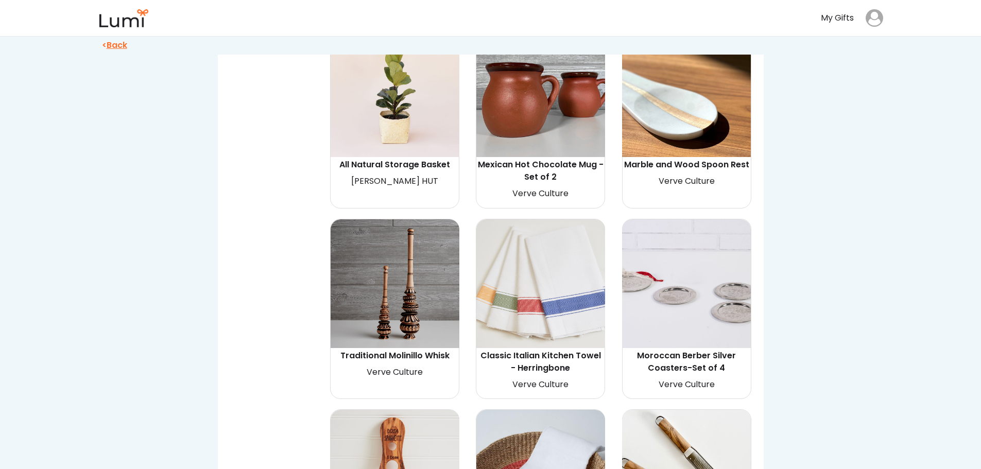
click at [568, 284] on img at bounding box center [540, 283] width 129 height 129
select select "{"_class":"StaticObject","data":{"_[URL][DOMAIN_NAME]":"gid://shopify/ProductVa…"
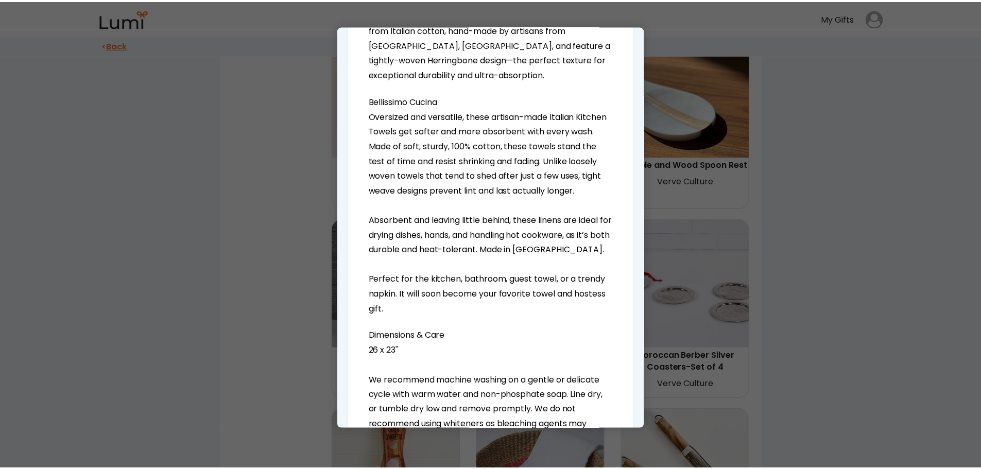
scroll to position [463, 0]
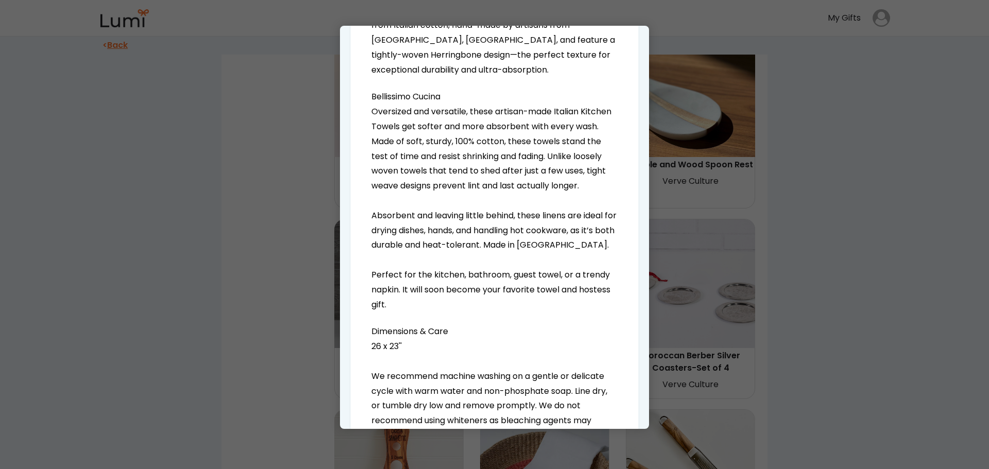
click at [843, 311] on div at bounding box center [494, 234] width 989 height 469
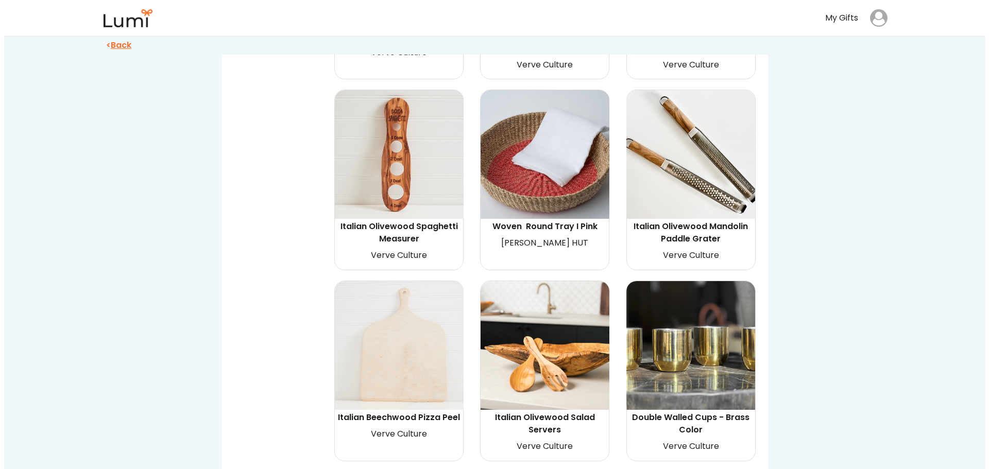
scroll to position [1905, 0]
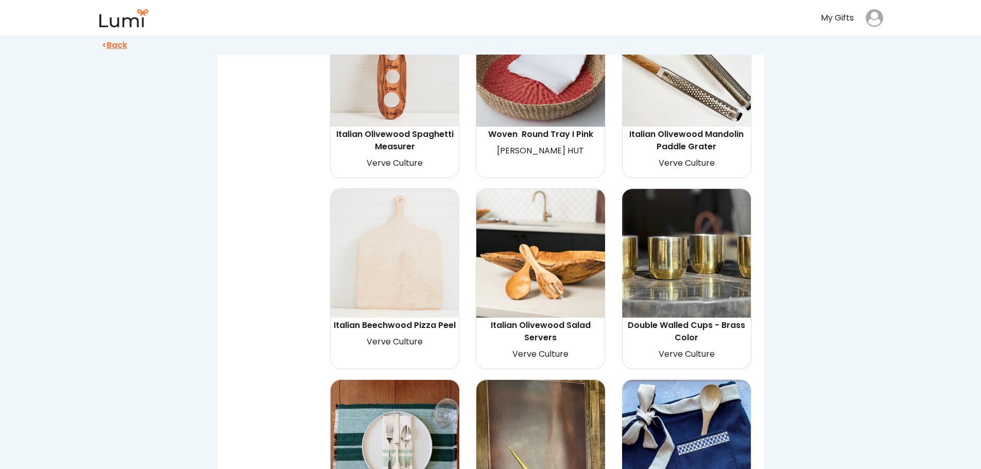
click at [402, 272] on img at bounding box center [395, 253] width 129 height 129
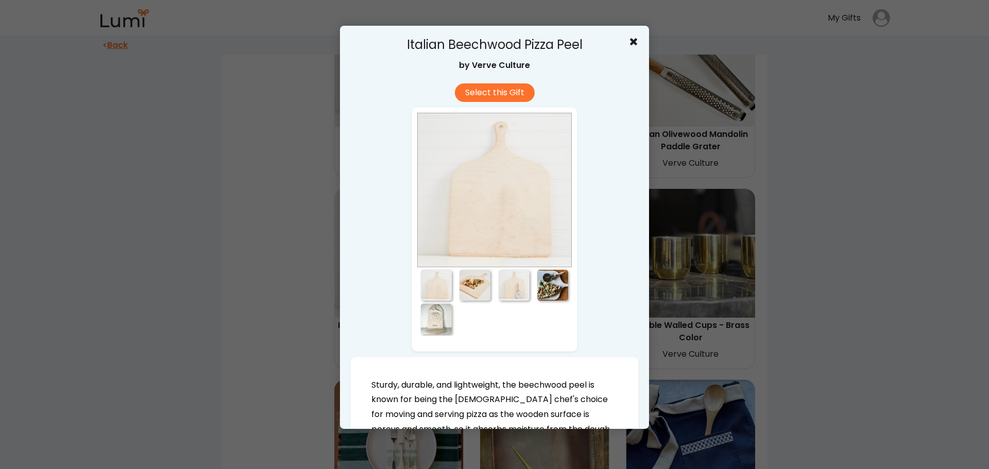
click at [483, 287] on div at bounding box center [474, 285] width 31 height 31
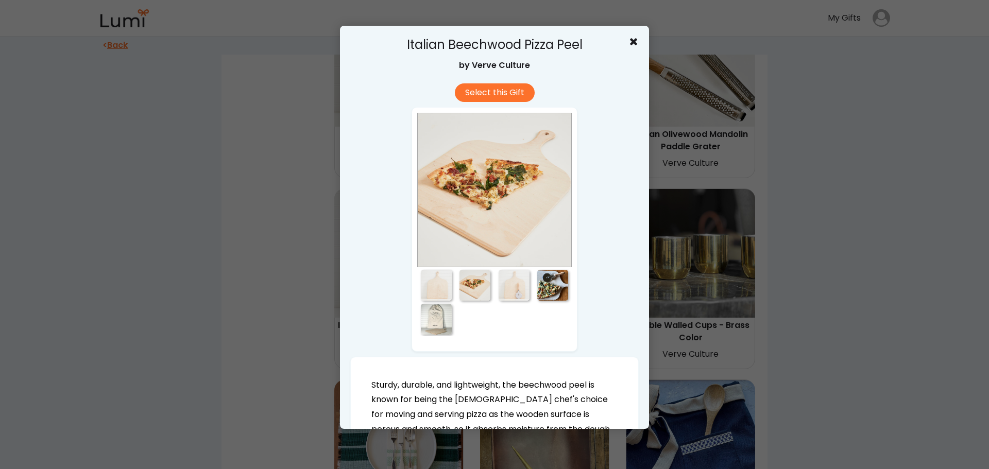
click at [500, 290] on div at bounding box center [514, 285] width 31 height 31
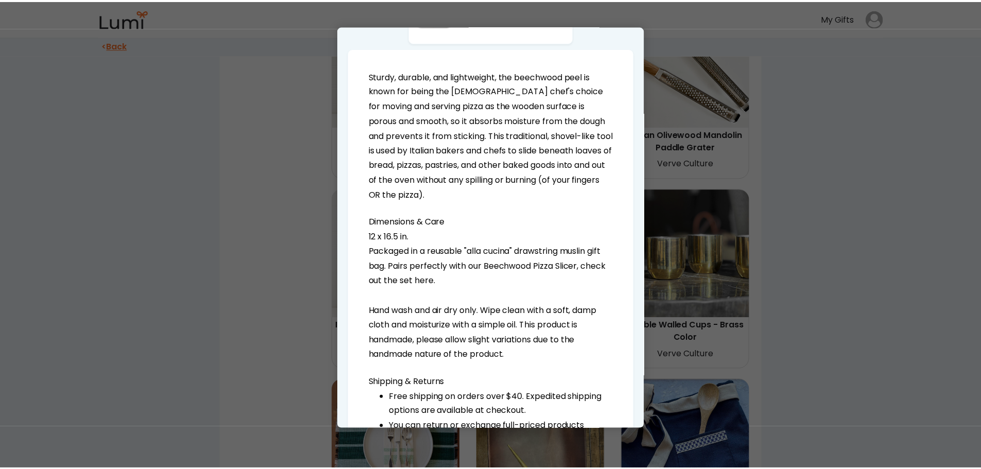
scroll to position [360, 0]
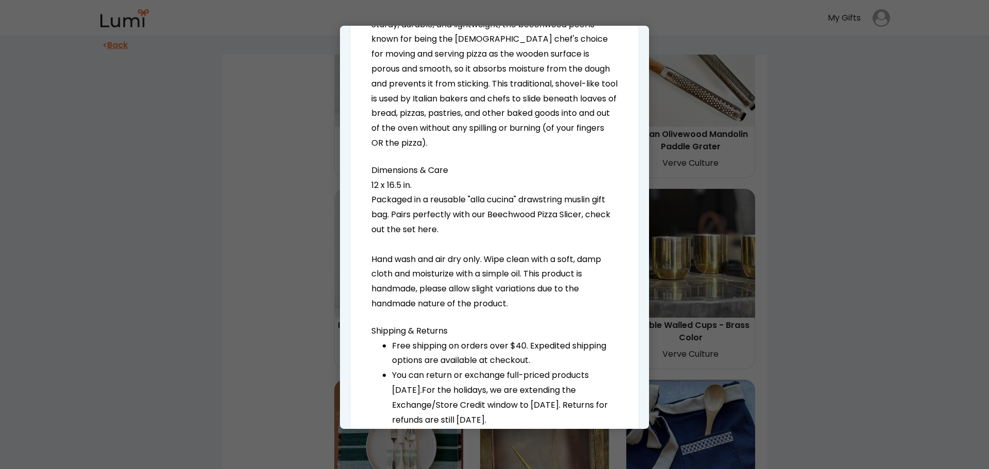
click at [775, 324] on div at bounding box center [494, 234] width 989 height 469
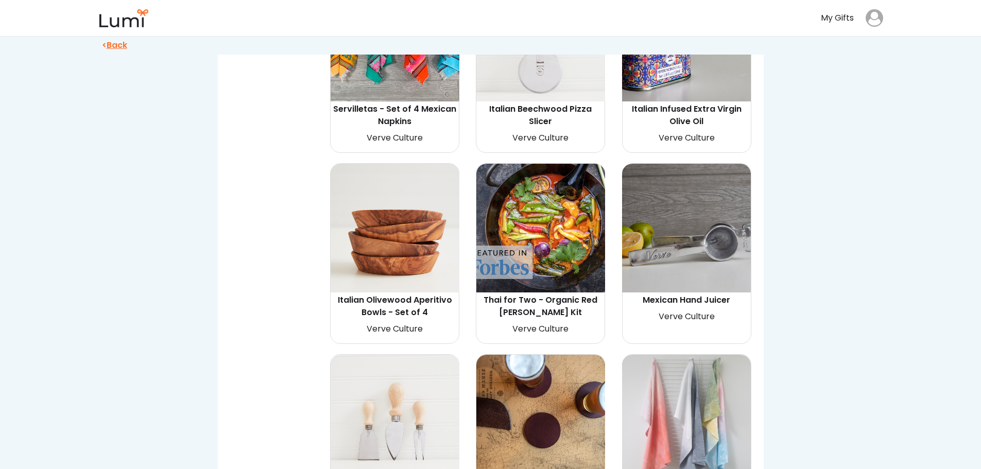
scroll to position [3090, 0]
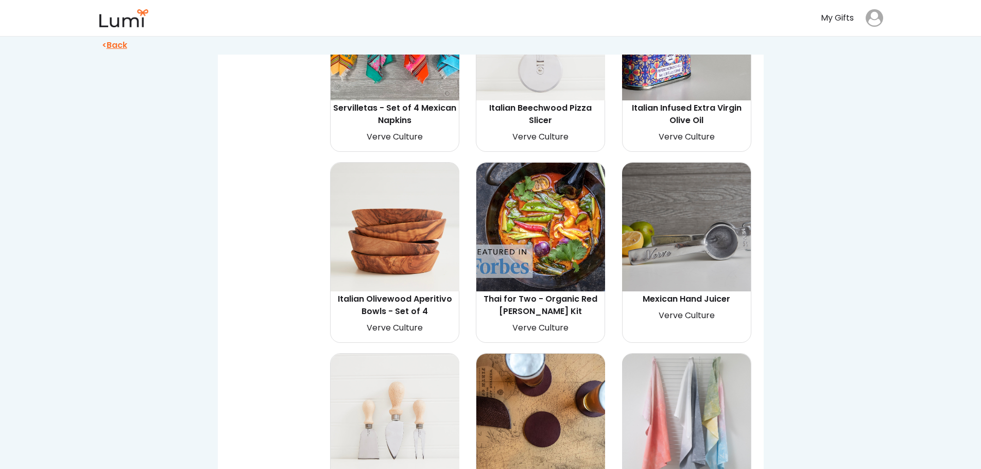
click at [401, 231] on img at bounding box center [395, 227] width 129 height 129
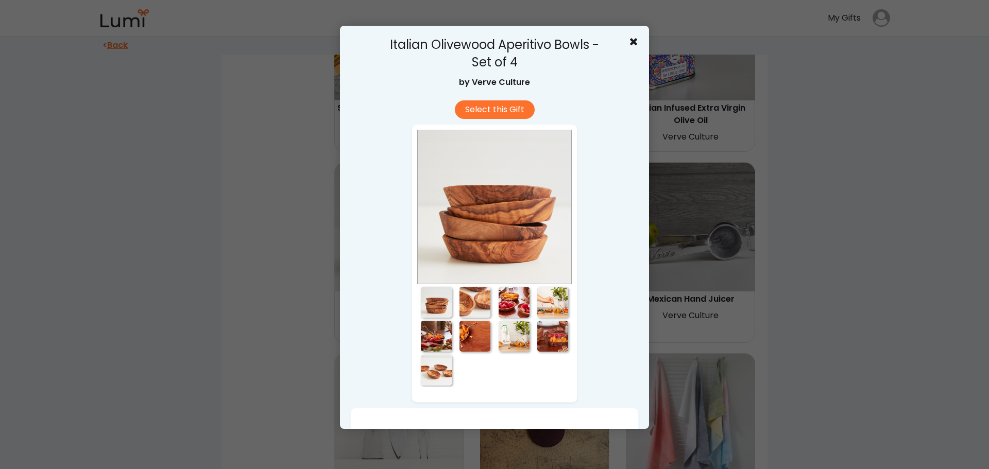
click at [468, 303] on div at bounding box center [474, 302] width 31 height 31
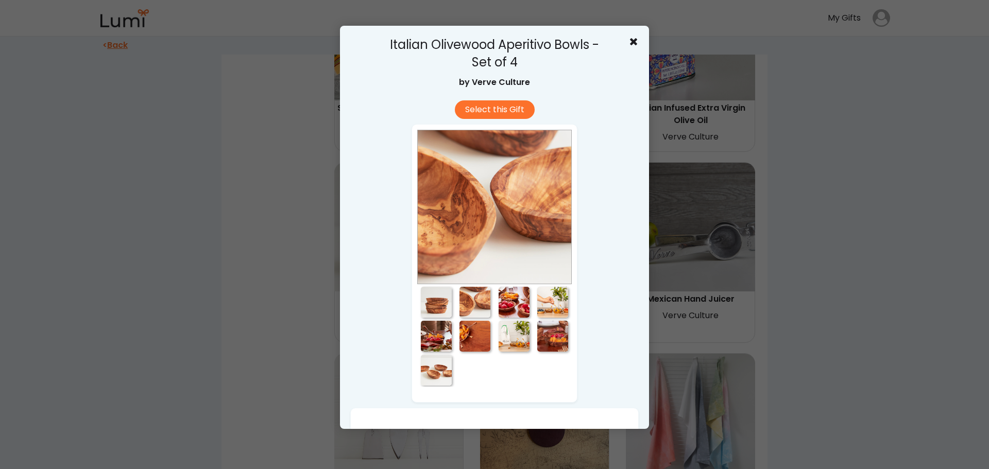
click at [499, 305] on div at bounding box center [514, 302] width 31 height 31
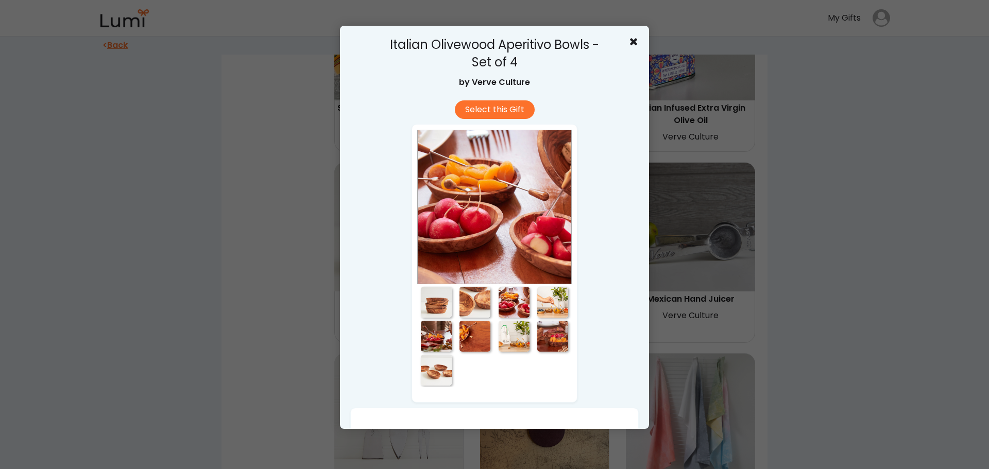
click at [543, 301] on div at bounding box center [552, 302] width 31 height 31
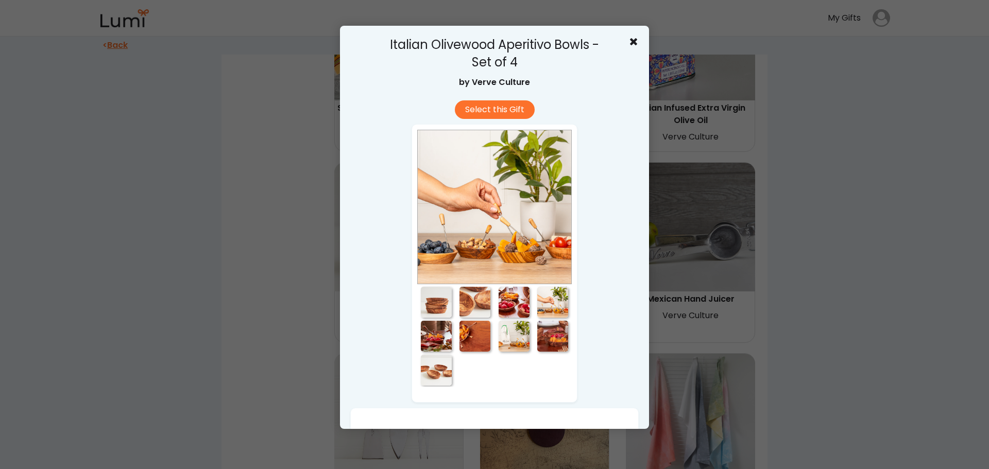
click at [555, 331] on div at bounding box center [552, 336] width 31 height 31
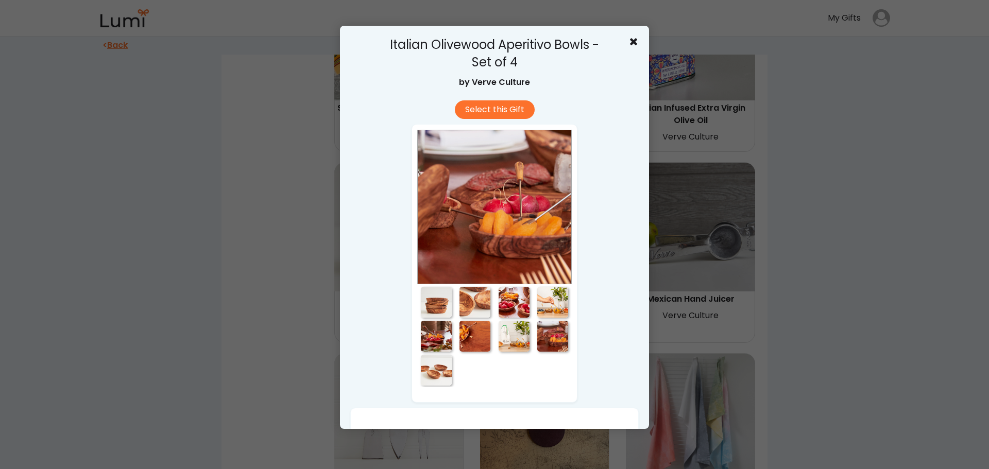
click at [465, 333] on div at bounding box center [474, 336] width 31 height 31
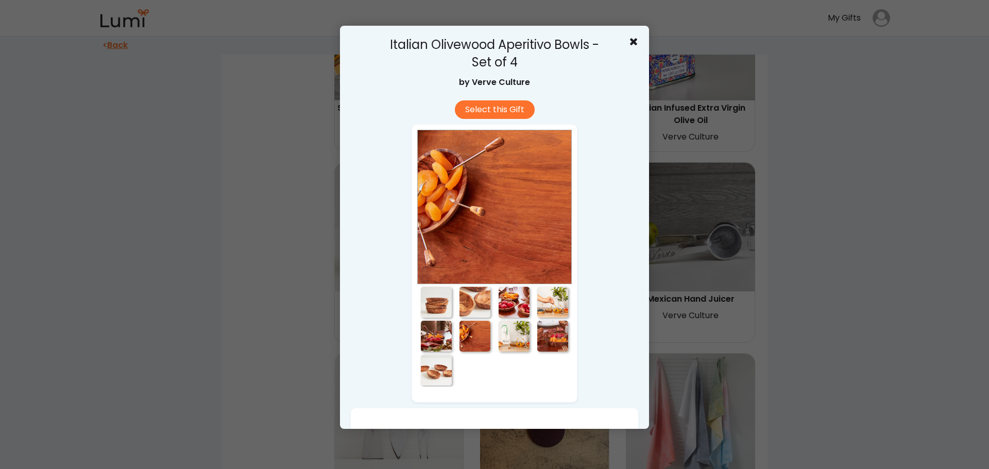
click at [421, 331] on div at bounding box center [436, 336] width 31 height 31
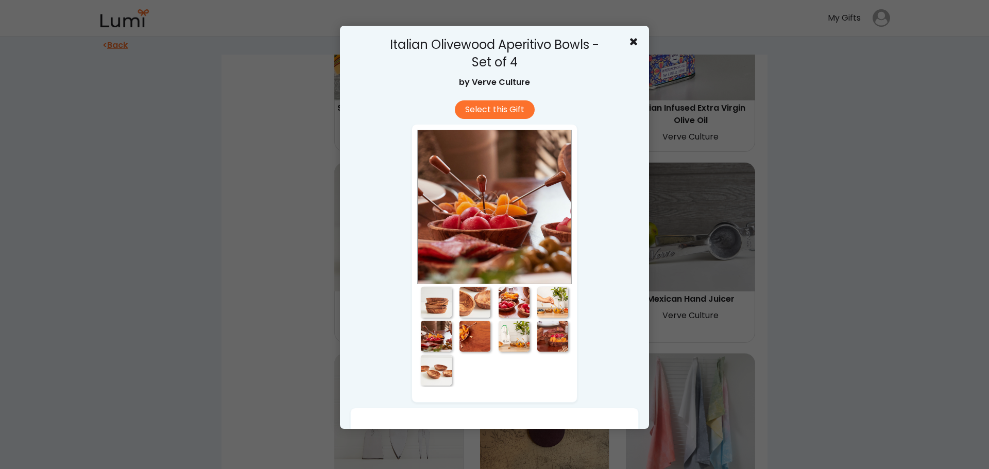
click at [448, 368] on div at bounding box center [436, 370] width 38 height 34
click at [446, 365] on div at bounding box center [436, 370] width 31 height 31
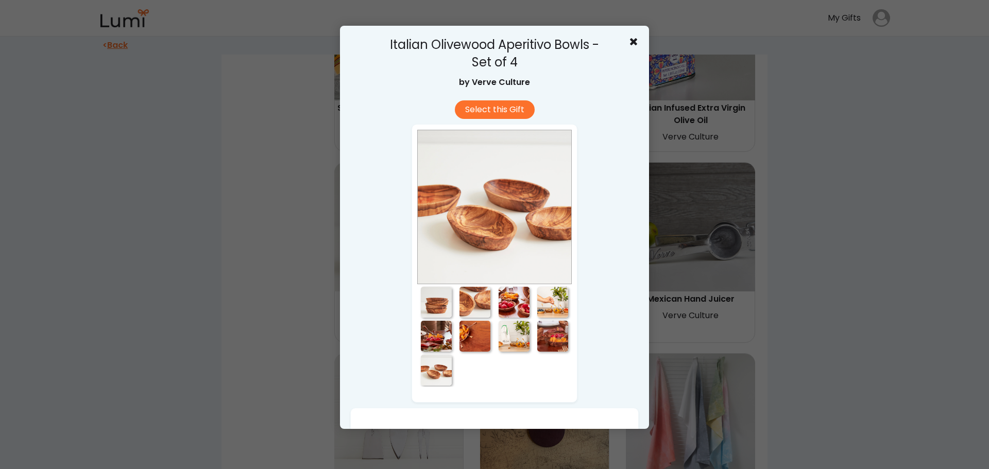
click at [826, 249] on div at bounding box center [494, 234] width 989 height 469
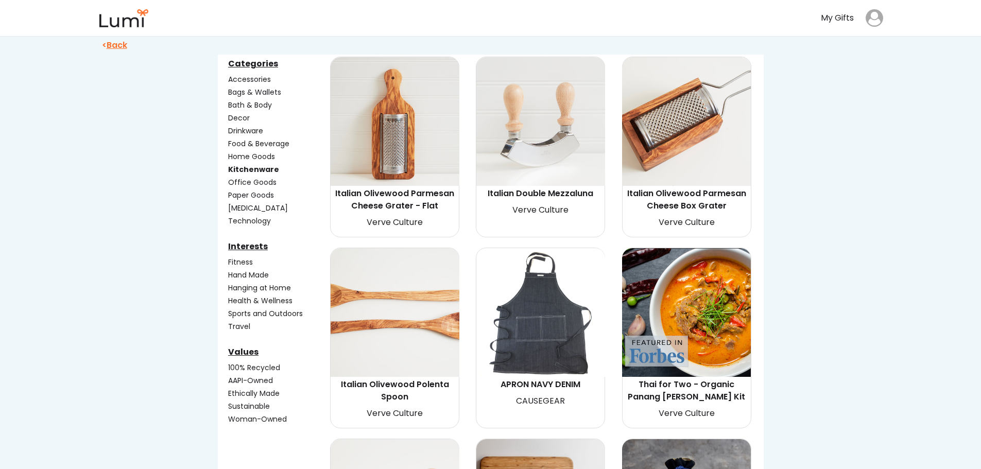
scroll to position [51, 0]
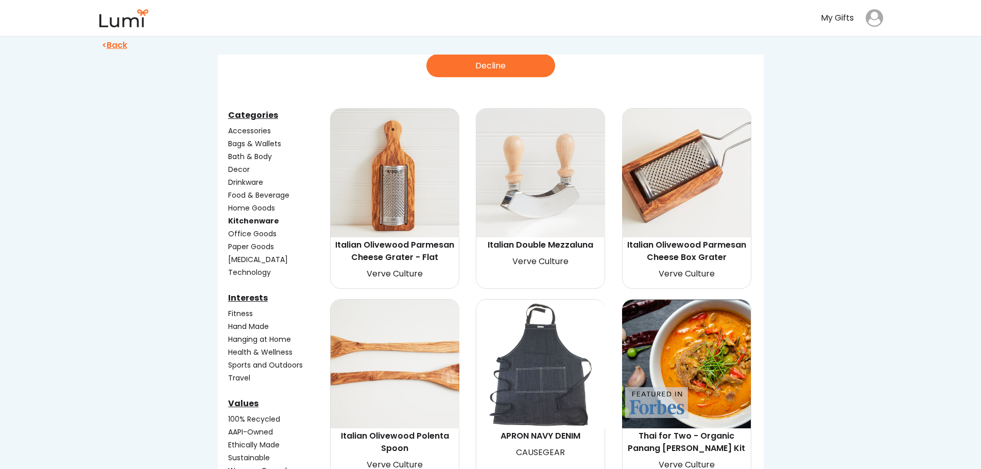
click at [248, 220] on div "Kitchenware" at bounding box center [278, 221] width 100 height 11
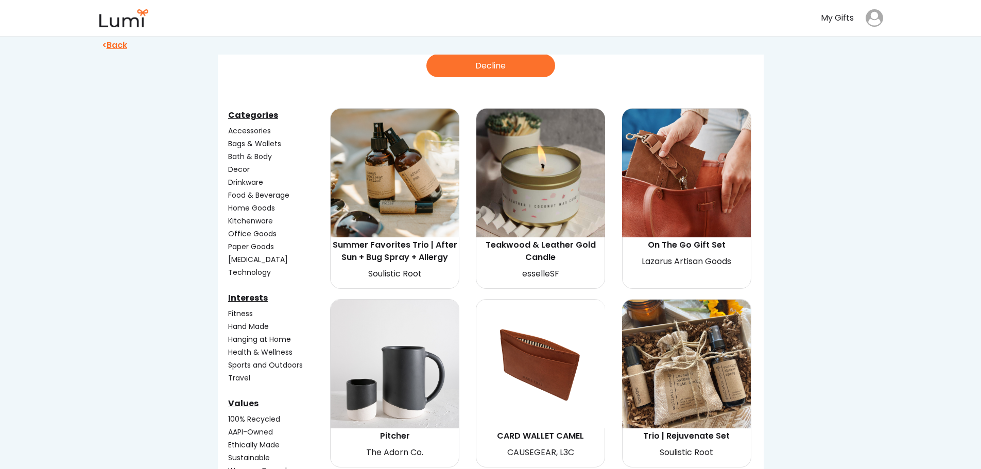
click at [240, 258] on div "[MEDICAL_DATA]" at bounding box center [278, 259] width 100 height 11
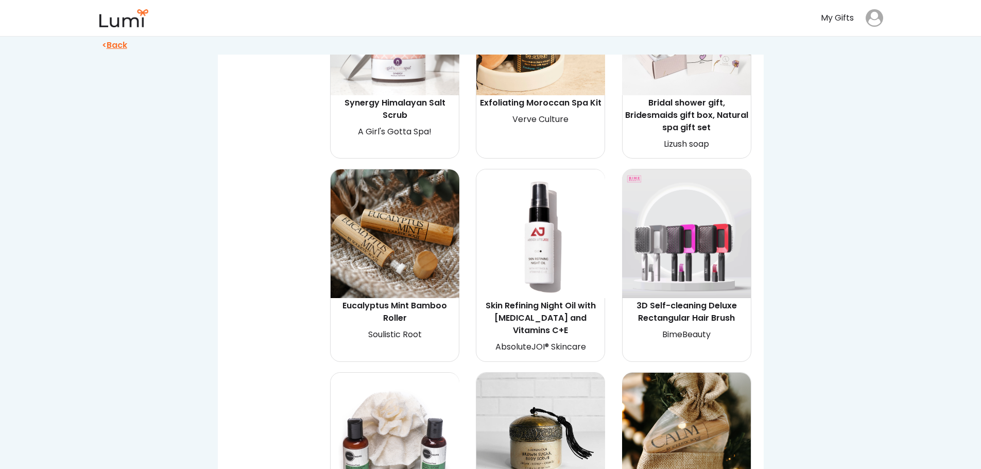
scroll to position [772, 0]
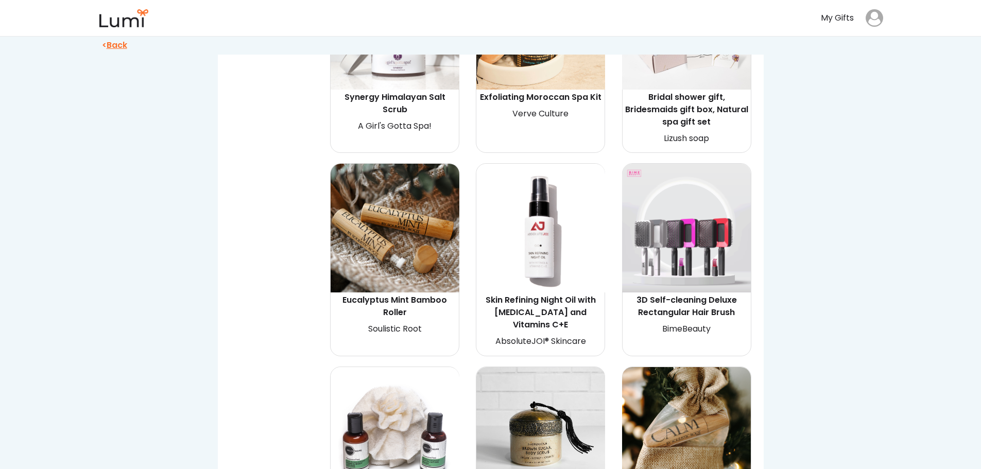
click at [667, 231] on img at bounding box center [686, 228] width 129 height 129
select select "{"_class":"StaticObject","data":{"_[URL][DOMAIN_NAME]":"gid://shopify/ProductVa…"
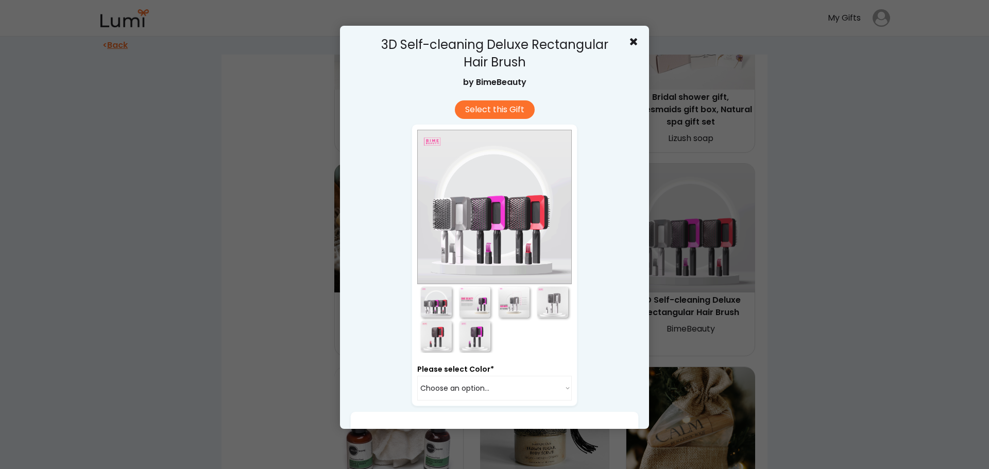
click at [494, 299] on div at bounding box center [513, 302] width 39 height 33
click at [494, 297] on div at bounding box center [513, 302] width 39 height 33
click at [481, 302] on div at bounding box center [474, 302] width 31 height 31
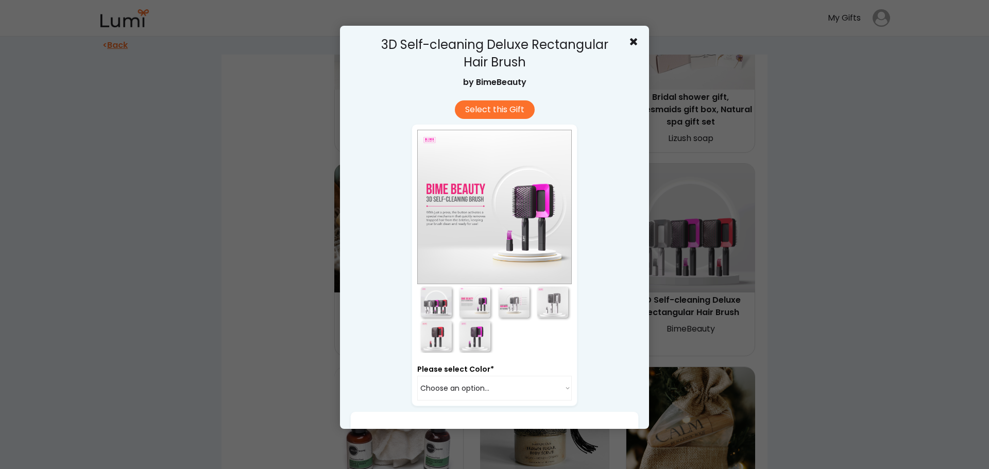
click at [517, 300] on div at bounding box center [514, 302] width 31 height 31
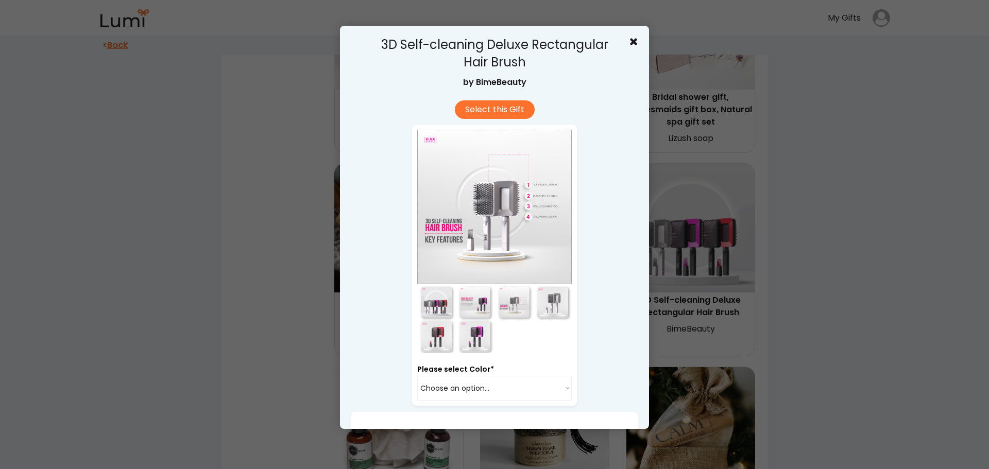
click at [555, 308] on div at bounding box center [552, 302] width 31 height 31
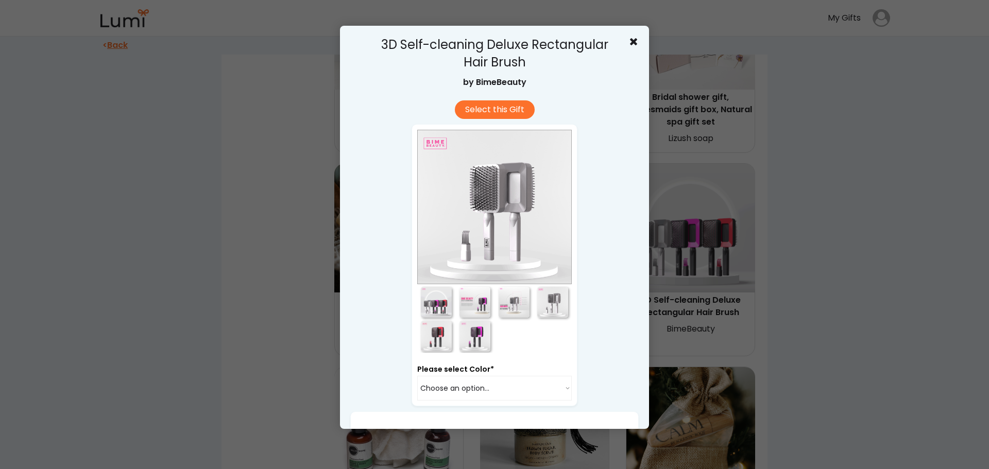
click at [903, 304] on div at bounding box center [494, 234] width 989 height 469
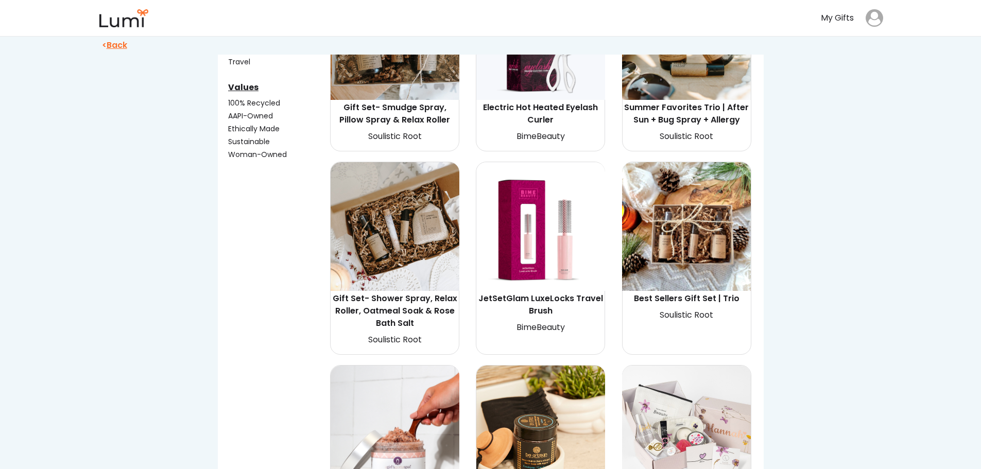
scroll to position [141, 0]
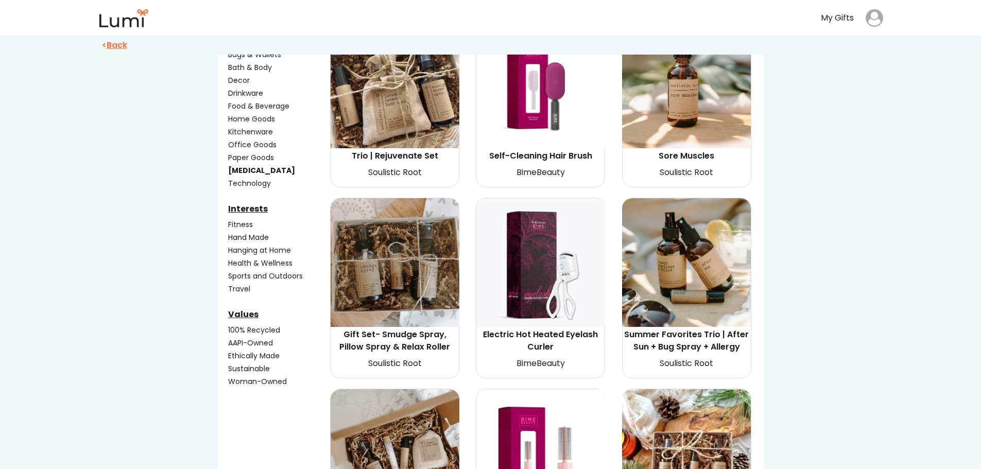
click at [255, 173] on div "[MEDICAL_DATA]" at bounding box center [278, 170] width 100 height 11
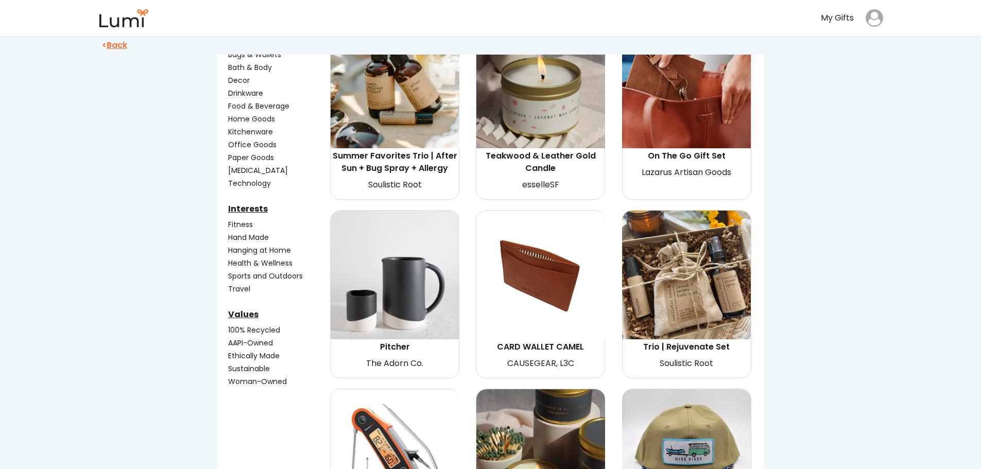
scroll to position [89, 0]
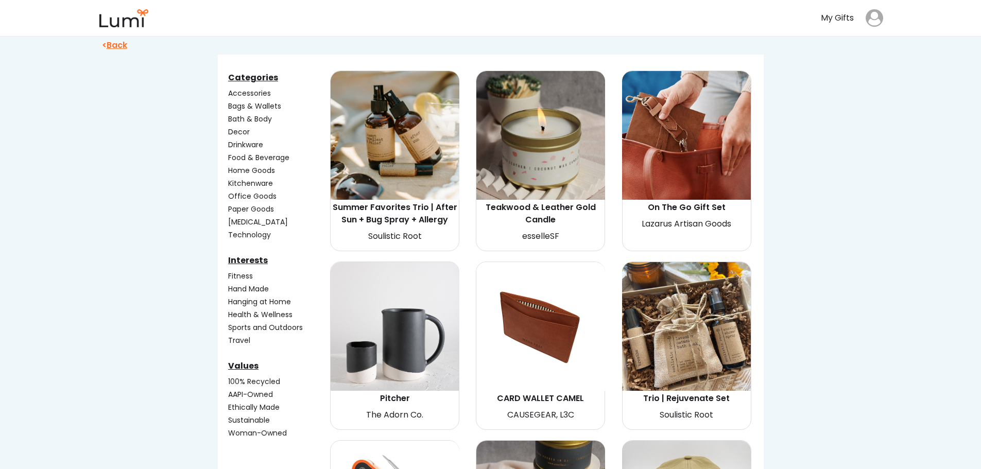
click at [244, 208] on div "Paper Goods" at bounding box center [278, 209] width 100 height 11
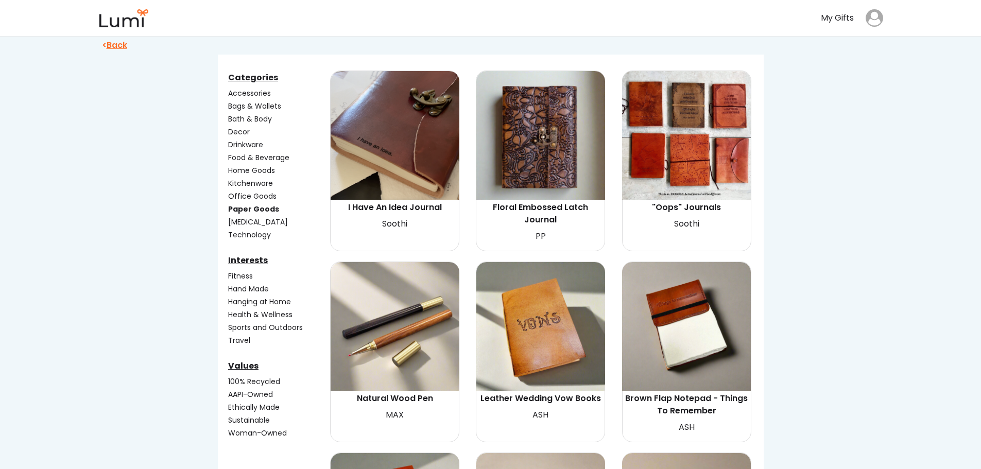
click at [245, 211] on div "Paper Goods" at bounding box center [278, 209] width 100 height 11
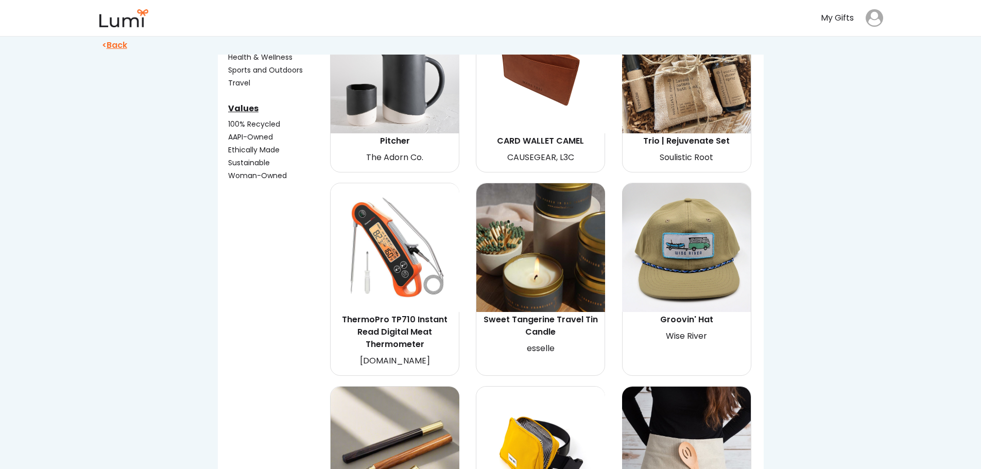
scroll to position [295, 0]
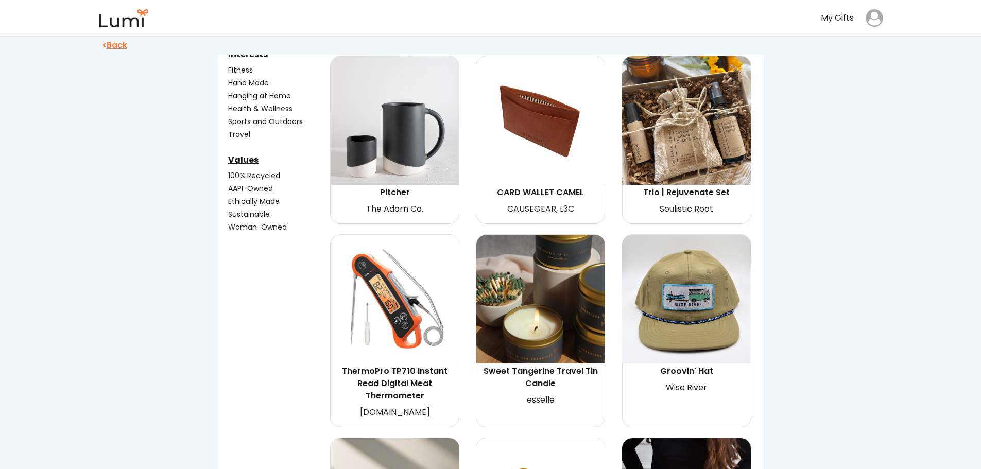
click at [565, 274] on img at bounding box center [540, 299] width 129 height 129
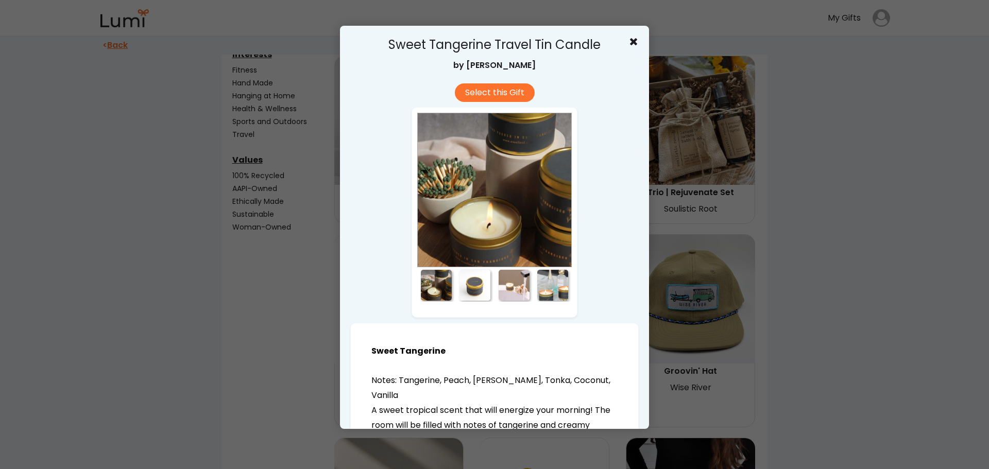
click at [695, 294] on div at bounding box center [494, 234] width 989 height 469
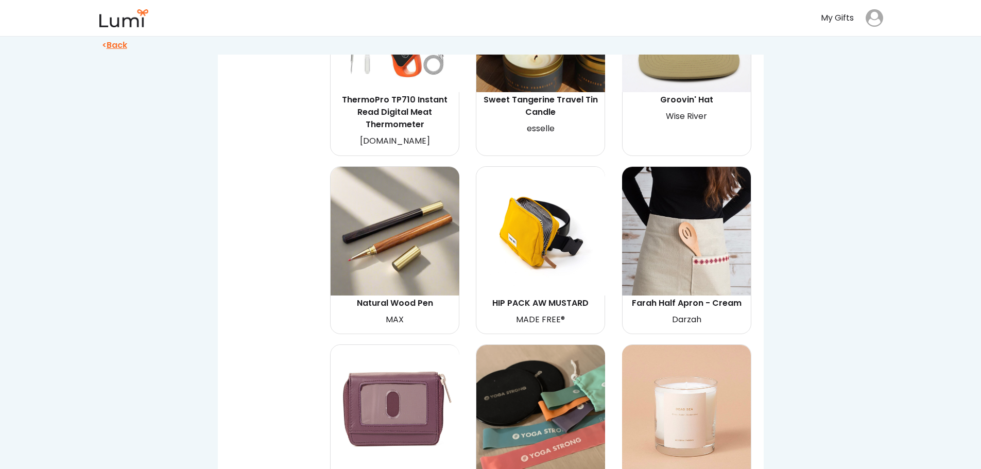
scroll to position [618, 0]
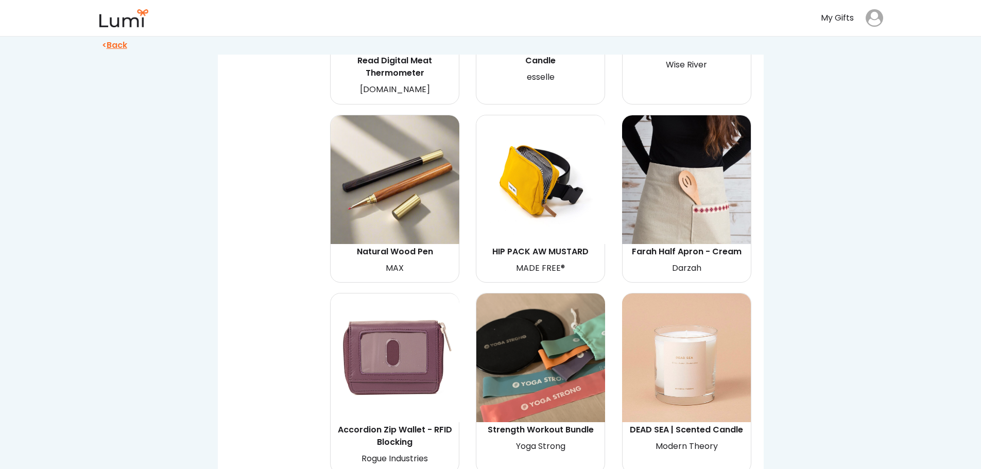
click at [529, 198] on img at bounding box center [540, 179] width 129 height 129
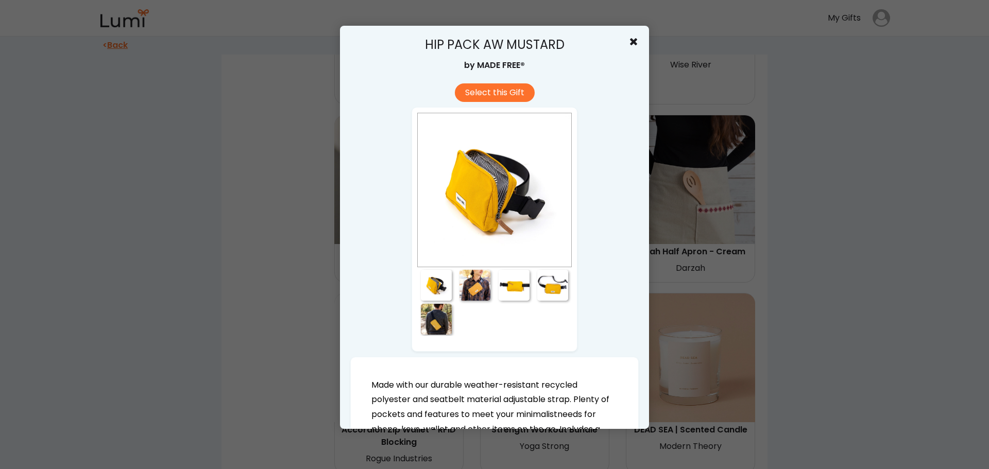
click at [476, 285] on div at bounding box center [474, 285] width 31 height 31
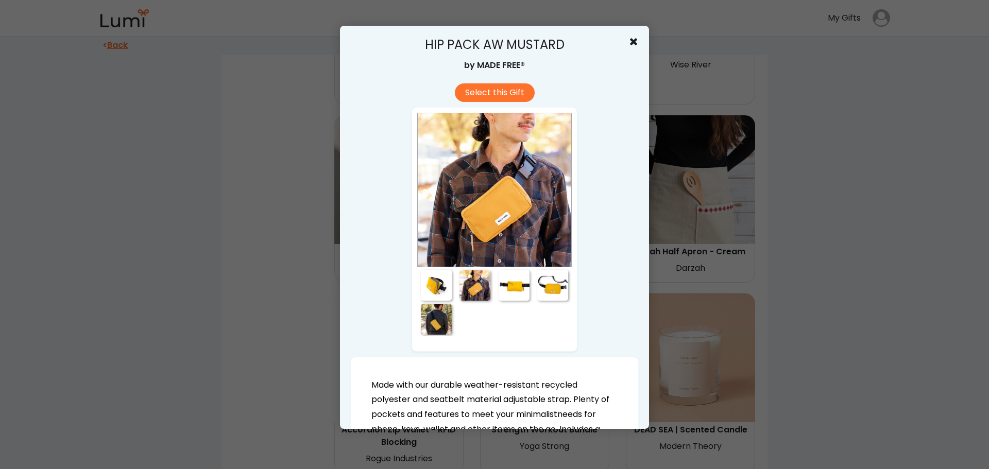
click at [502, 290] on div at bounding box center [514, 285] width 31 height 31
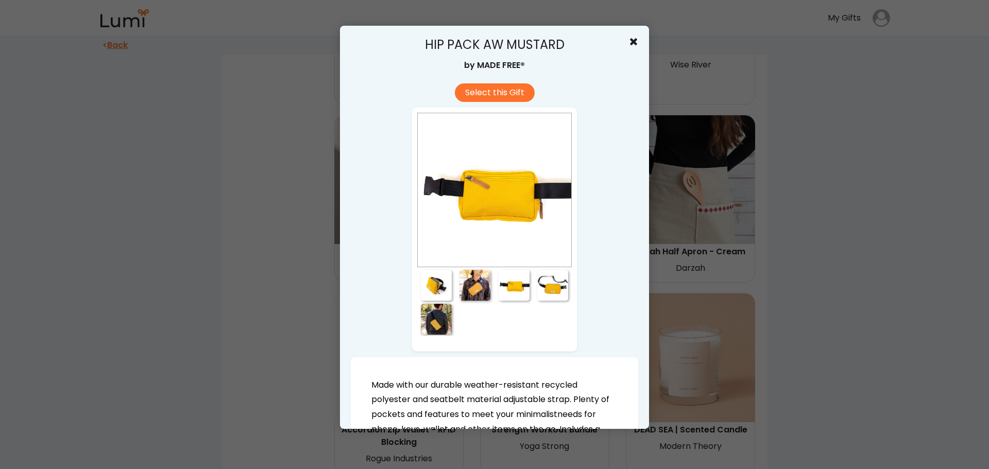
click at [554, 289] on div at bounding box center [552, 285] width 31 height 31
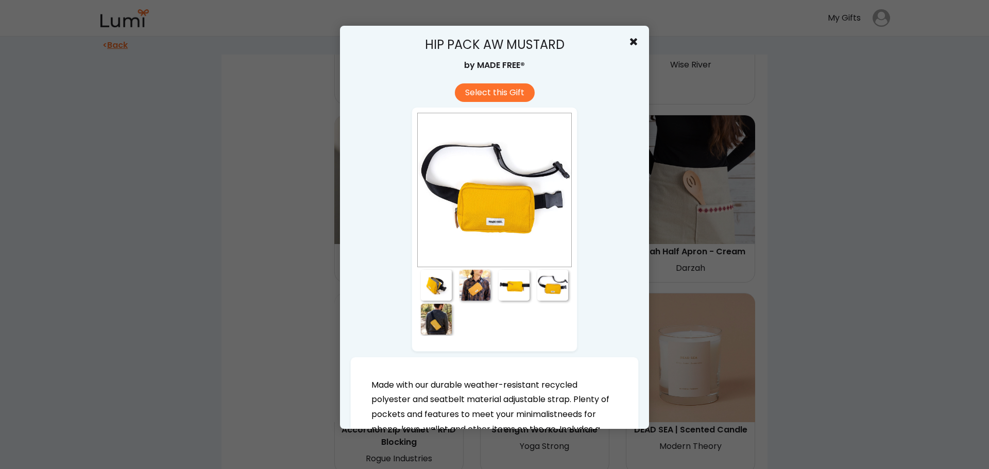
click at [424, 322] on div at bounding box center [436, 319] width 31 height 31
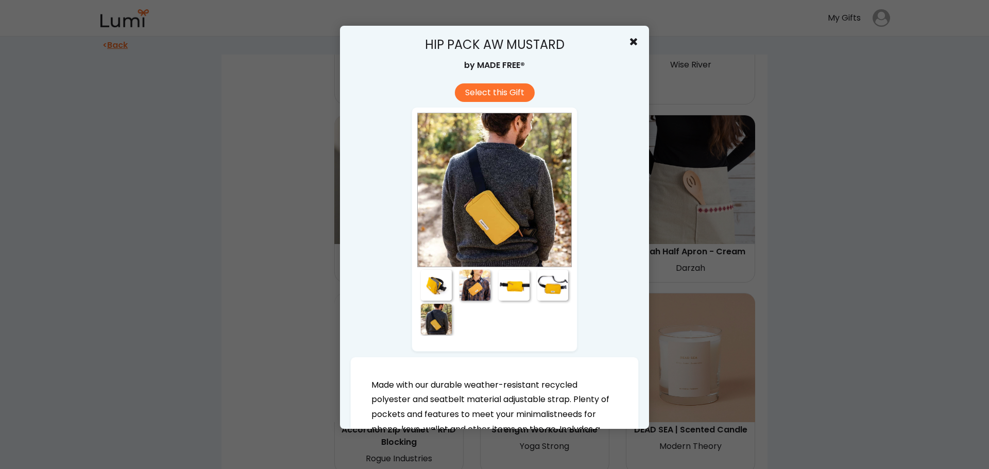
click at [272, 218] on div at bounding box center [494, 234] width 989 height 469
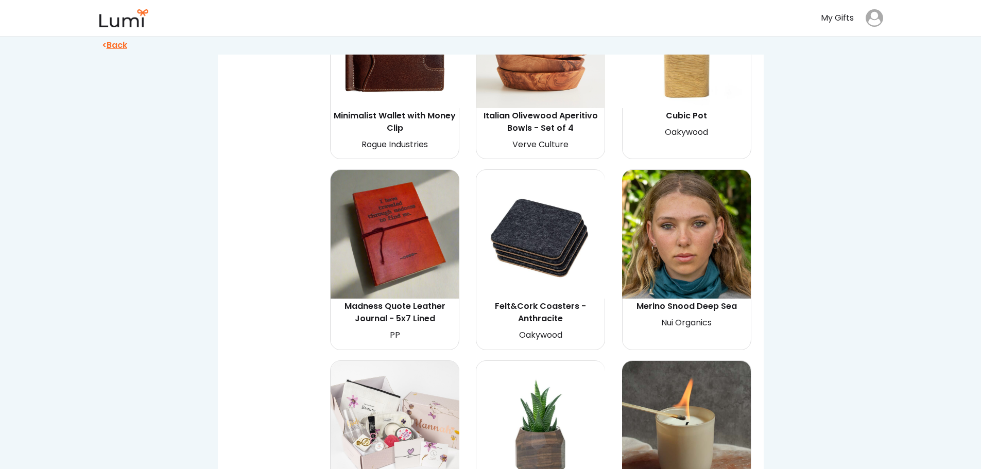
scroll to position [1699, 0]
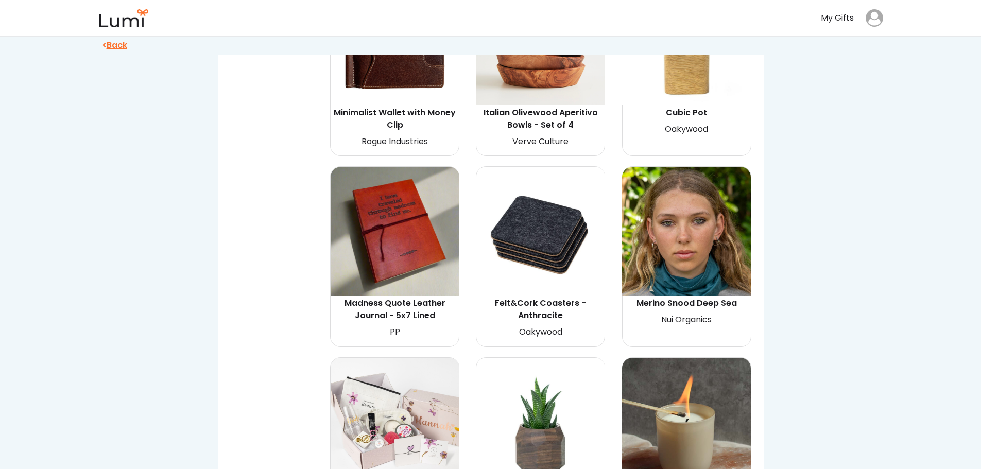
click at [680, 240] on img at bounding box center [686, 231] width 129 height 129
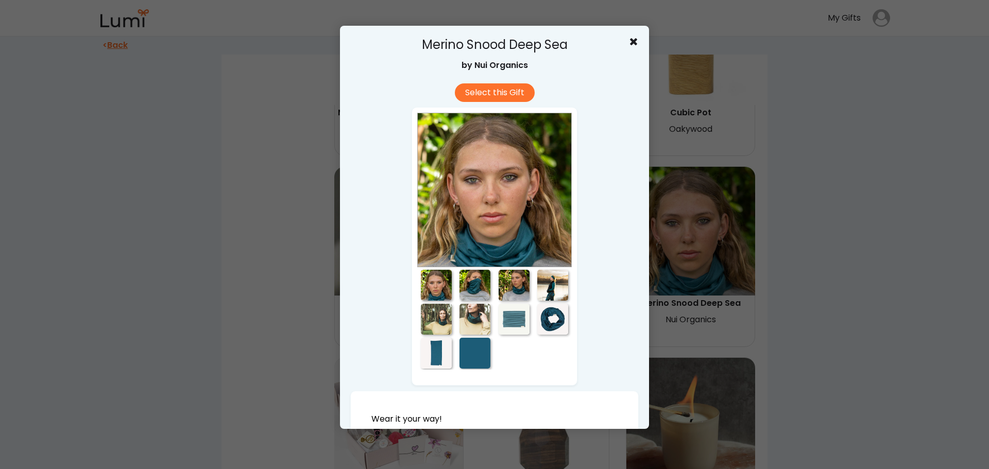
click at [464, 287] on div at bounding box center [474, 285] width 31 height 31
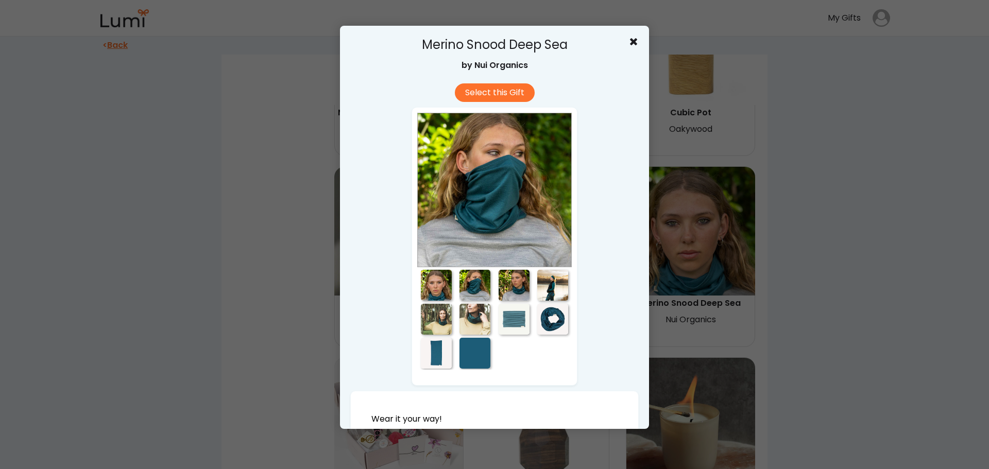
click at [516, 291] on div at bounding box center [514, 285] width 31 height 31
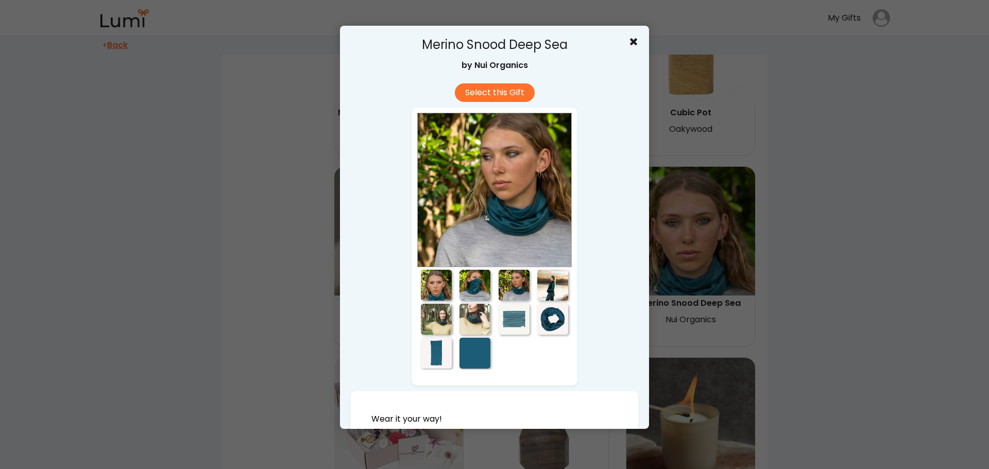
click at [557, 283] on div at bounding box center [552, 285] width 31 height 31
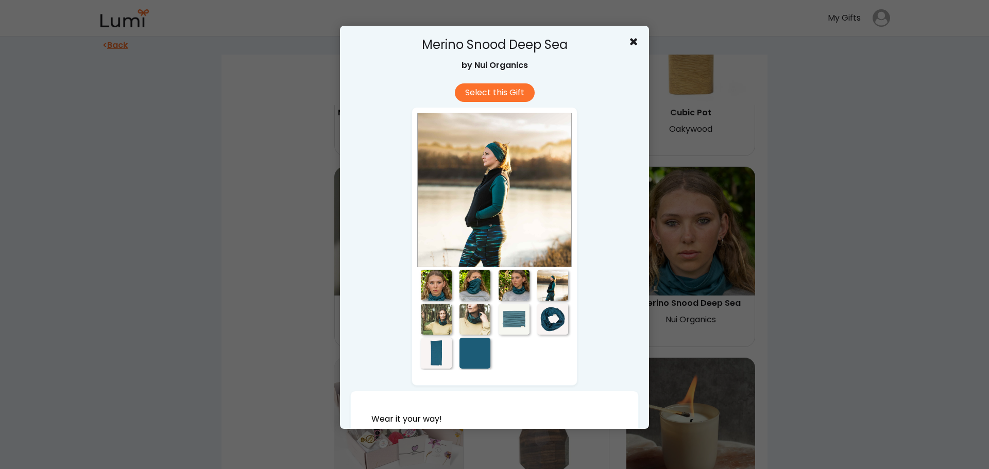
click at [476, 310] on div at bounding box center [474, 319] width 31 height 31
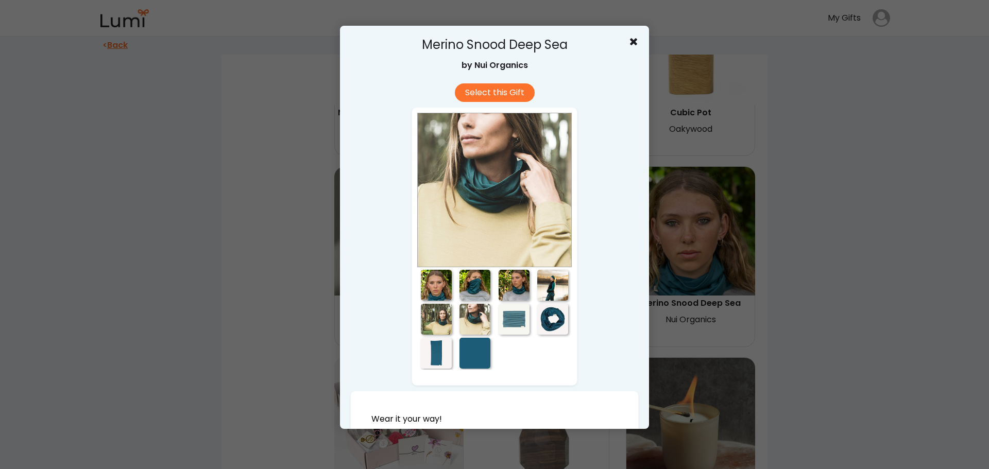
drag, startPoint x: 422, startPoint y: 335, endPoint x: 423, endPoint y: 329, distance: 5.8
click at [422, 334] on div at bounding box center [436, 319] width 38 height 34
click at [438, 323] on div at bounding box center [436, 319] width 31 height 31
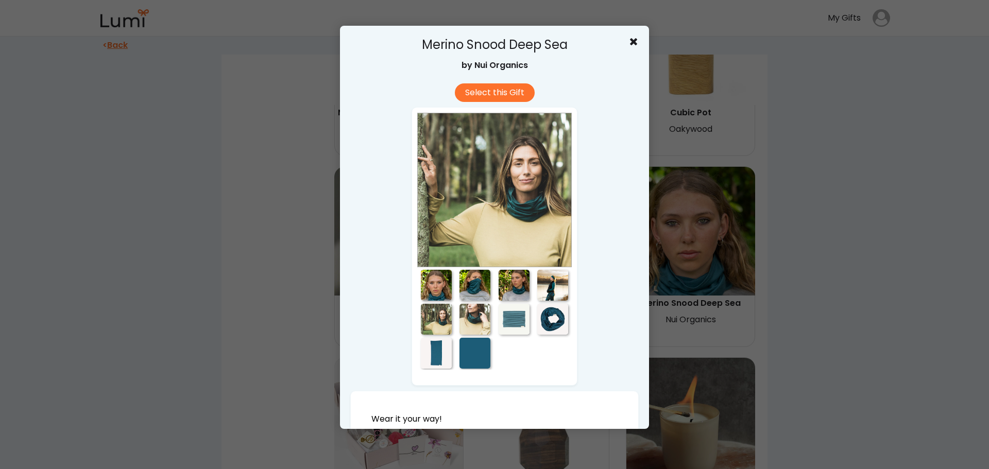
click at [871, 233] on div at bounding box center [494, 234] width 989 height 469
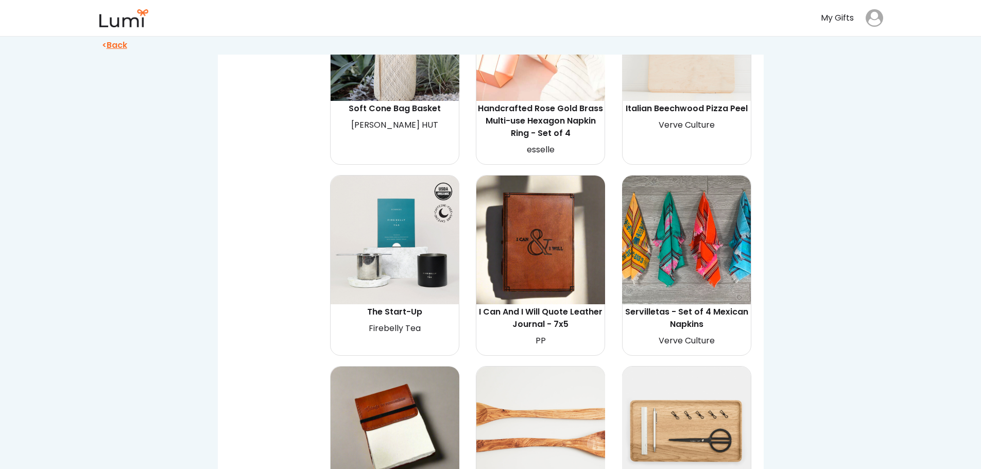
scroll to position [2317, 0]
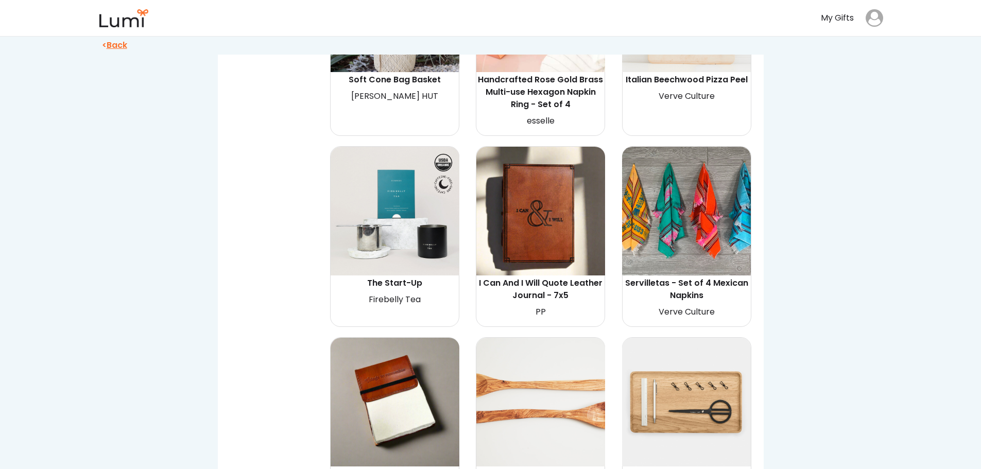
click at [409, 239] on img at bounding box center [395, 211] width 129 height 129
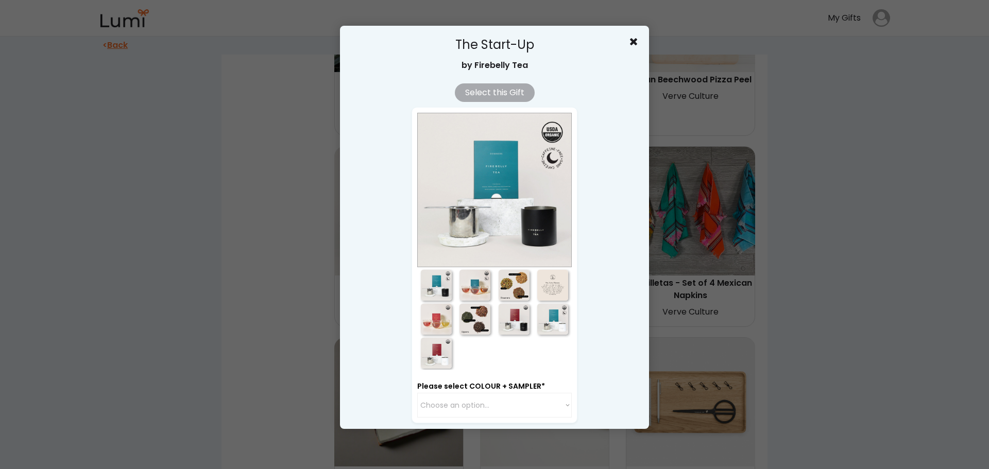
click at [468, 288] on div at bounding box center [474, 285] width 31 height 31
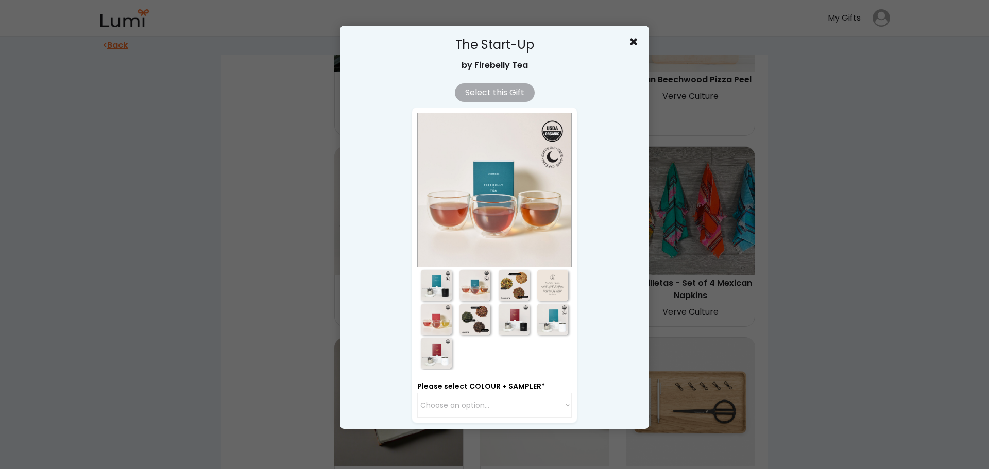
click at [514, 290] on div at bounding box center [514, 285] width 31 height 31
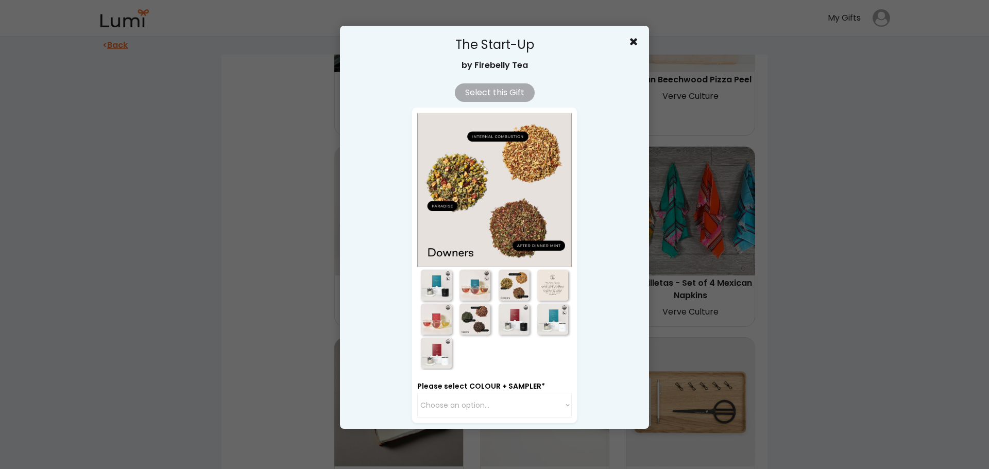
click at [439, 327] on div at bounding box center [436, 319] width 31 height 31
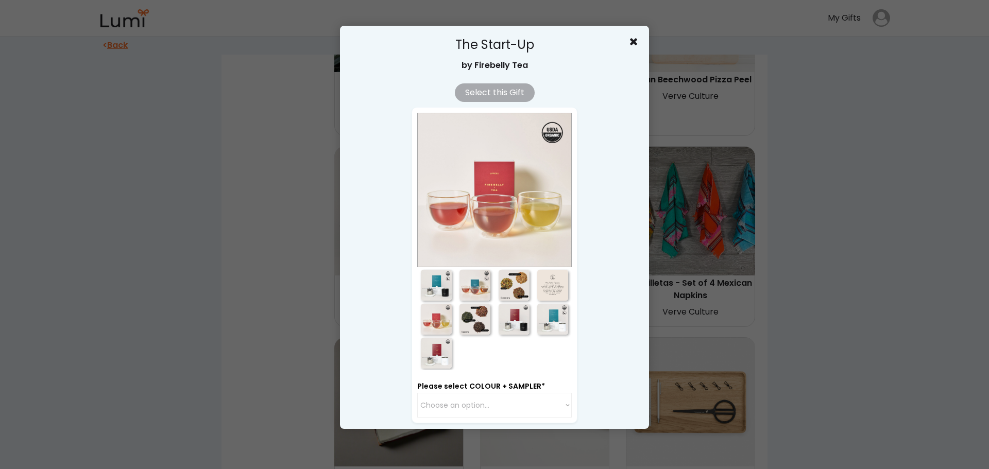
click at [440, 356] on div at bounding box center [436, 353] width 31 height 31
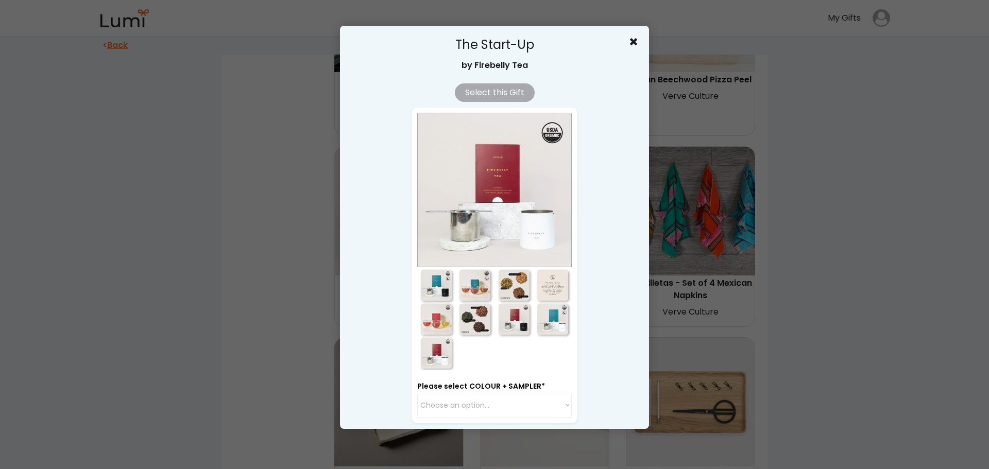
click at [422, 282] on div at bounding box center [436, 285] width 31 height 31
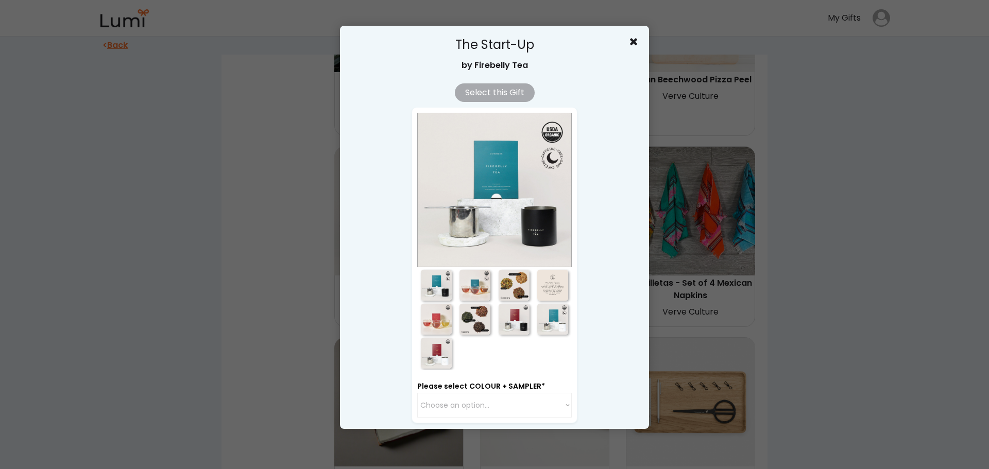
click at [787, 253] on div at bounding box center [494, 234] width 989 height 469
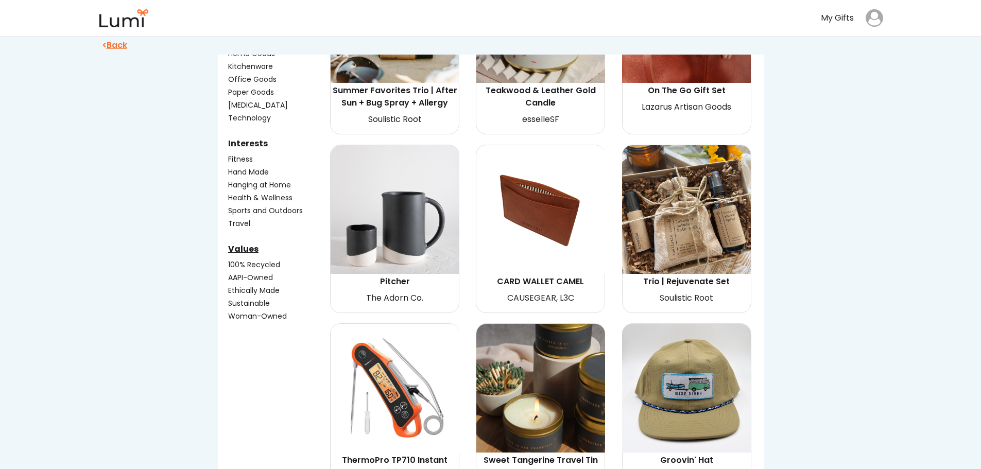
scroll to position [154, 0]
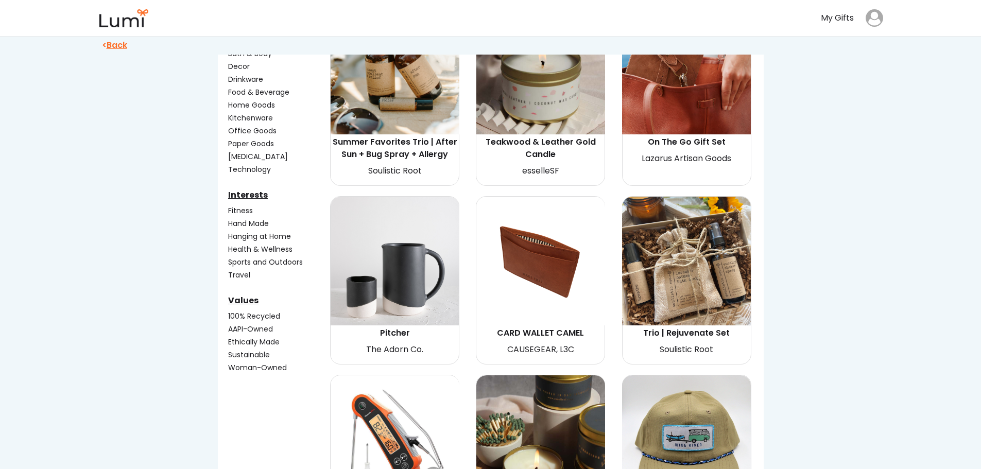
click at [243, 213] on div "Fitness" at bounding box center [278, 210] width 100 height 11
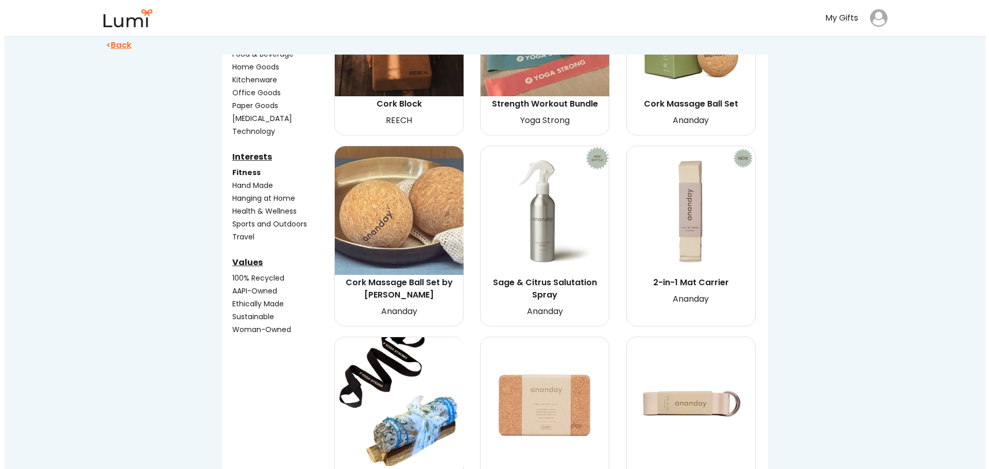
scroll to position [257, 0]
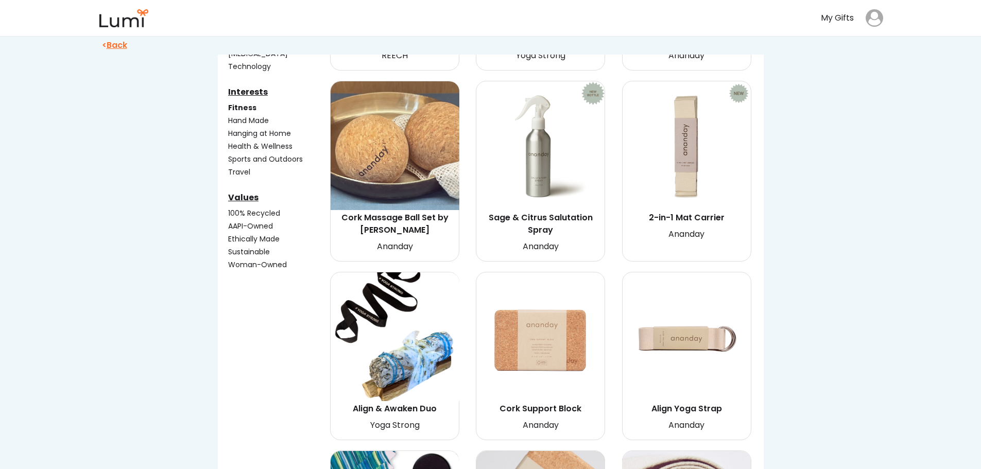
click at [680, 172] on img at bounding box center [686, 145] width 129 height 129
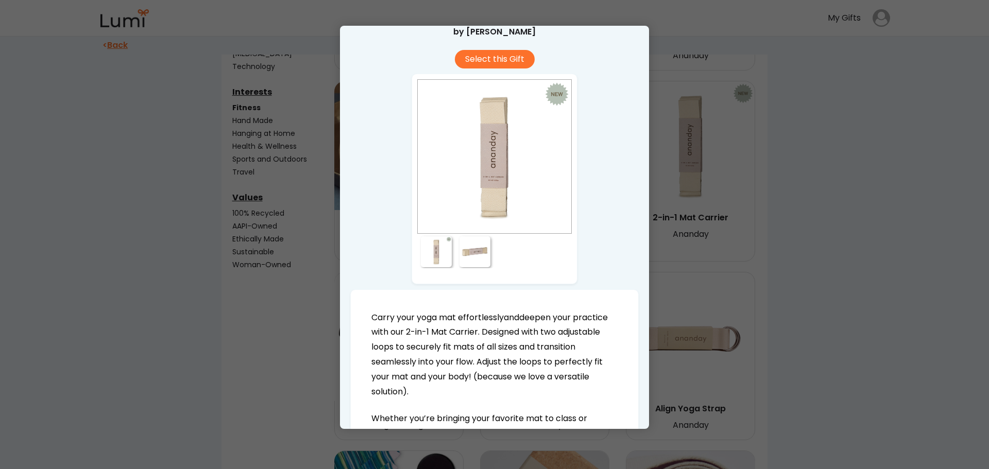
scroll to position [51, 0]
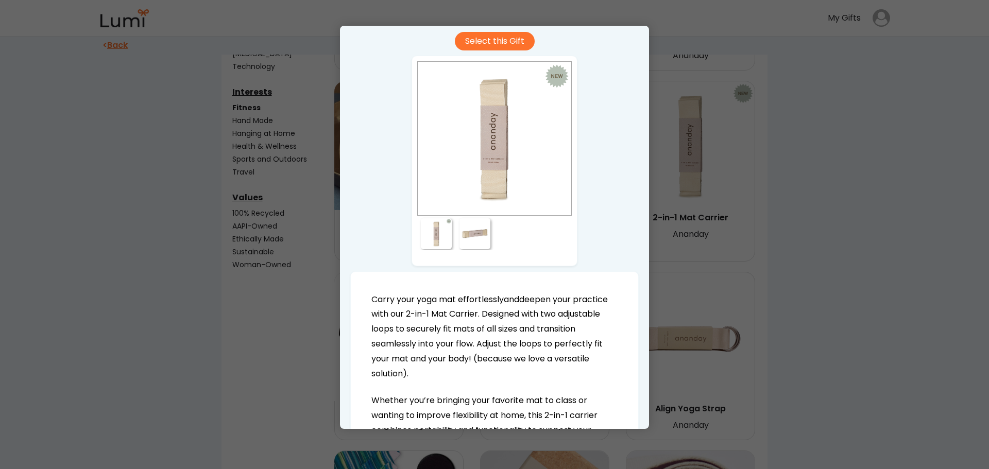
click at [467, 244] on div at bounding box center [474, 233] width 31 height 31
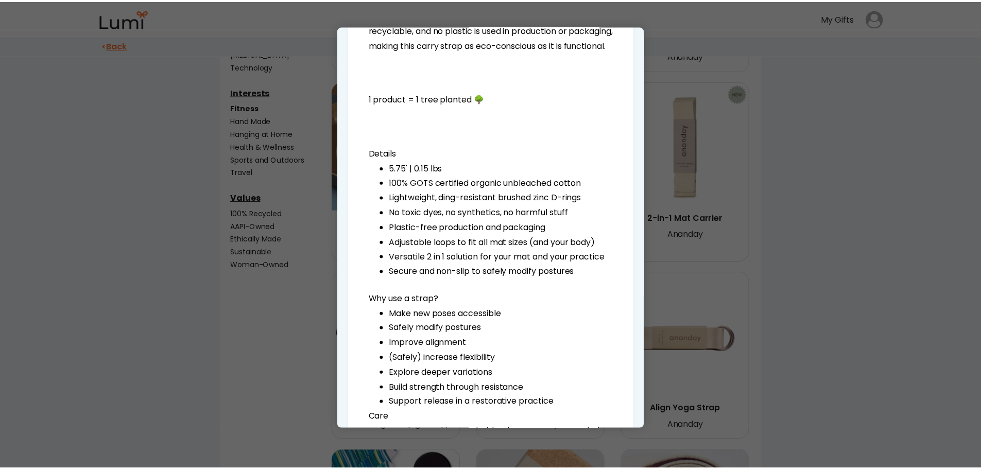
scroll to position [669, 0]
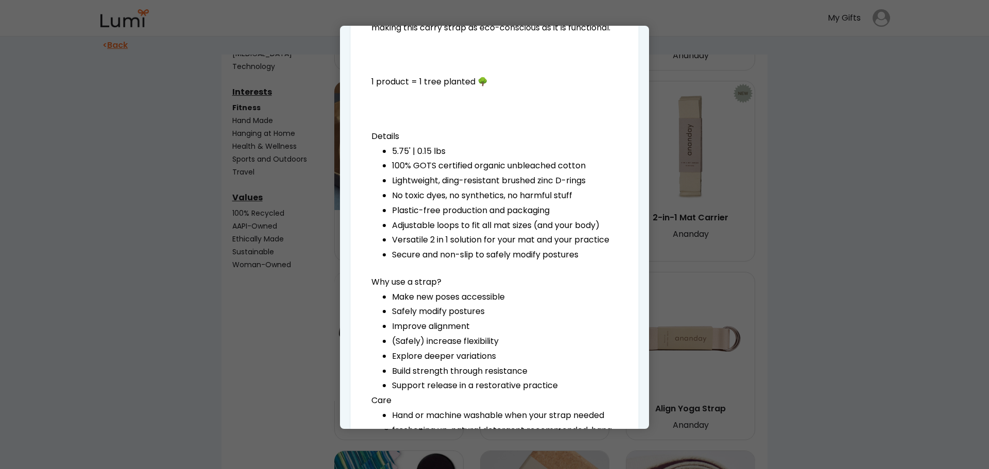
click at [817, 273] on div at bounding box center [494, 234] width 989 height 469
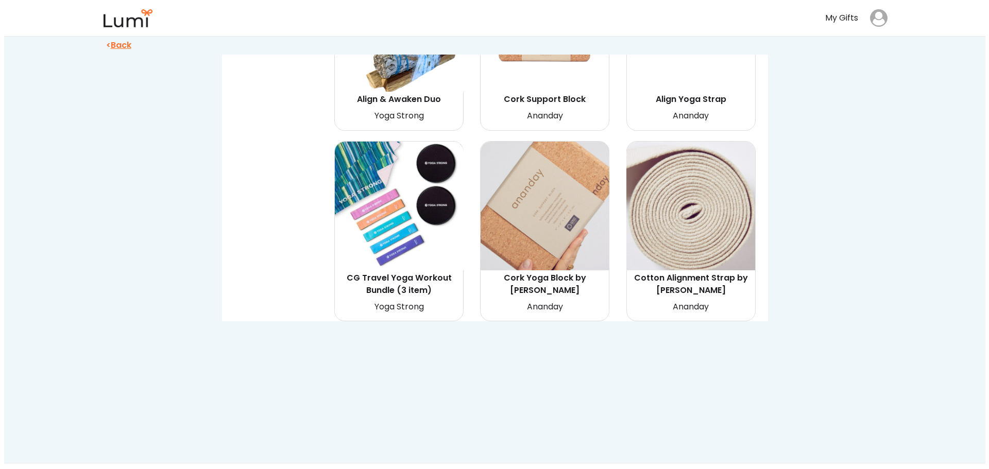
scroll to position [566, 0]
click at [390, 224] on img at bounding box center [395, 206] width 129 height 129
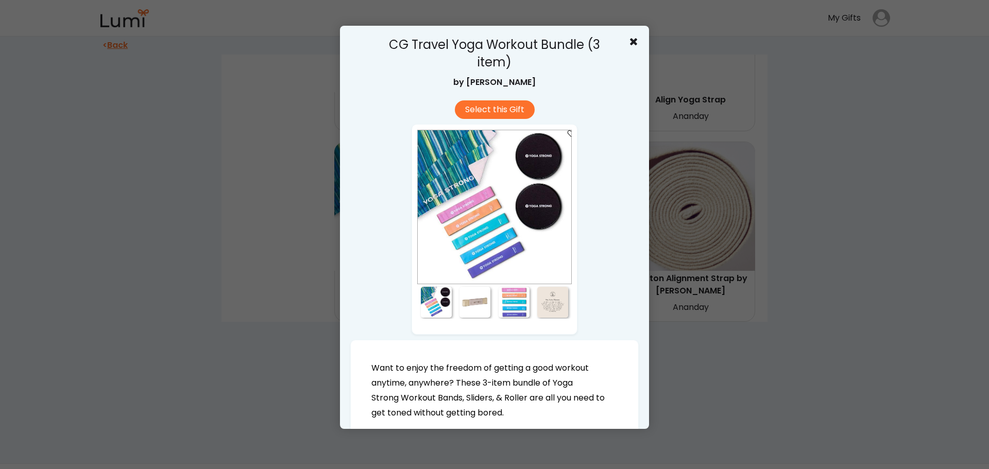
click at [459, 294] on div at bounding box center [474, 302] width 31 height 31
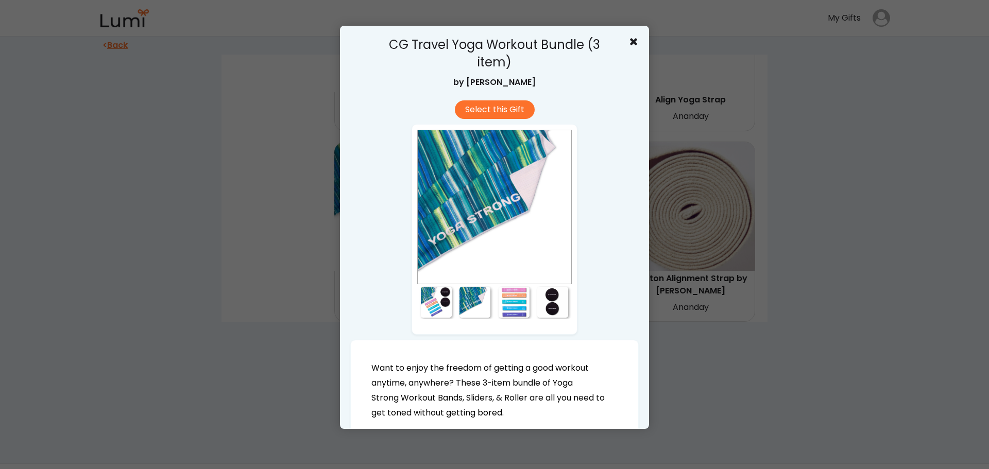
click at [506, 302] on div at bounding box center [514, 302] width 31 height 31
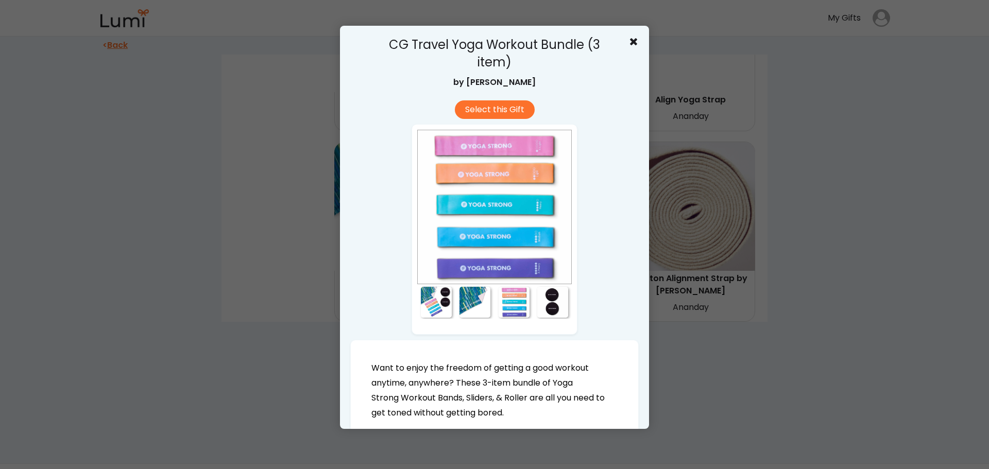
click at [557, 300] on div at bounding box center [552, 302] width 31 height 31
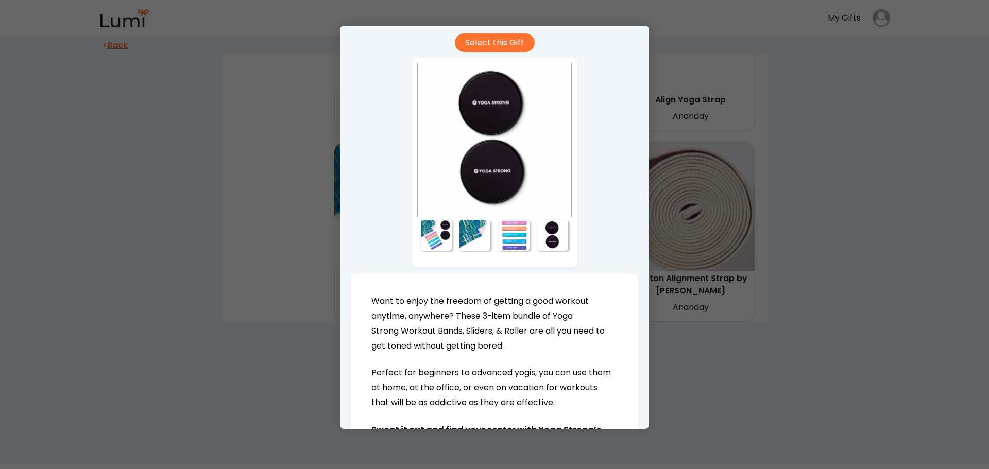
scroll to position [51, 0]
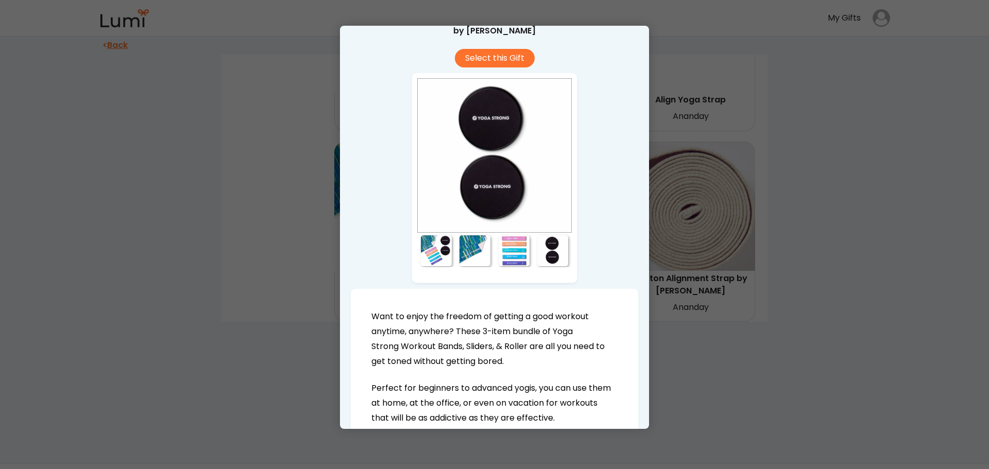
click at [432, 251] on div at bounding box center [436, 250] width 31 height 31
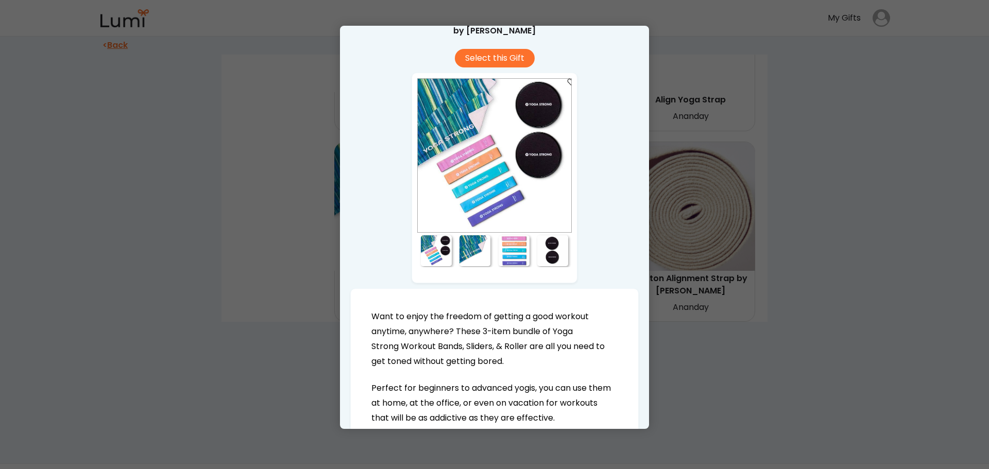
click at [475, 250] on div at bounding box center [474, 250] width 31 height 31
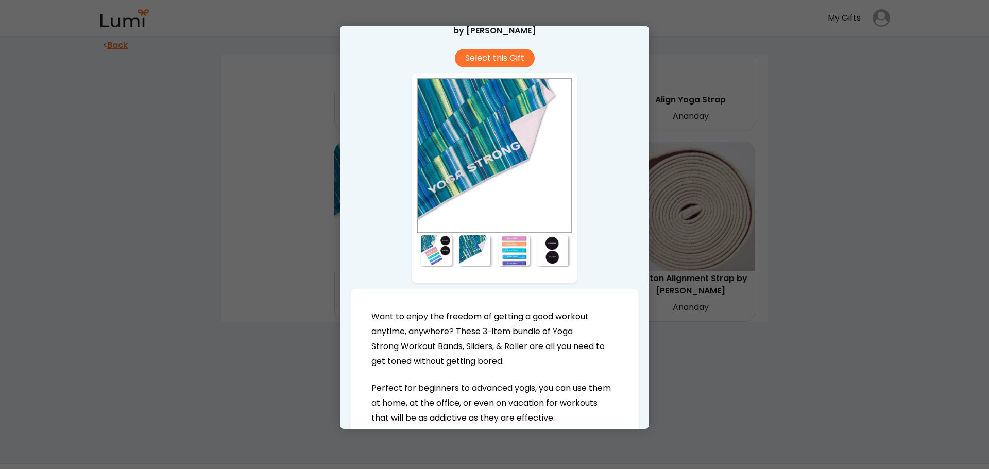
click at [428, 256] on div at bounding box center [436, 250] width 31 height 31
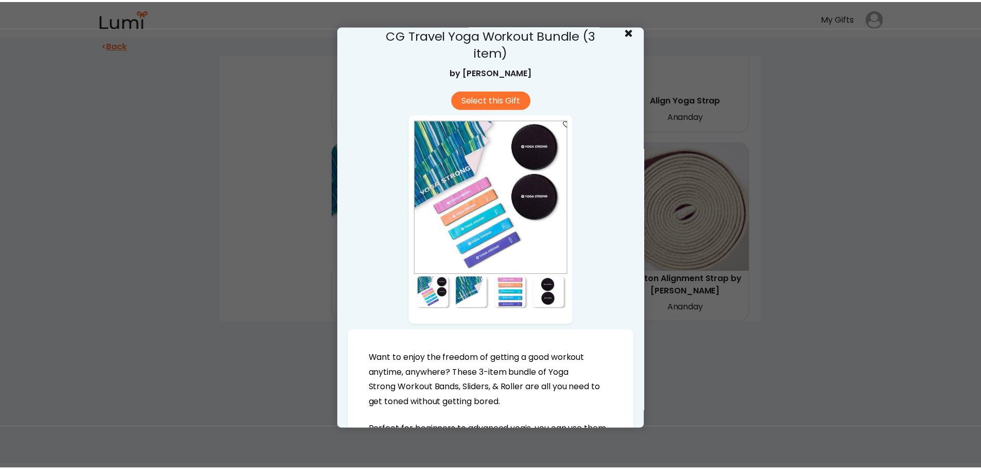
scroll to position [0, 0]
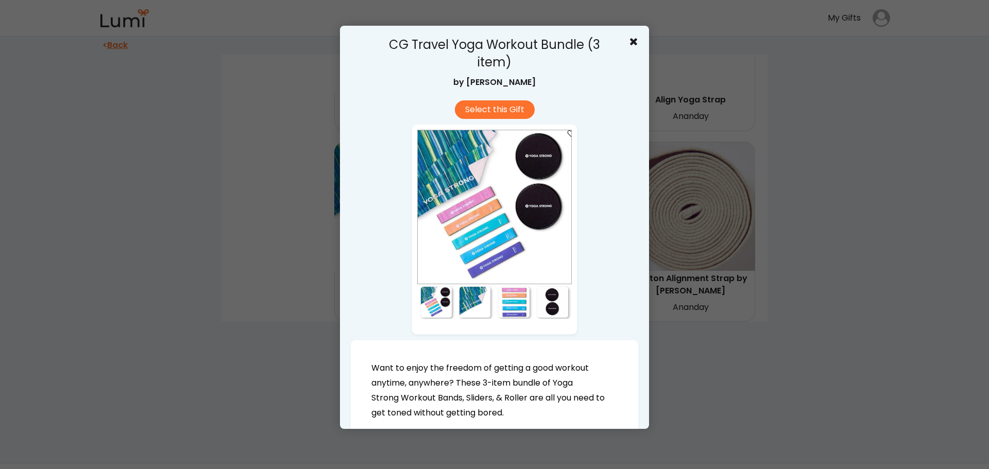
click at [773, 289] on div at bounding box center [494, 234] width 989 height 469
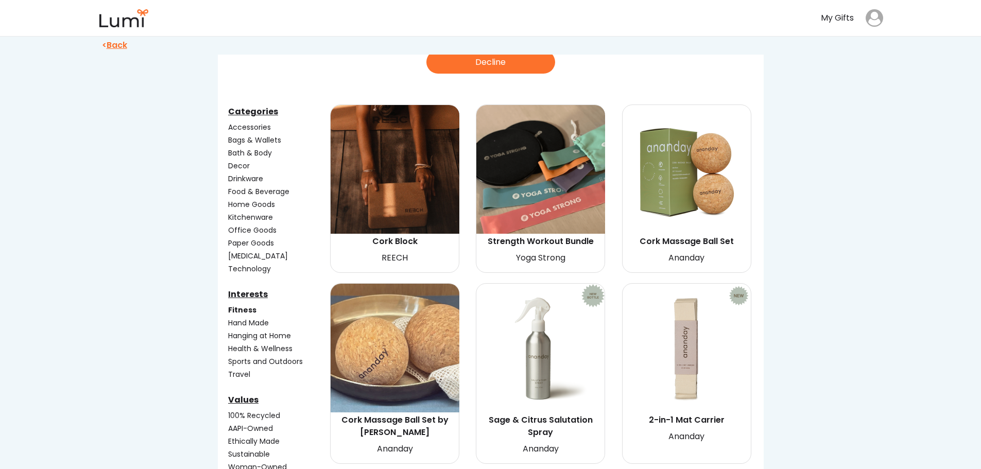
scroll to position [51, 0]
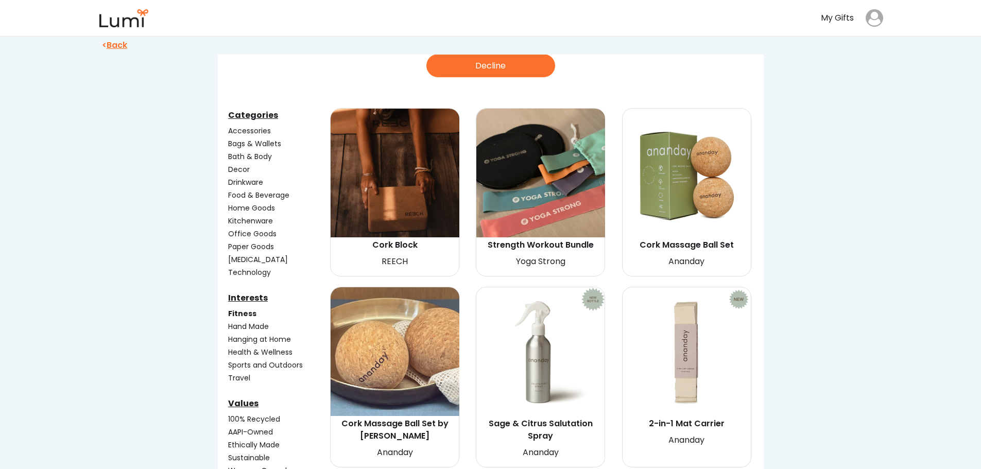
click at [259, 315] on div "Fitness" at bounding box center [278, 313] width 100 height 11
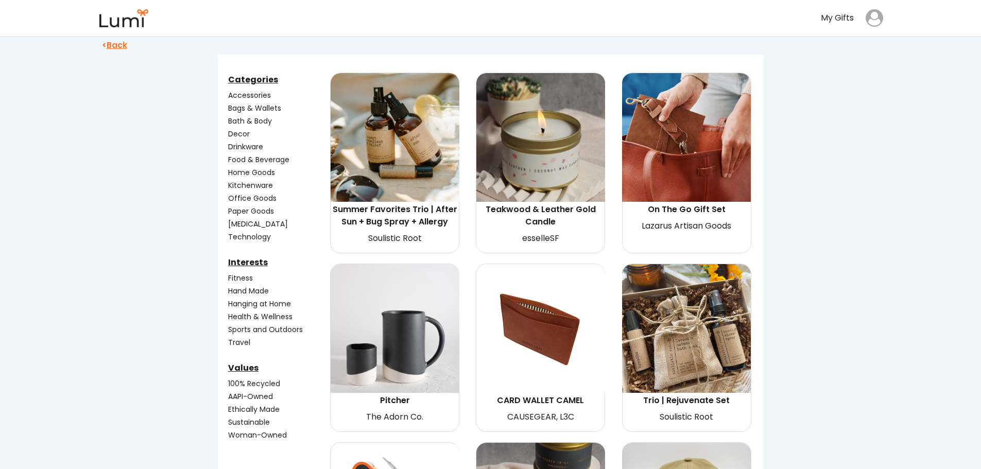
scroll to position [103, 0]
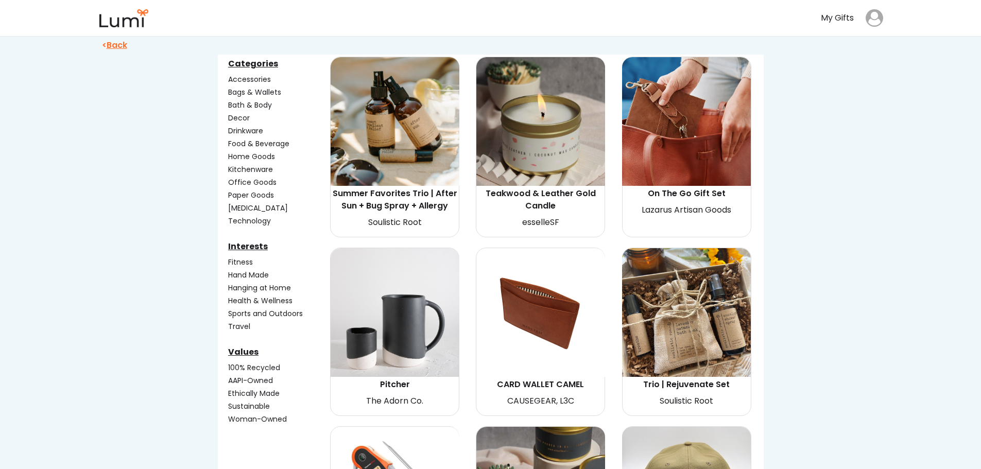
click at [272, 305] on div "Health & Wellness" at bounding box center [278, 301] width 100 height 11
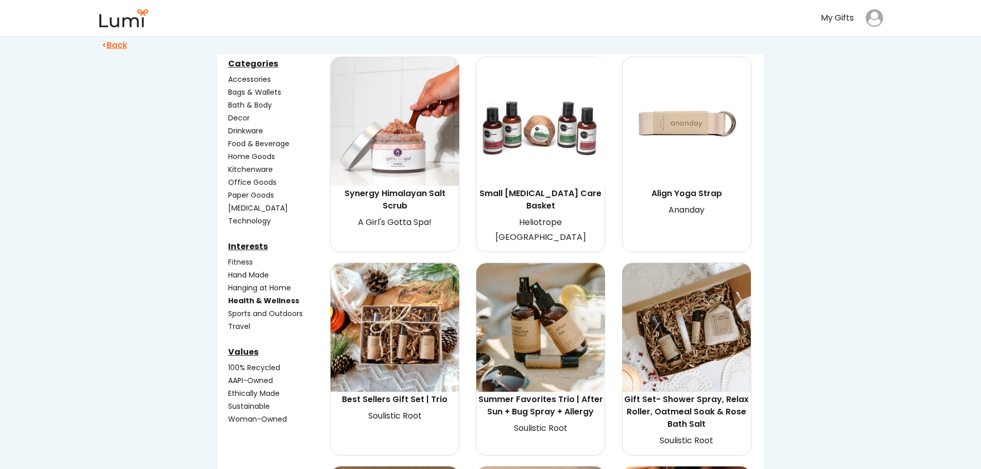
click at [295, 301] on div "Health & Wellness" at bounding box center [278, 301] width 100 height 11
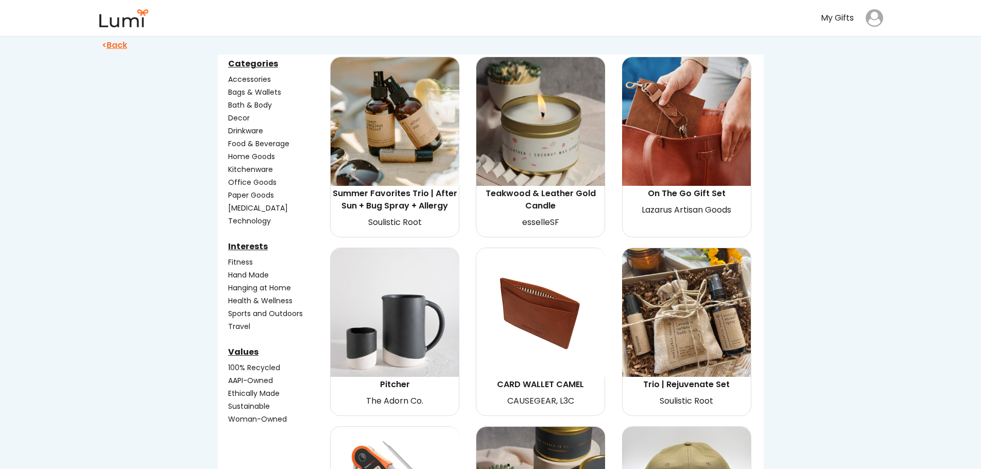
click at [236, 134] on div "Drinkware" at bounding box center [278, 131] width 100 height 11
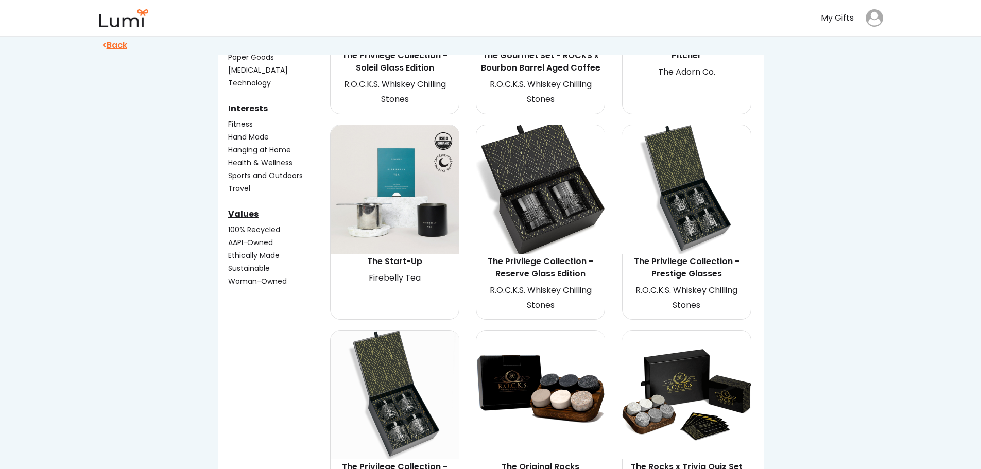
scroll to position [257, 0]
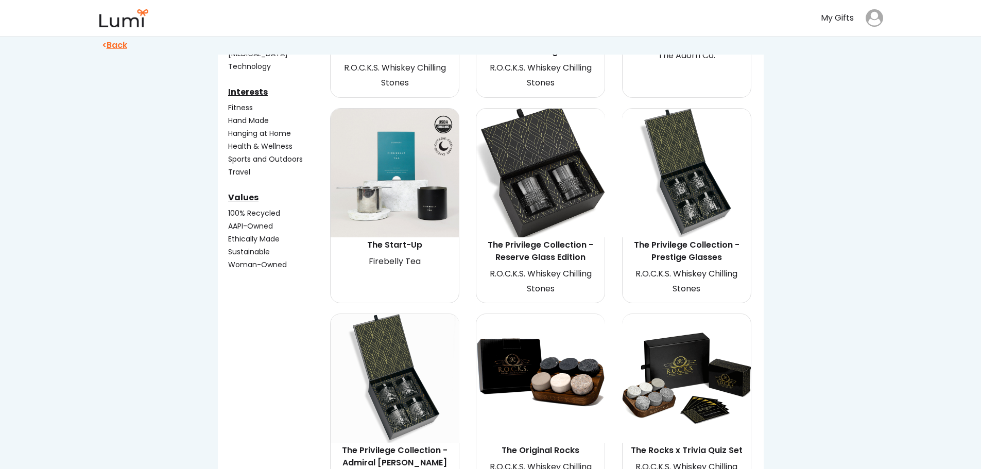
click at [544, 229] on img at bounding box center [540, 173] width 129 height 129
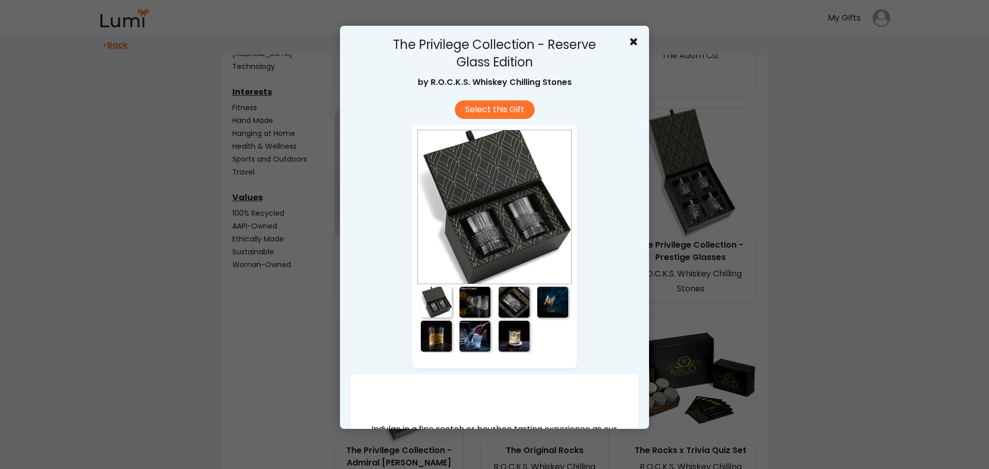
click at [482, 300] on div at bounding box center [474, 302] width 31 height 31
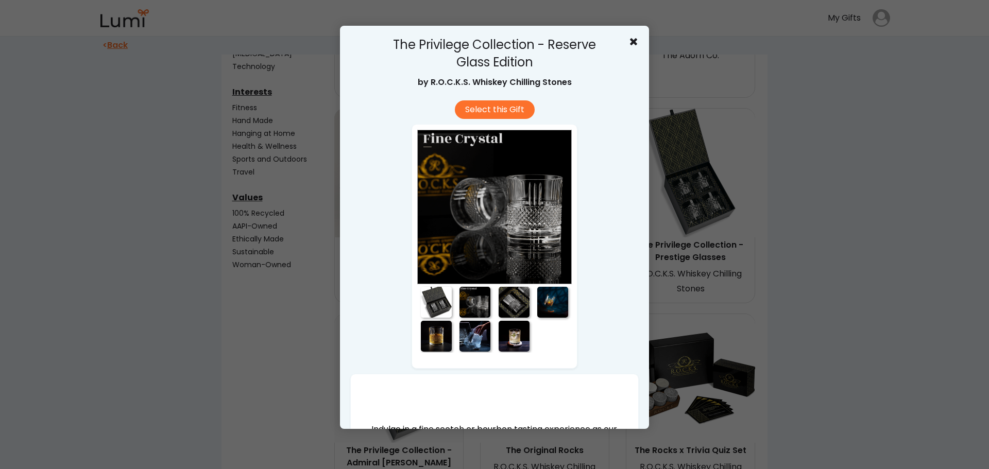
click at [521, 323] on div at bounding box center [514, 336] width 31 height 31
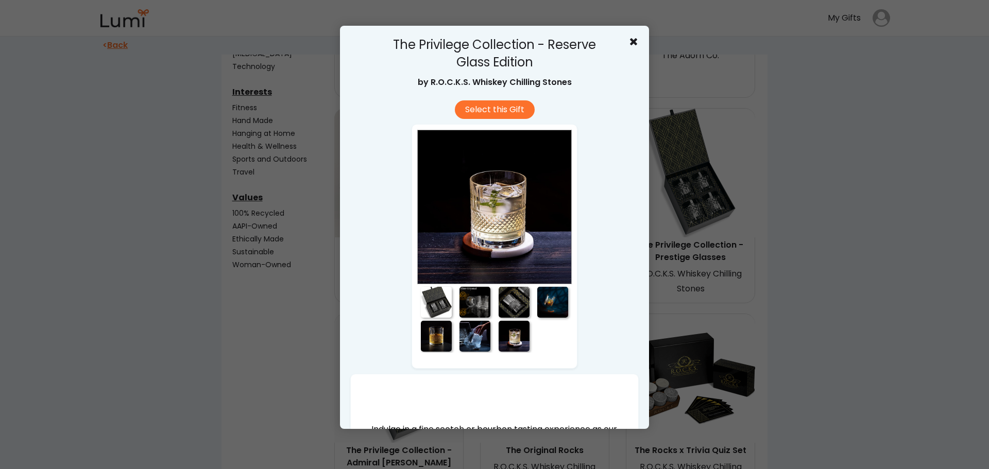
click at [722, 203] on div at bounding box center [494, 234] width 989 height 469
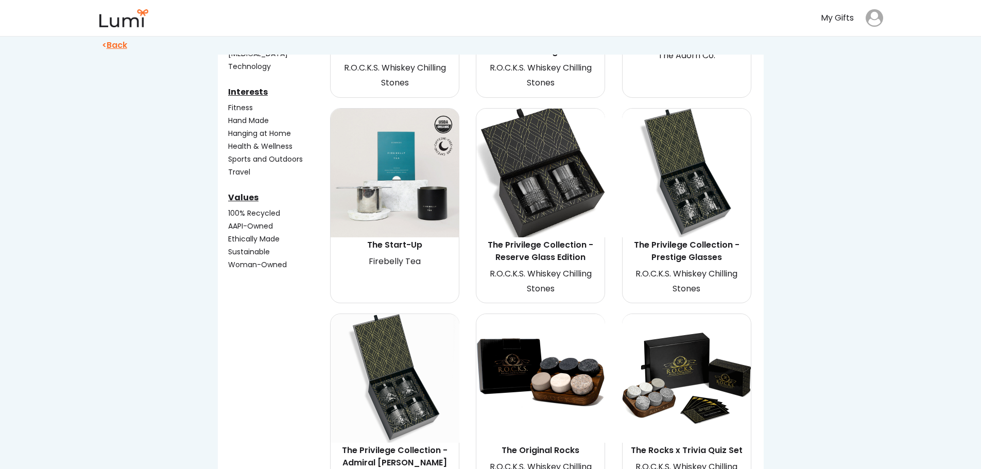
click at [702, 202] on img at bounding box center [686, 173] width 129 height 129
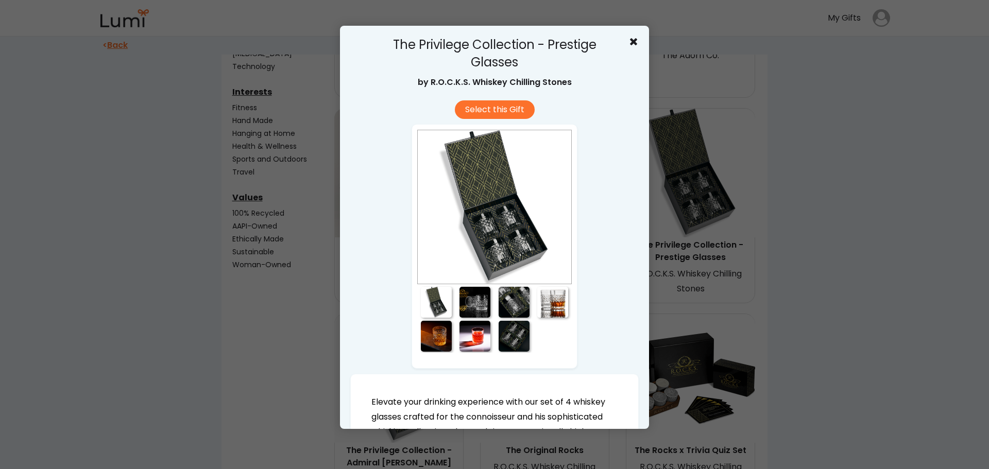
click at [474, 307] on div at bounding box center [474, 302] width 31 height 31
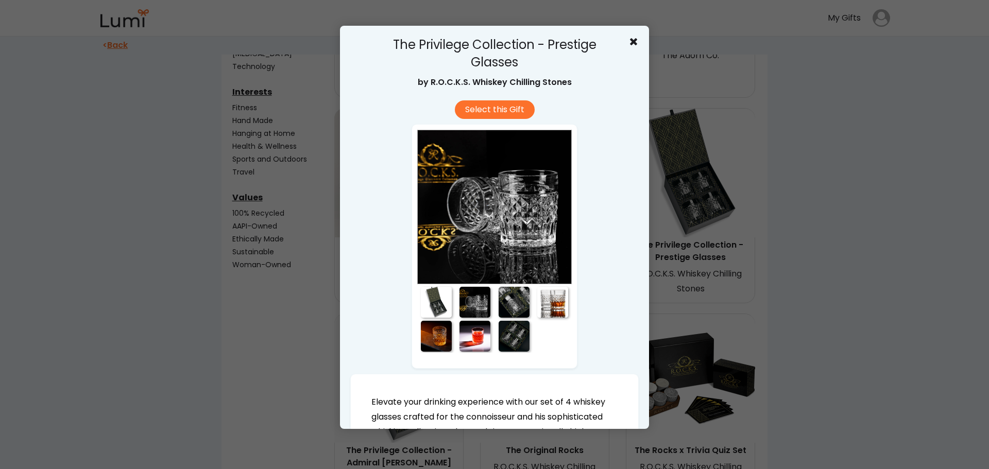
click at [510, 304] on div at bounding box center [514, 302] width 31 height 31
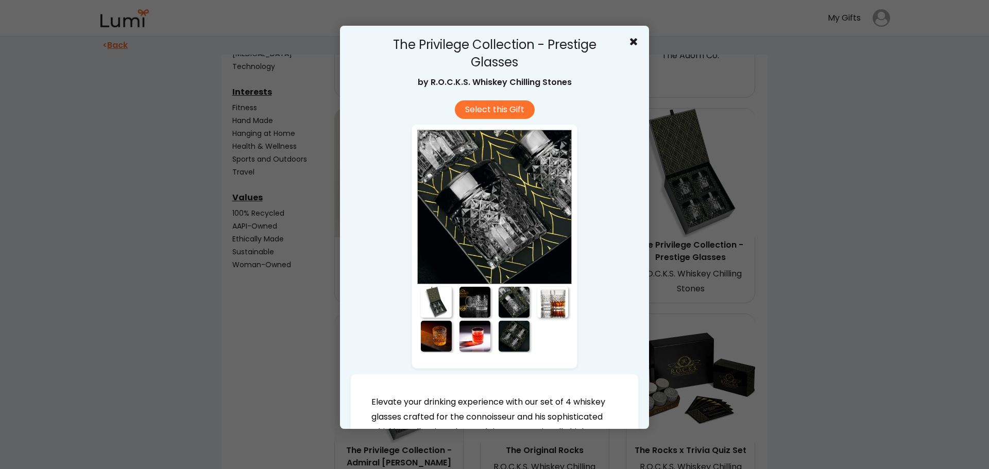
drag, startPoint x: 562, startPoint y: 302, endPoint x: 554, endPoint y: 300, distance: 8.4
click at [557, 301] on div at bounding box center [552, 302] width 31 height 31
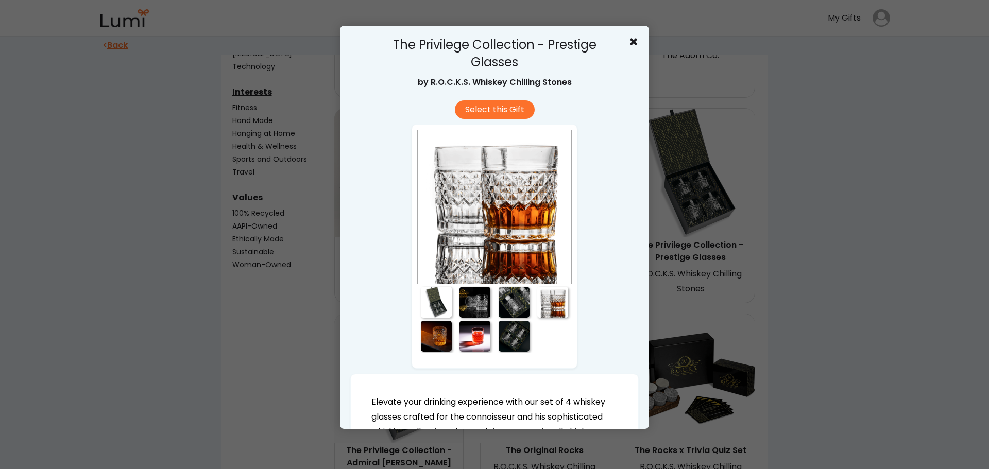
click at [656, 295] on div at bounding box center [494, 234] width 989 height 469
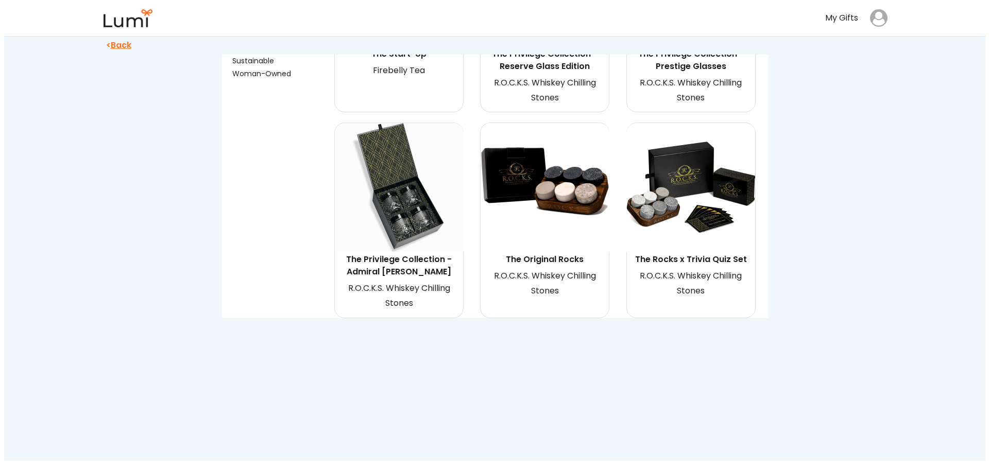
scroll to position [463, 0]
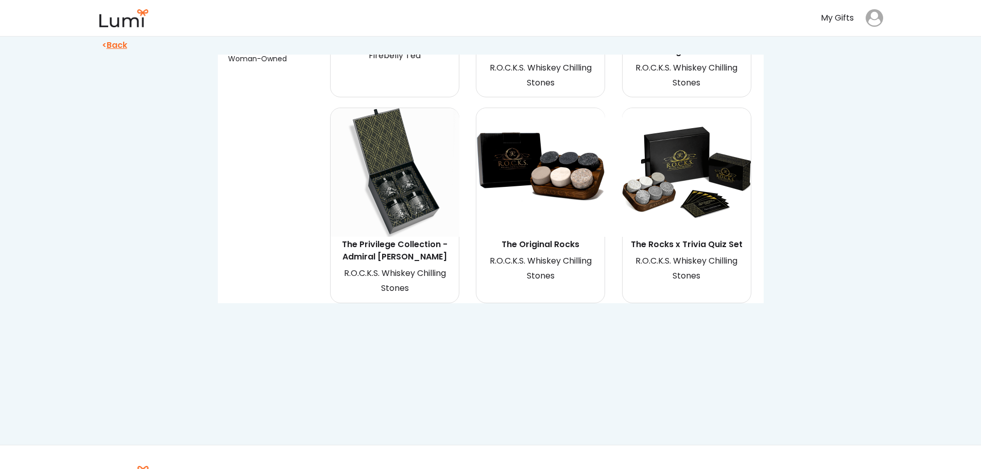
click at [551, 193] on img at bounding box center [540, 172] width 129 height 129
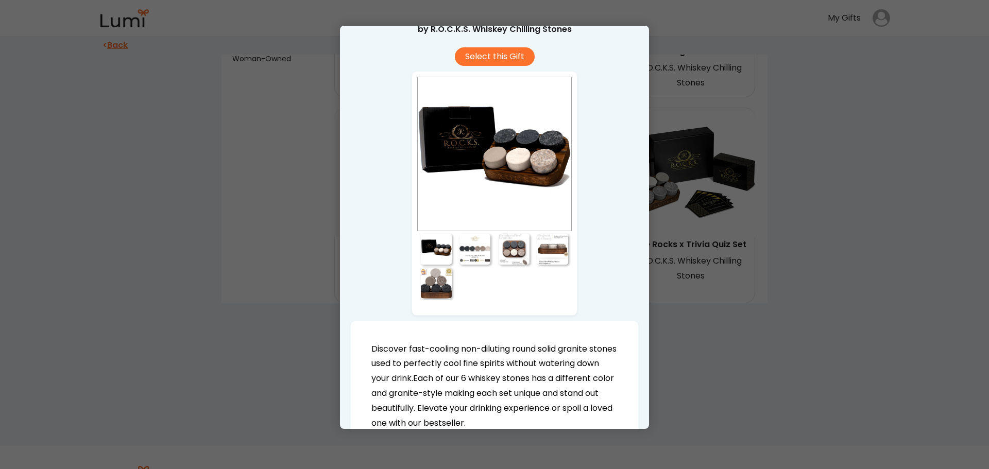
scroll to position [51, 0]
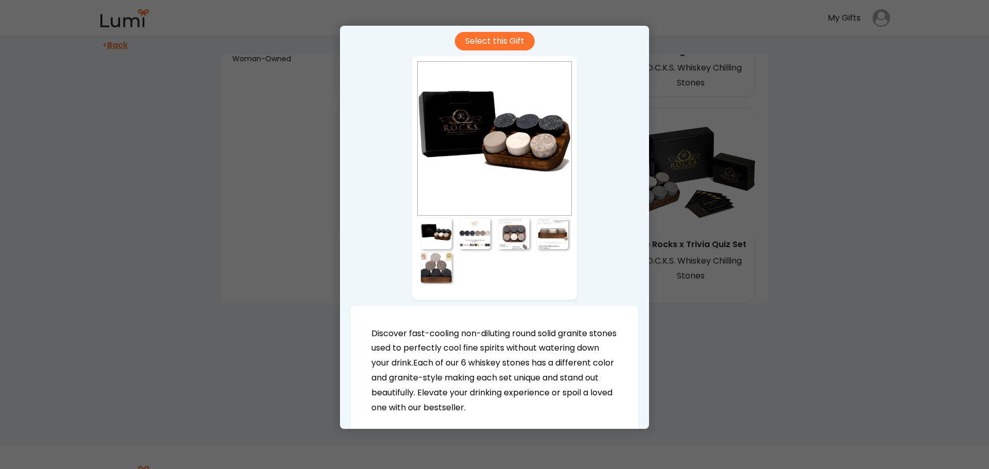
click at [470, 241] on div at bounding box center [474, 233] width 31 height 31
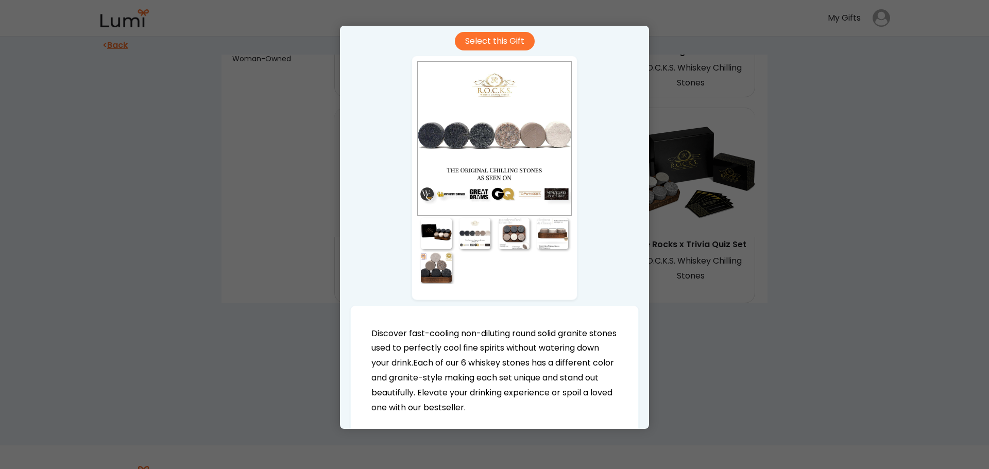
click at [506, 246] on div at bounding box center [514, 233] width 31 height 31
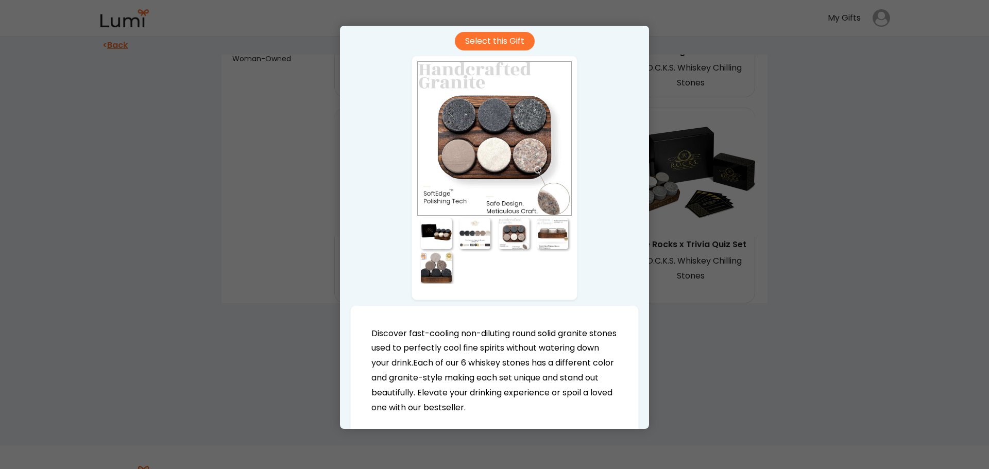
click at [552, 239] on div at bounding box center [552, 233] width 31 height 31
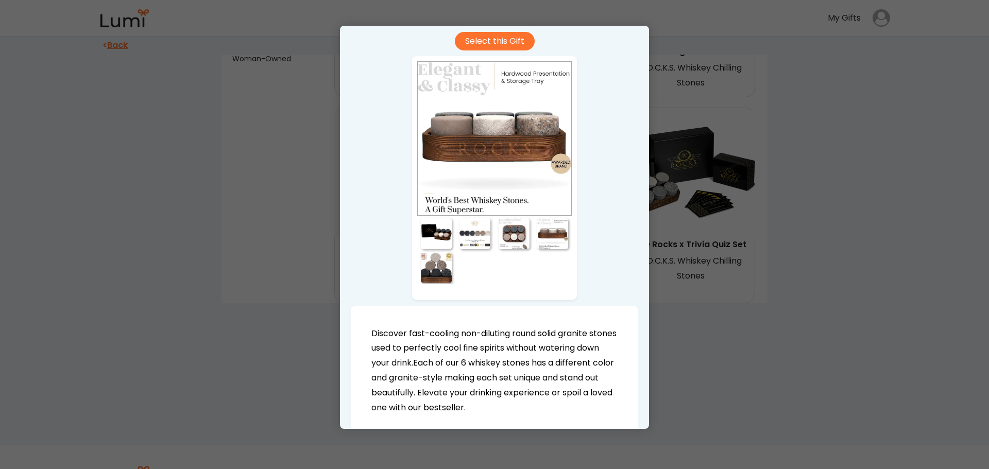
click at [422, 275] on div at bounding box center [436, 267] width 31 height 31
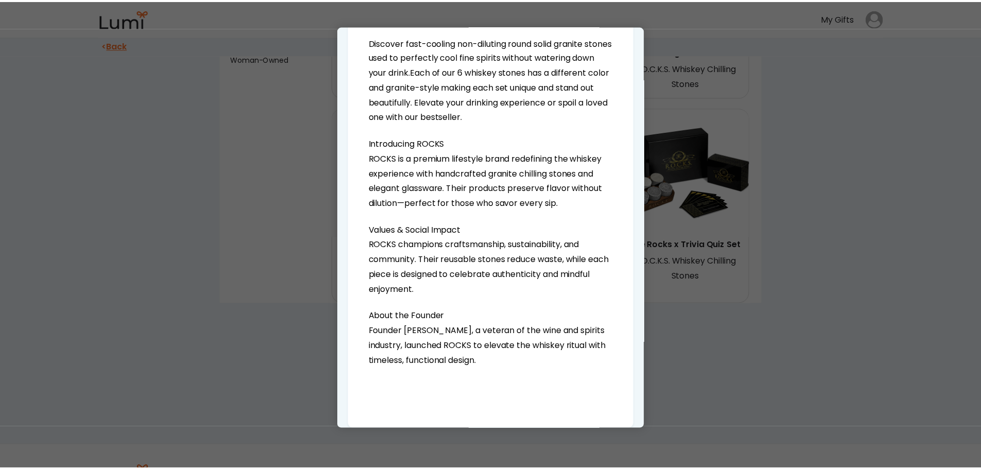
scroll to position [360, 0]
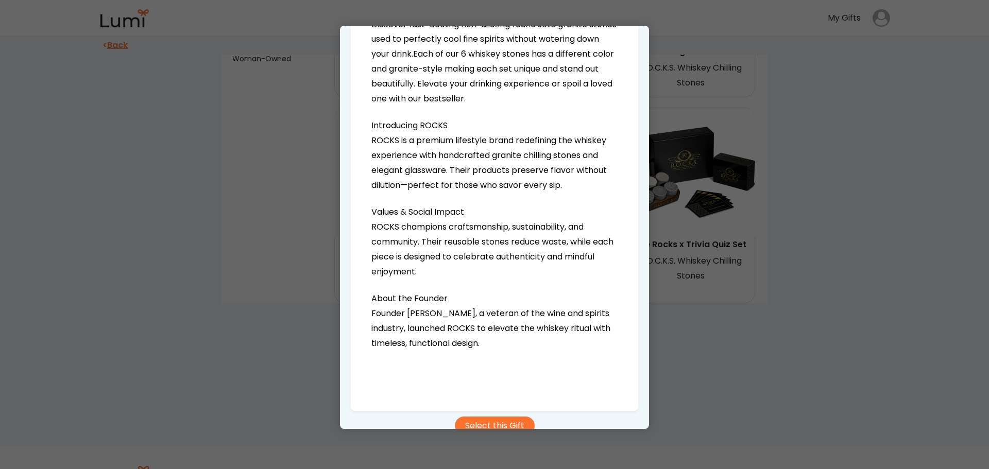
click at [808, 294] on div at bounding box center [494, 234] width 989 height 469
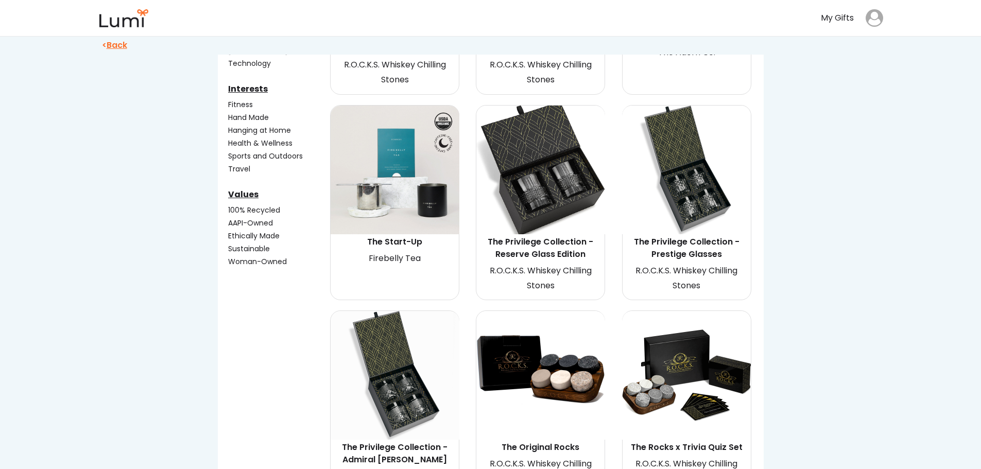
scroll to position [257, 0]
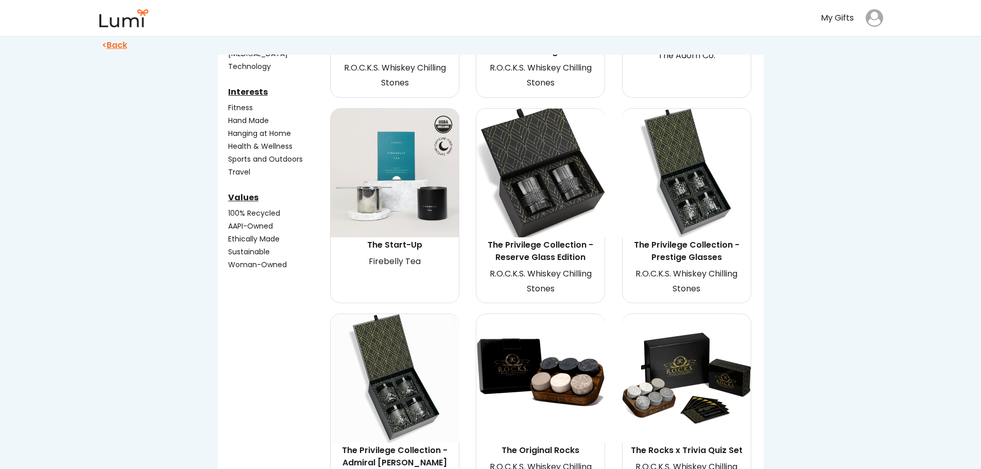
click at [671, 366] on img at bounding box center [686, 378] width 129 height 129
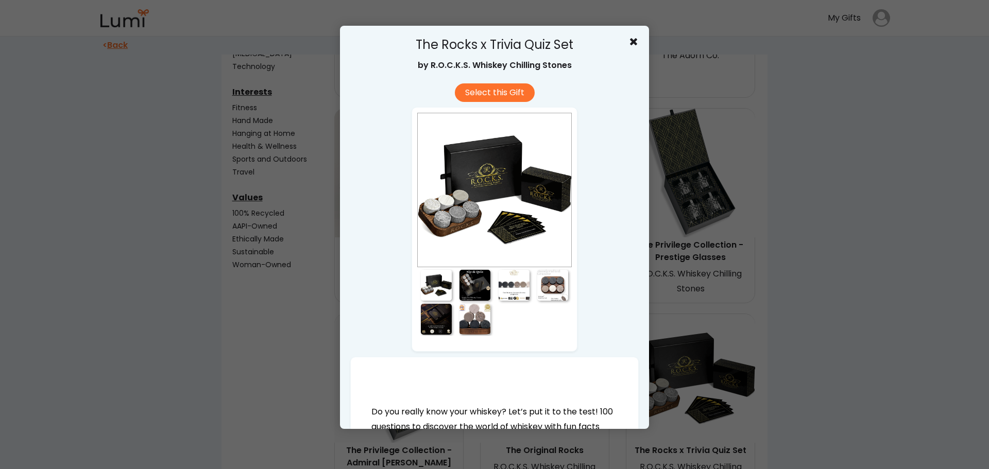
click at [743, 276] on div at bounding box center [494, 234] width 989 height 469
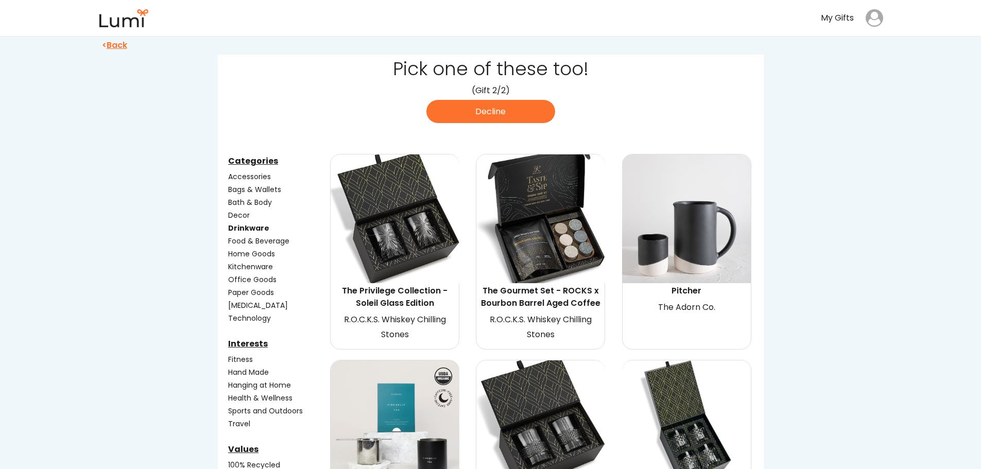
scroll to position [0, 0]
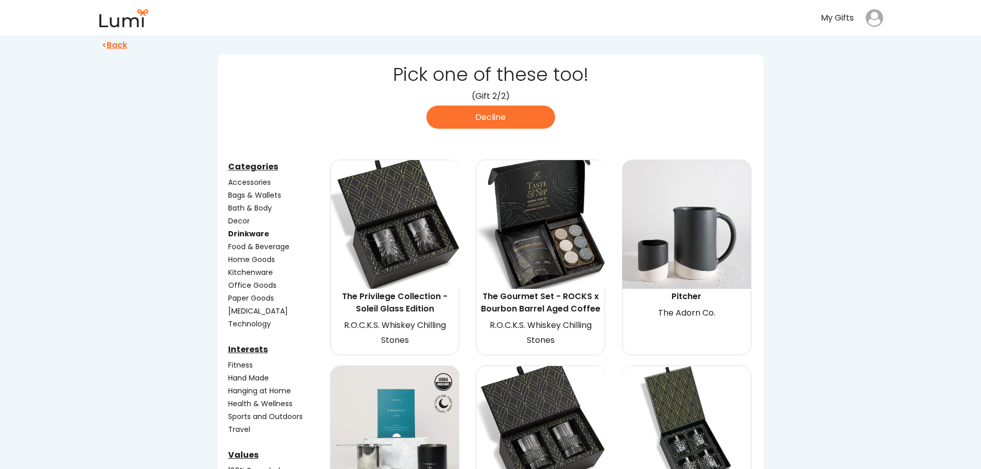
click at [245, 236] on div "Drinkware" at bounding box center [278, 234] width 100 height 11
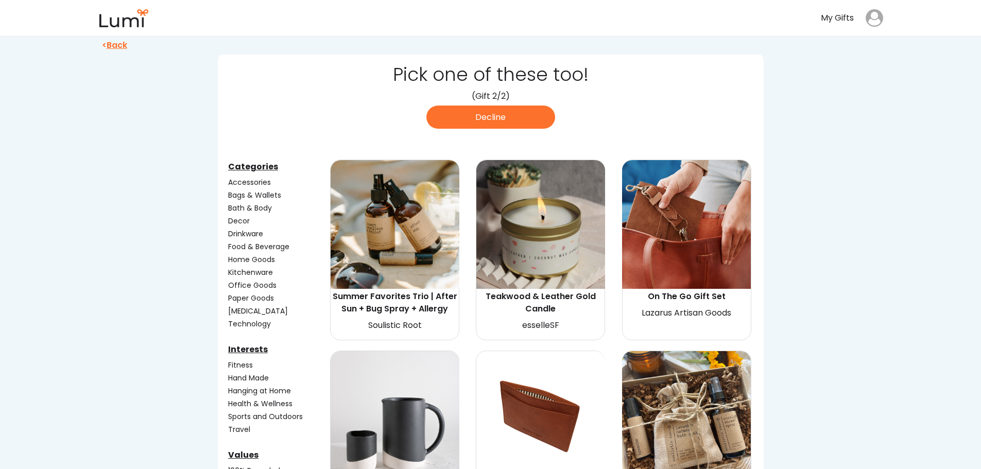
click at [245, 186] on div "Accessories" at bounding box center [278, 182] width 100 height 11
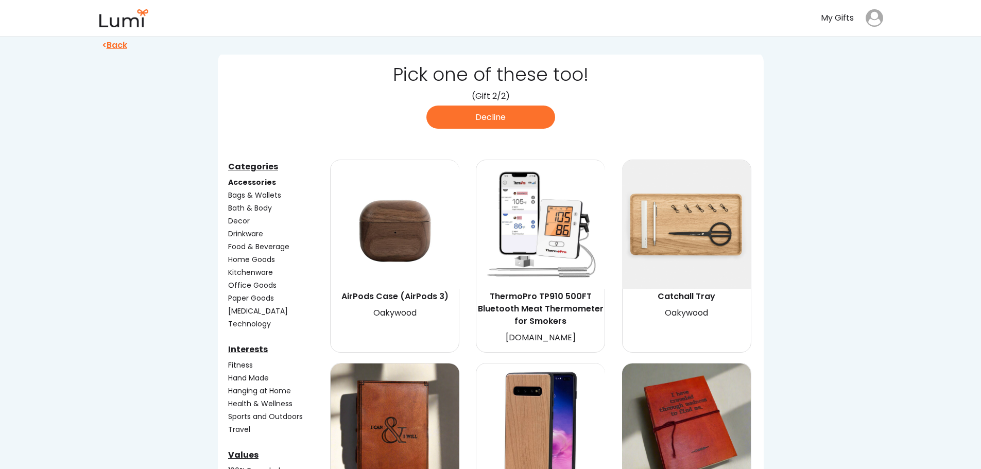
click at [249, 234] on div "Drinkware" at bounding box center [278, 234] width 100 height 11
click at [243, 181] on div "Accessories" at bounding box center [278, 182] width 100 height 11
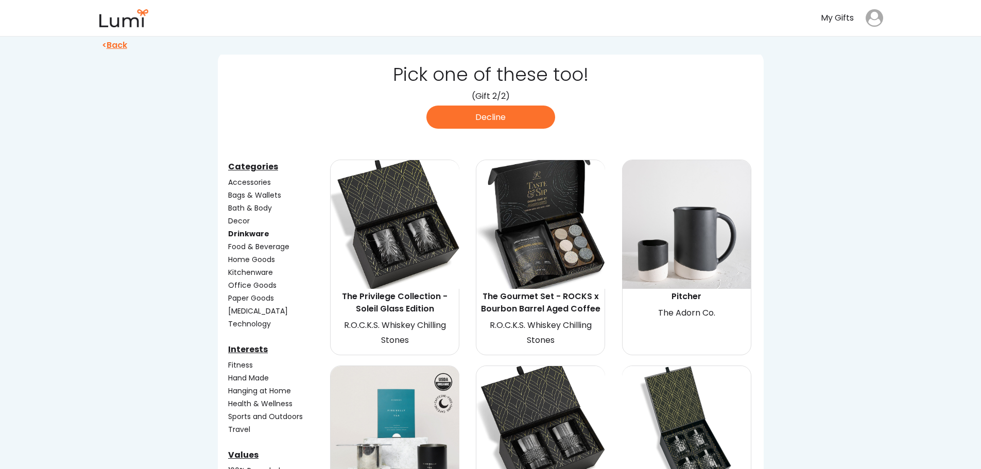
click at [553, 203] on img at bounding box center [540, 224] width 129 height 129
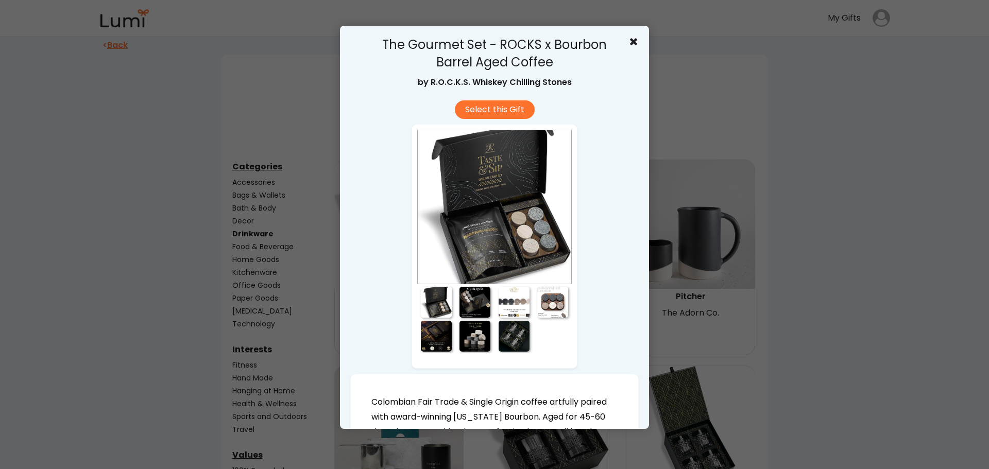
click at [472, 296] on div at bounding box center [474, 302] width 31 height 31
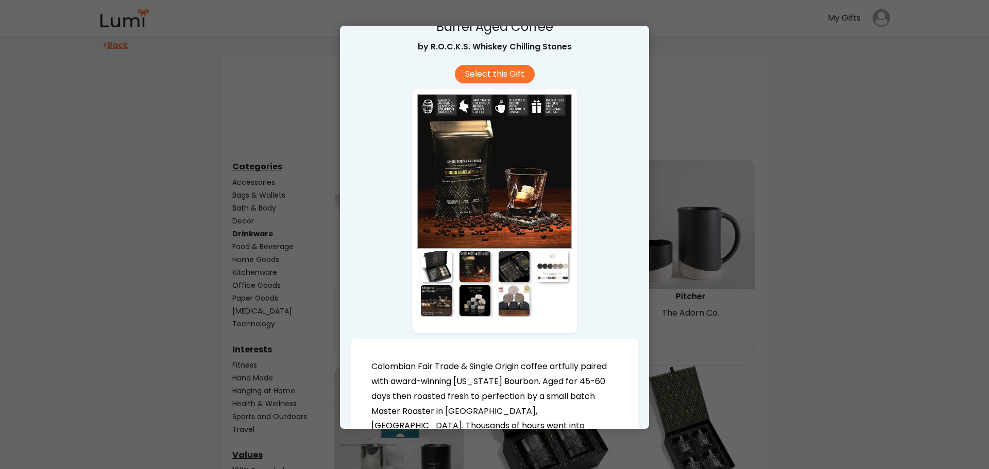
scroll to position [51, 0]
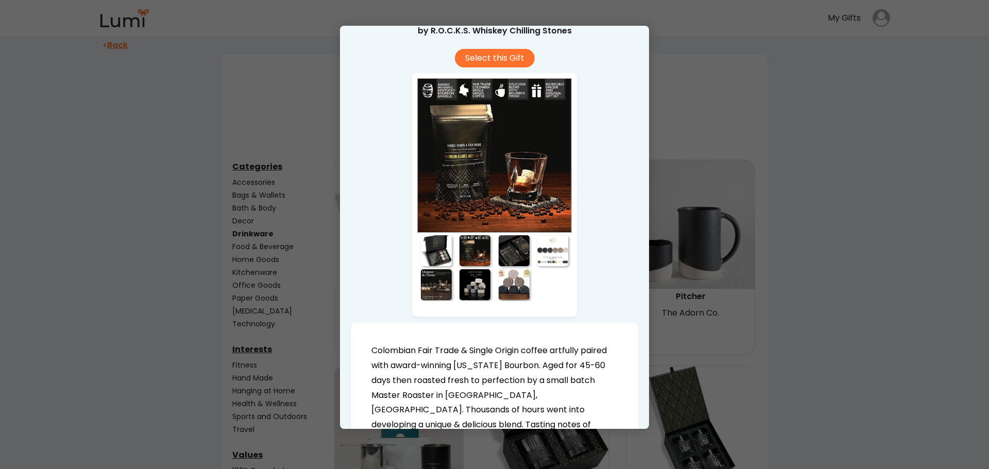
click at [508, 293] on div at bounding box center [514, 284] width 31 height 31
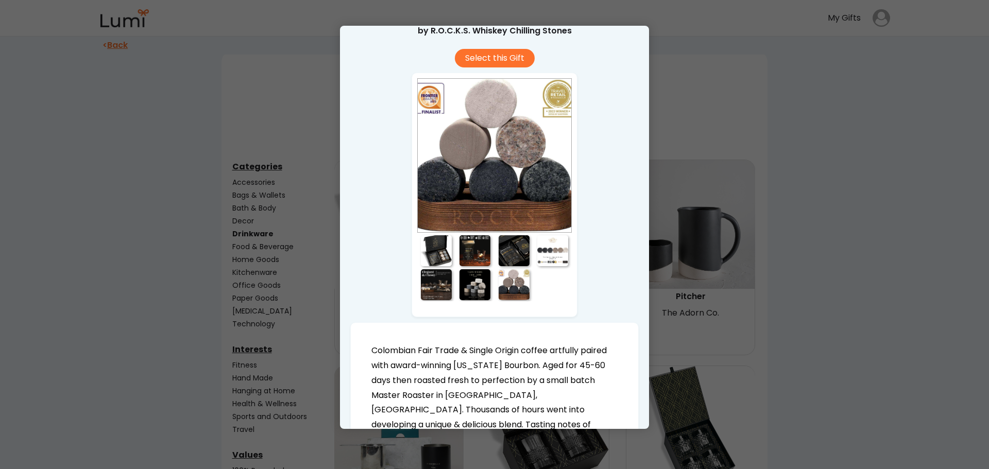
click at [475, 247] on div at bounding box center [474, 250] width 31 height 31
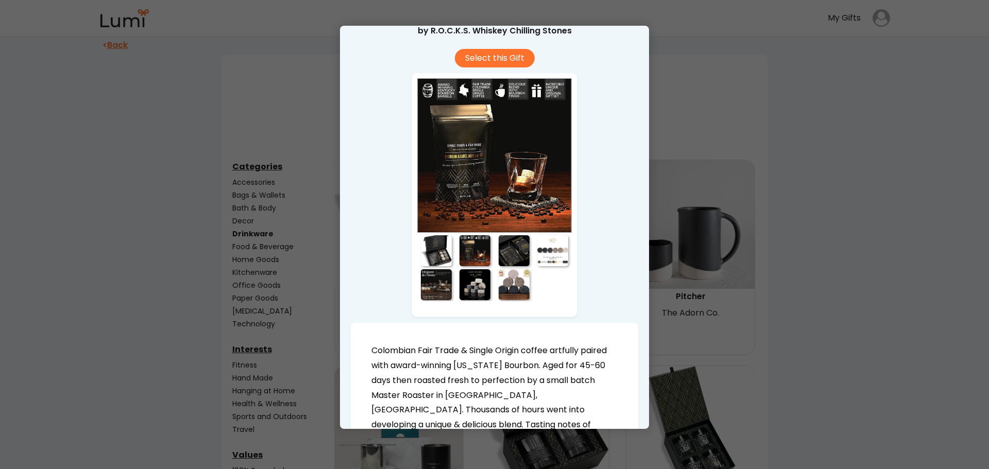
click at [433, 243] on div at bounding box center [436, 250] width 31 height 31
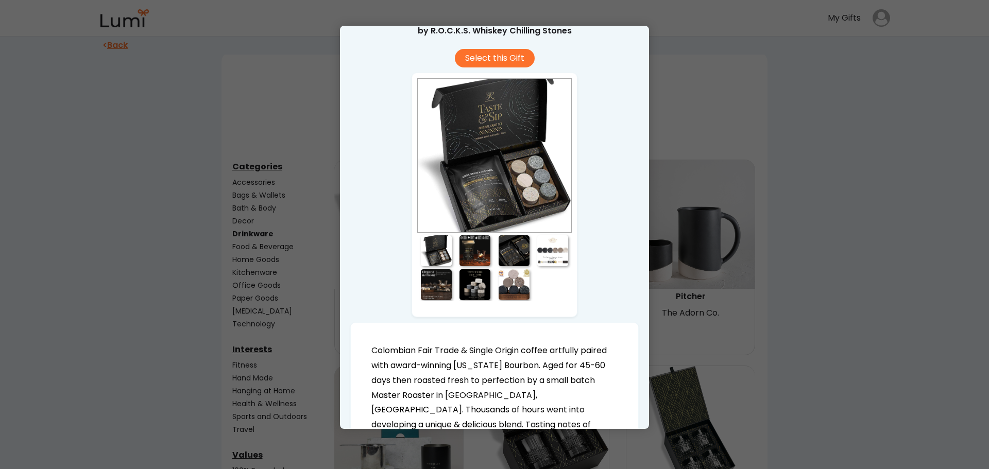
click at [474, 255] on div at bounding box center [474, 250] width 31 height 31
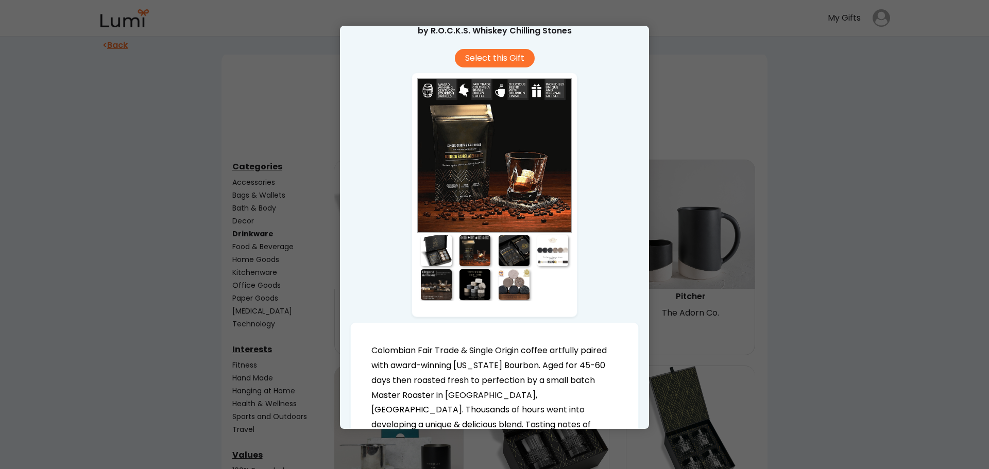
click at [511, 254] on div at bounding box center [514, 250] width 31 height 31
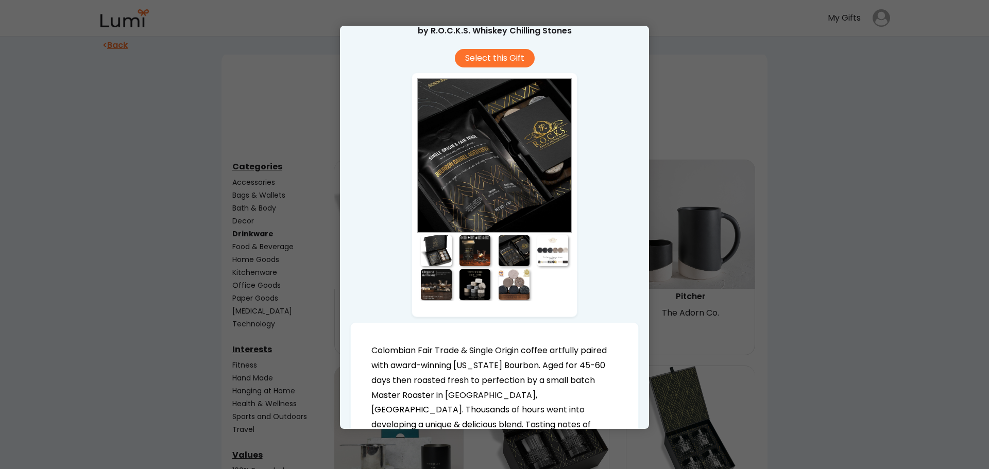
click at [553, 253] on div at bounding box center [552, 250] width 31 height 31
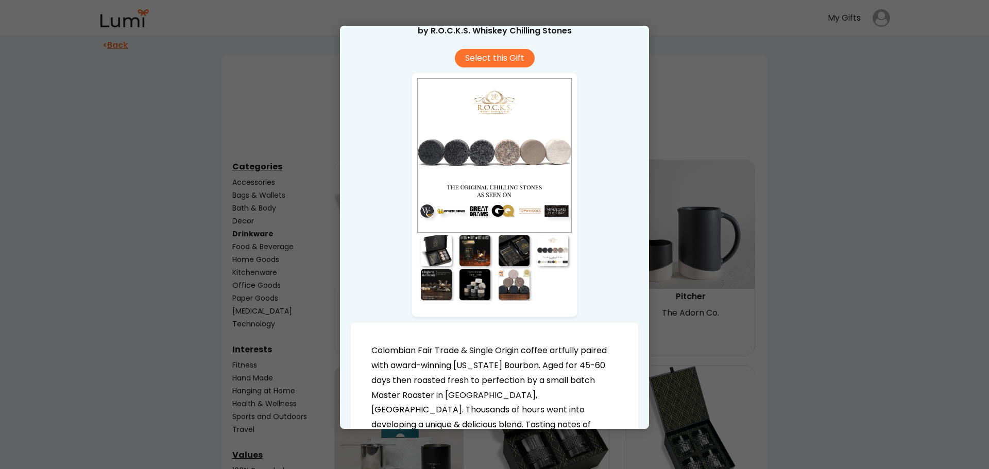
click at [427, 280] on div at bounding box center [436, 284] width 31 height 31
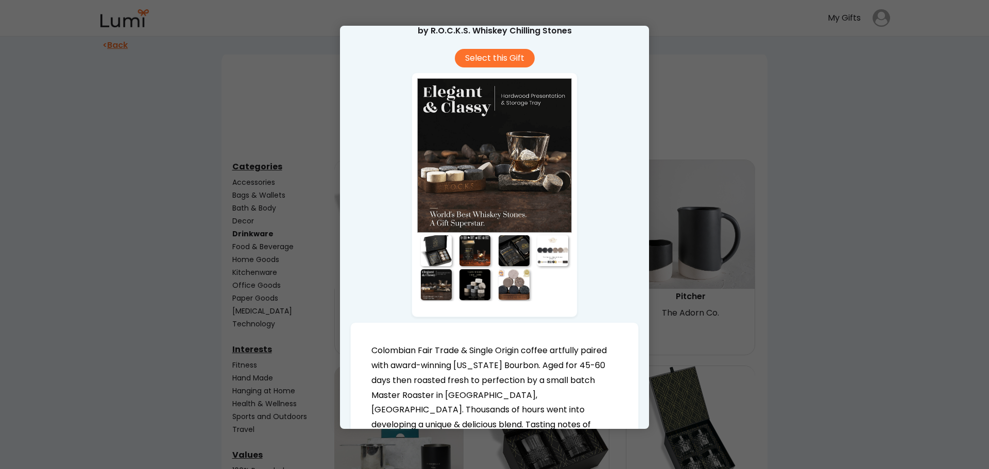
click at [472, 288] on div at bounding box center [474, 284] width 31 height 31
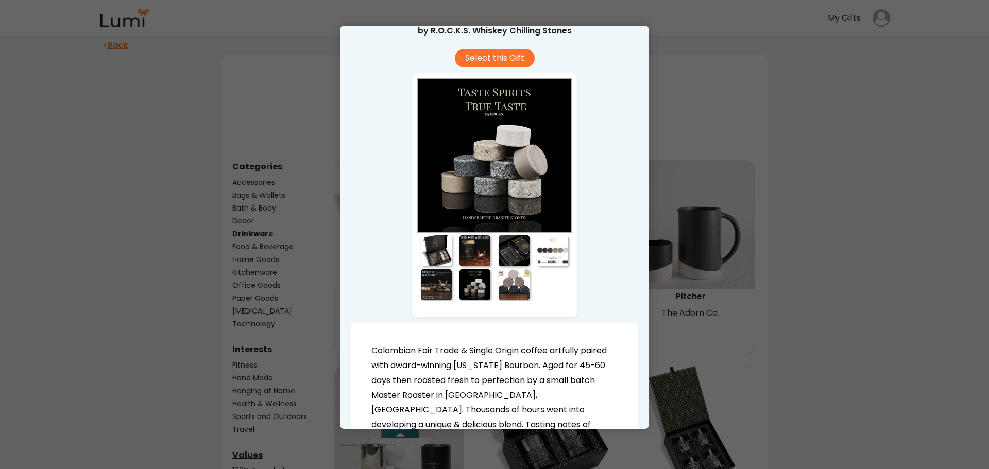
click at [503, 287] on div at bounding box center [514, 284] width 31 height 31
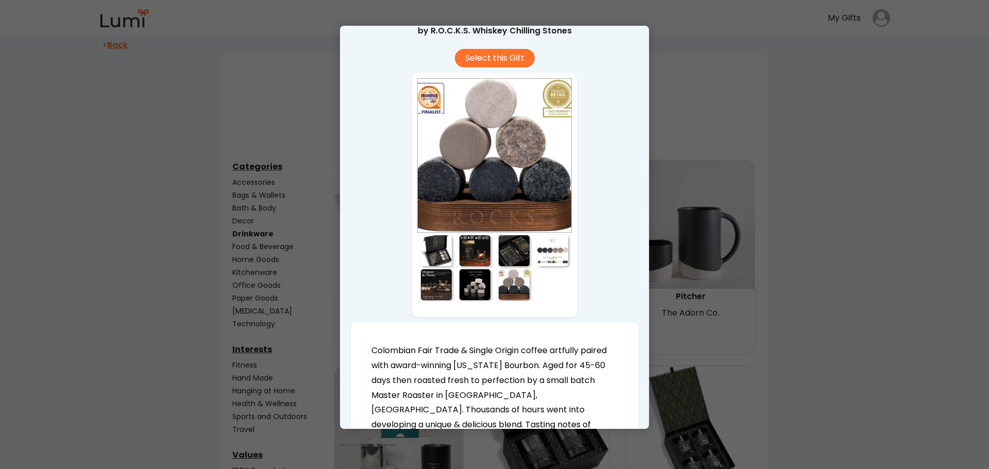
click at [473, 282] on div at bounding box center [474, 284] width 31 height 31
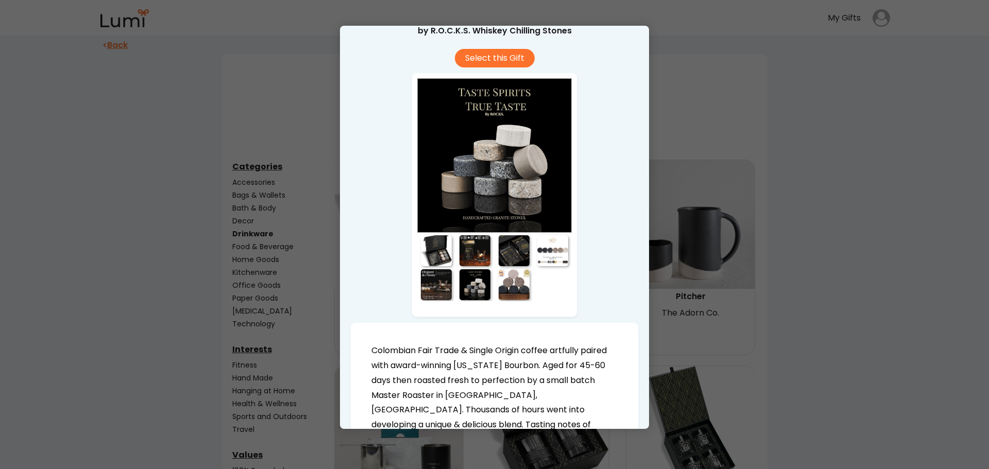
click at [541, 248] on div at bounding box center [552, 250] width 31 height 31
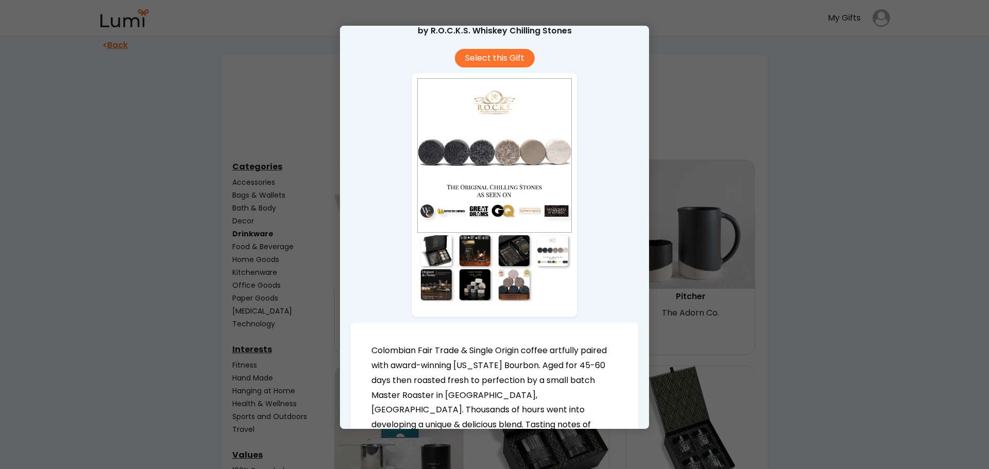
click at [504, 280] on div at bounding box center [514, 284] width 31 height 31
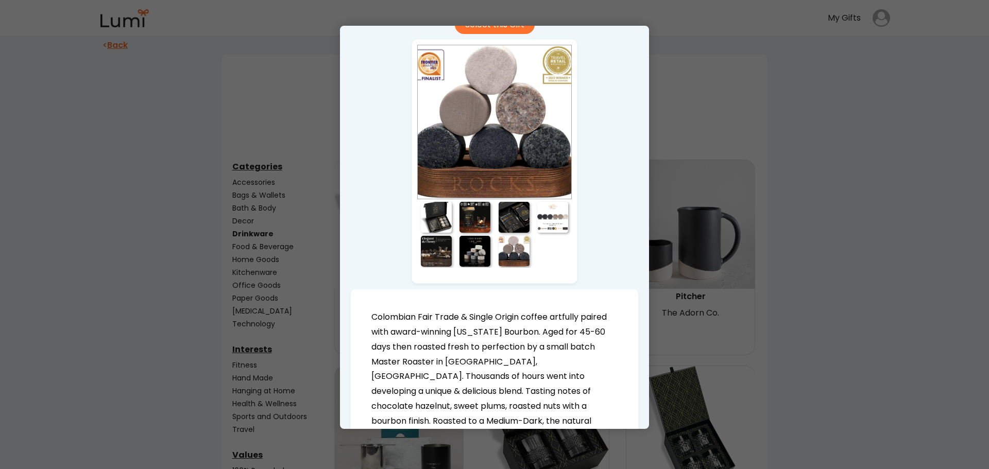
scroll to position [103, 0]
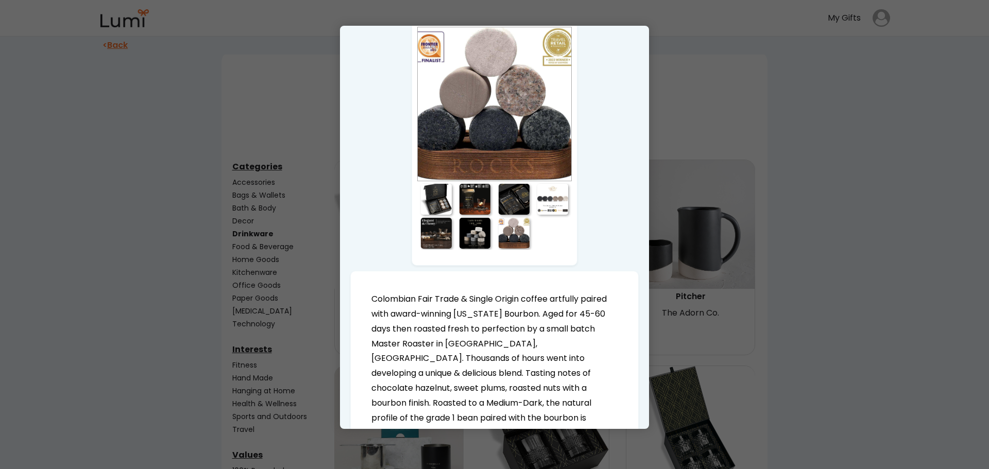
click at [444, 230] on div at bounding box center [436, 233] width 31 height 31
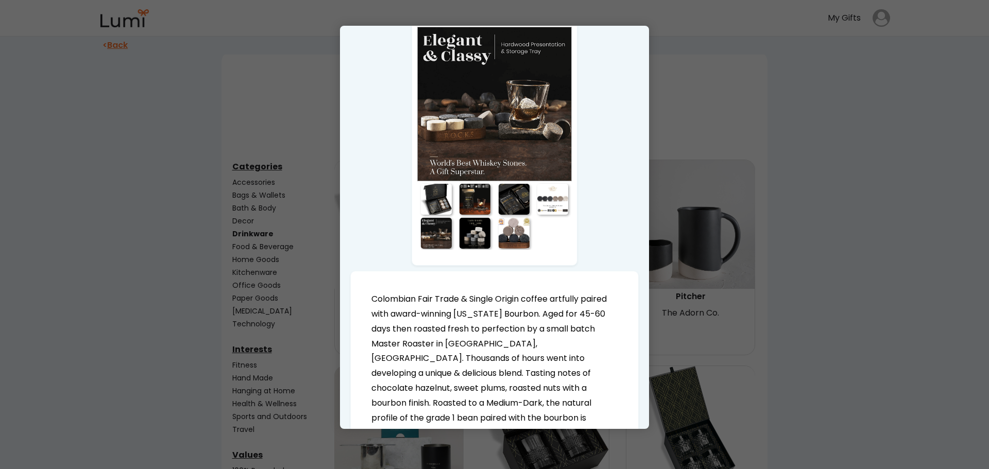
click at [475, 207] on div at bounding box center [474, 199] width 31 height 31
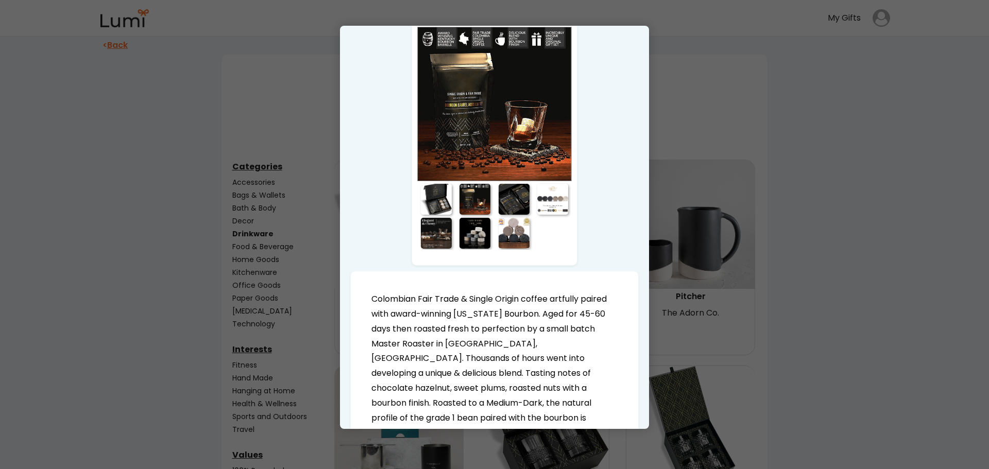
click at [450, 98] on div at bounding box center [494, 104] width 154 height 154
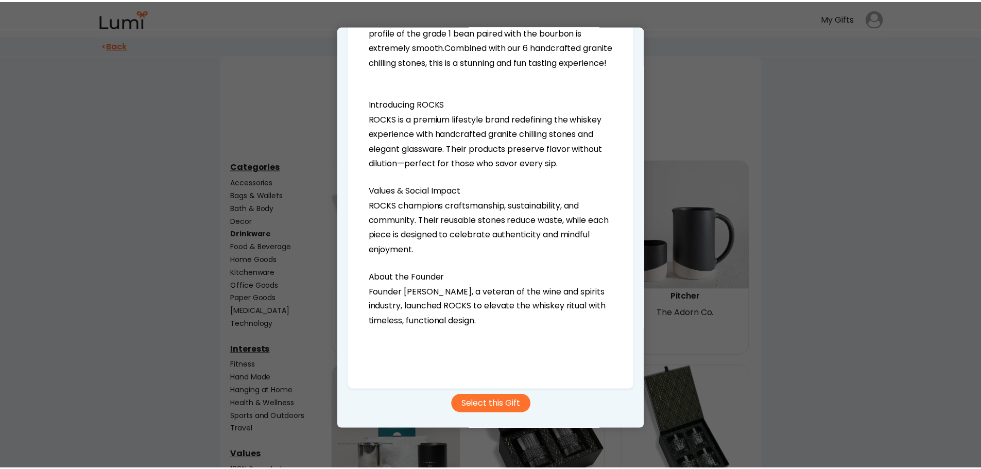
scroll to position [504, 0]
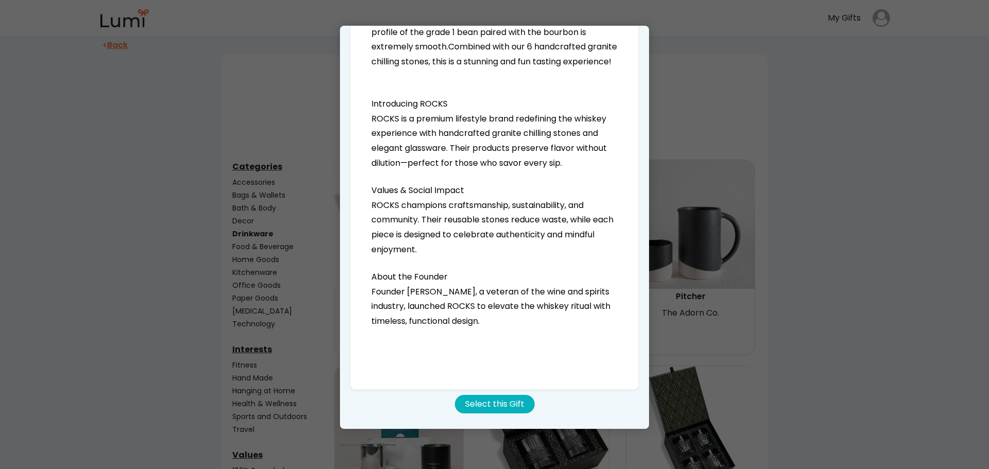
click at [489, 401] on button "Select this Gift" at bounding box center [495, 404] width 80 height 19
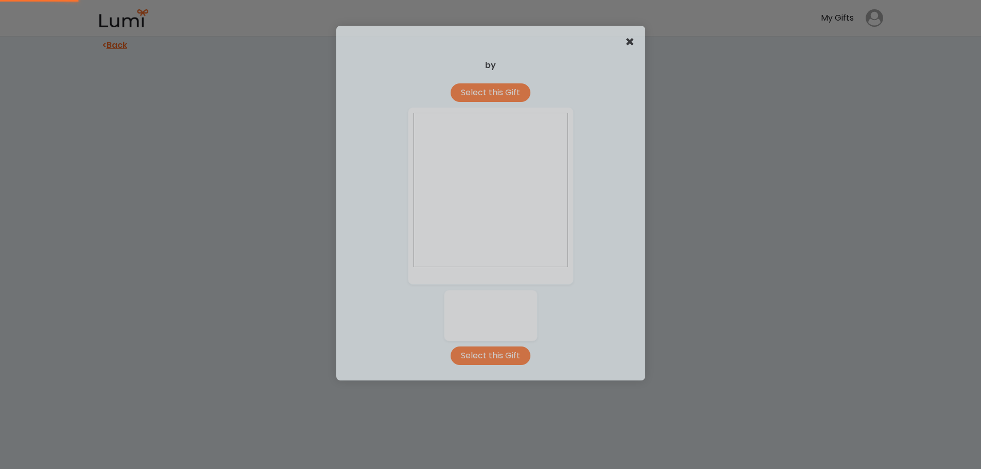
scroll to position [0, 0]
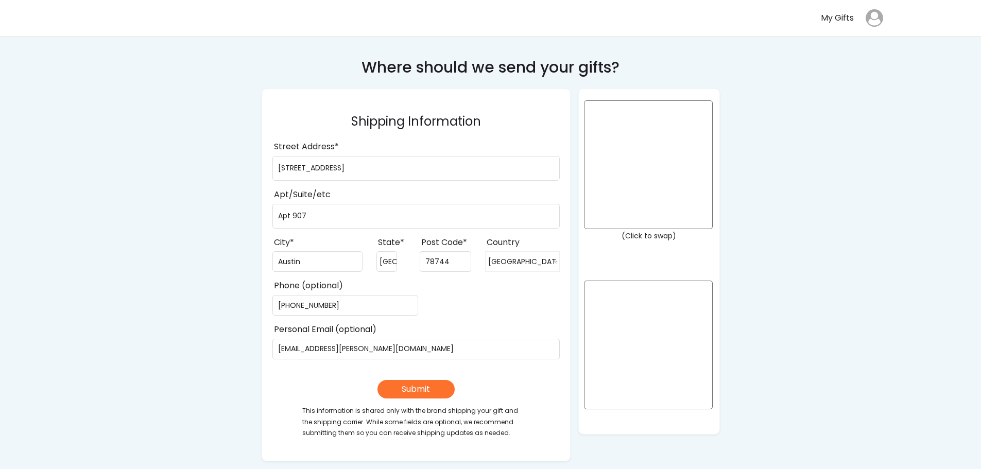
select select ""1348695171700984260__LOOKUP__1708985228834x169246185333063360""
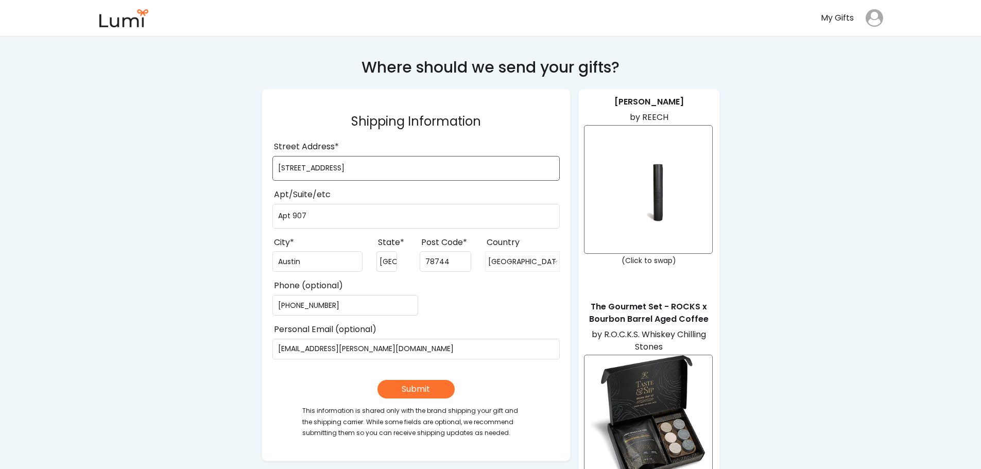
click at [337, 175] on input "input" at bounding box center [415, 168] width 287 height 25
type input "12201 Dessau Rd"
type input "Apt 5102"
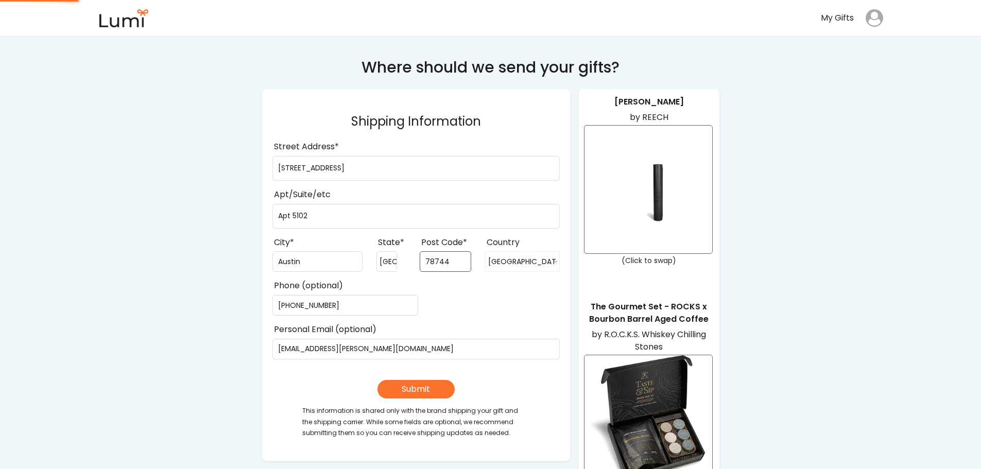
click at [438, 259] on input "input" at bounding box center [445, 261] width 51 height 21
type input "78754"
click at [428, 283] on div "Phone (optional)" at bounding box center [415, 296] width 287 height 39
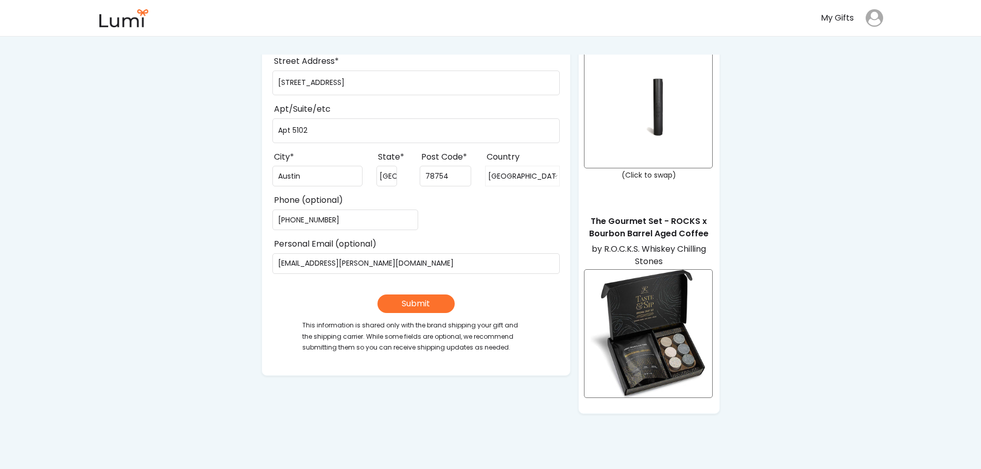
scroll to position [103, 0]
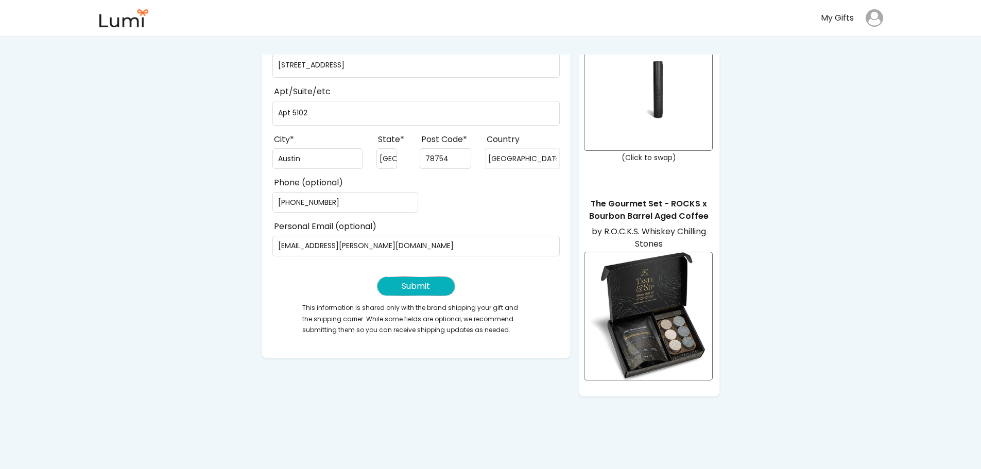
click at [422, 285] on button "Submit" at bounding box center [415, 286] width 77 height 19
